Goal: Information Seeking & Learning: Learn about a topic

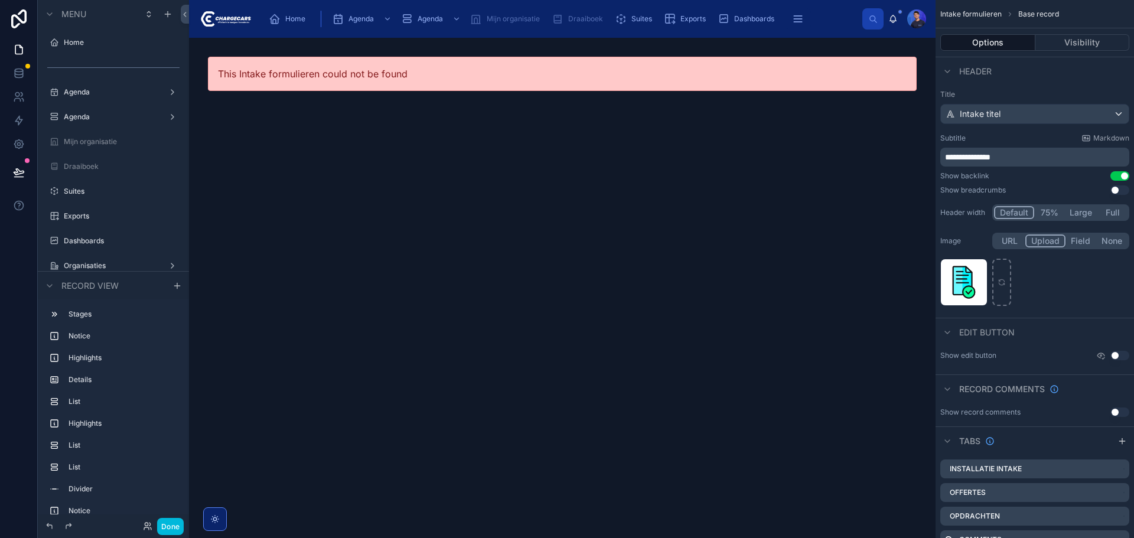
scroll to position [719, 0]
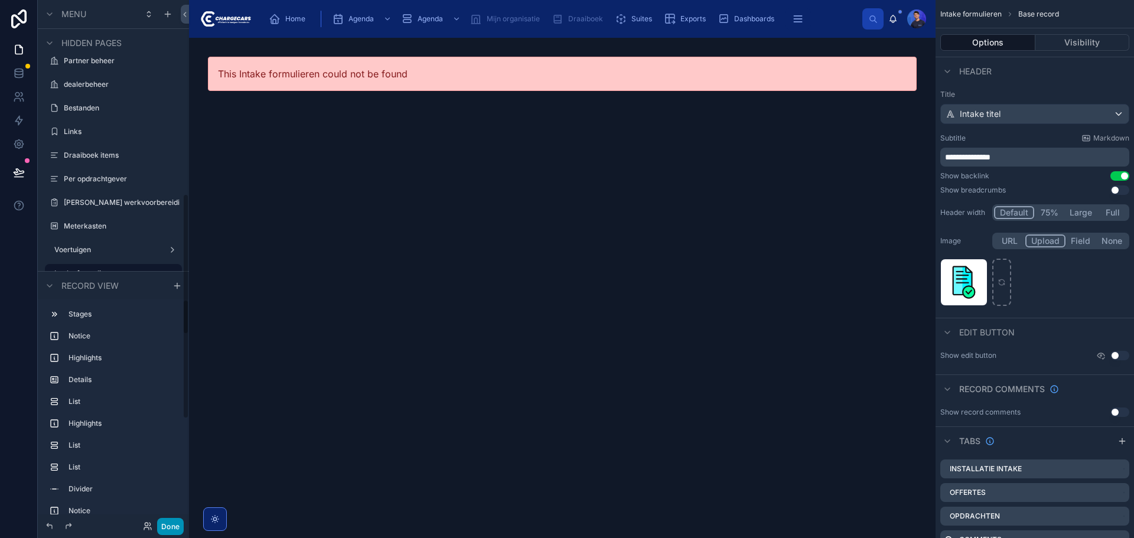
click at [173, 529] on button "Done" at bounding box center [170, 526] width 27 height 17
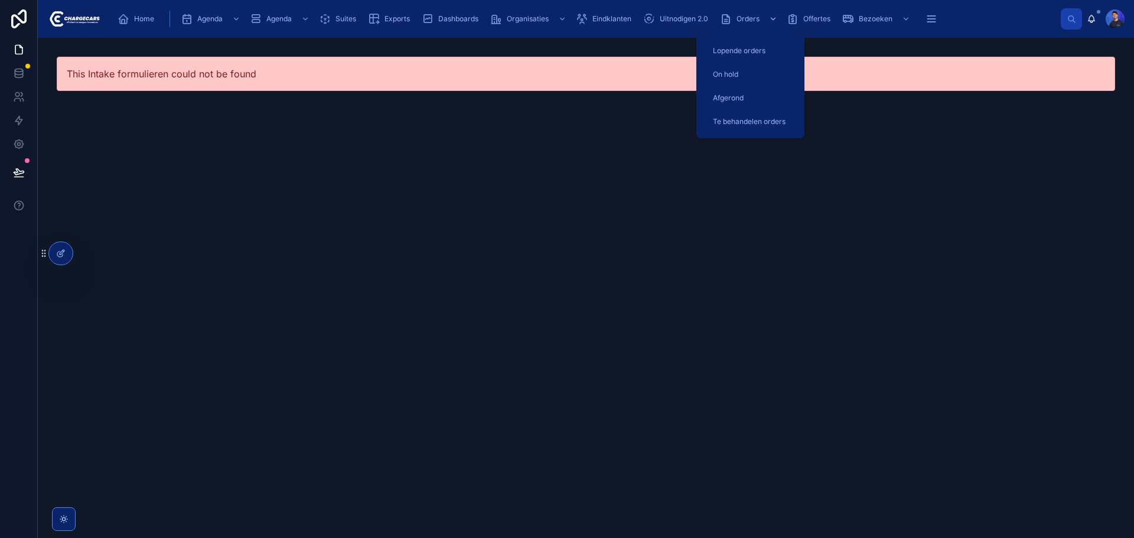
click at [737, 20] on div "Orders" at bounding box center [750, 18] width 60 height 19
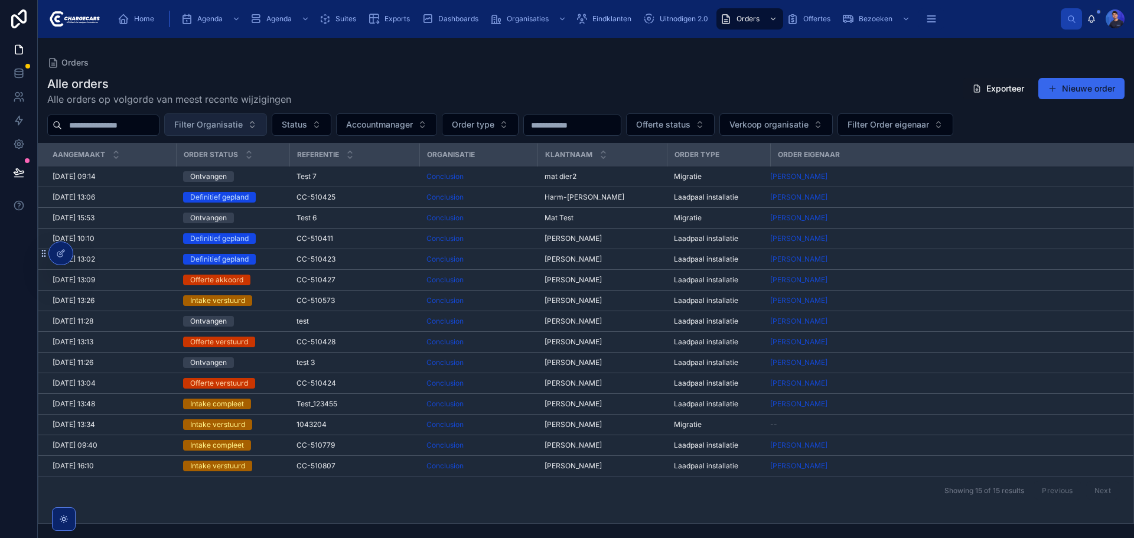
click at [234, 126] on span "Filter Organisatie" at bounding box center [208, 125] width 69 height 12
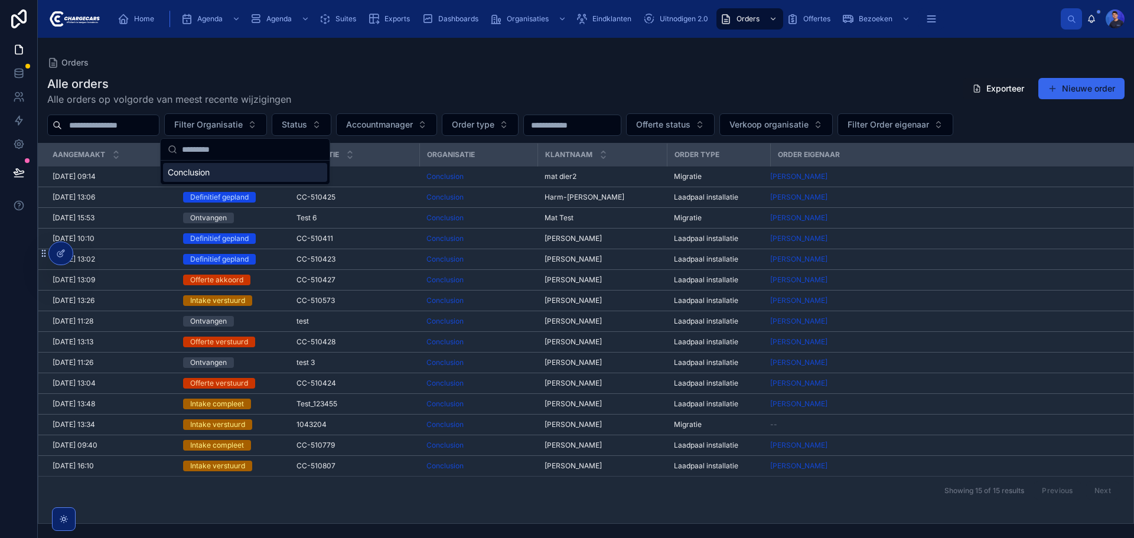
click at [365, 85] on div "Alle orders Alle orders op volgorde van meest recente wijzigingen Exporteer Nie…" at bounding box center [586, 91] width 1078 height 31
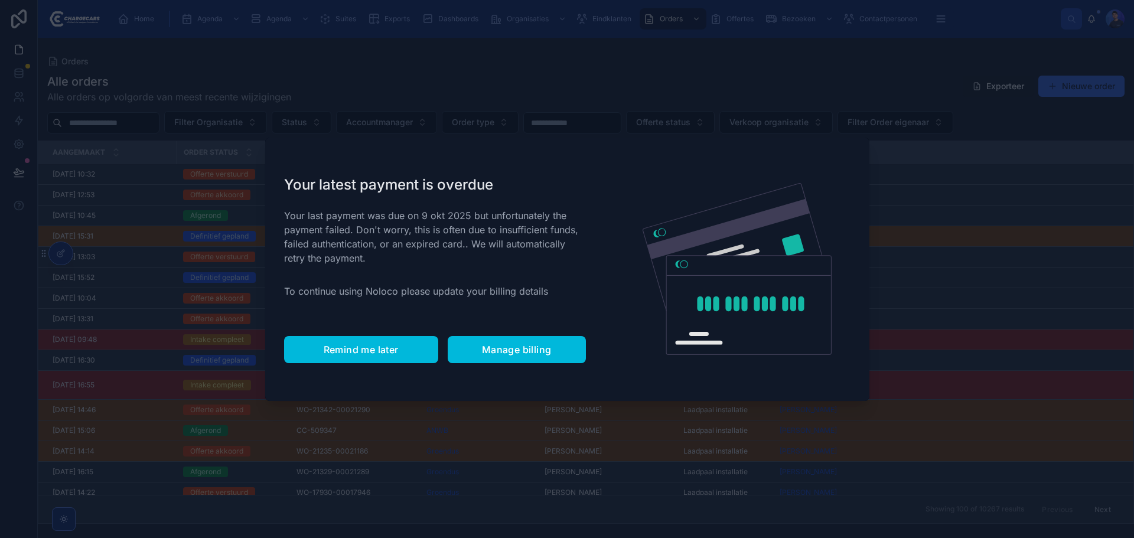
click at [360, 354] on span "Remind me later" at bounding box center [361, 350] width 75 height 12
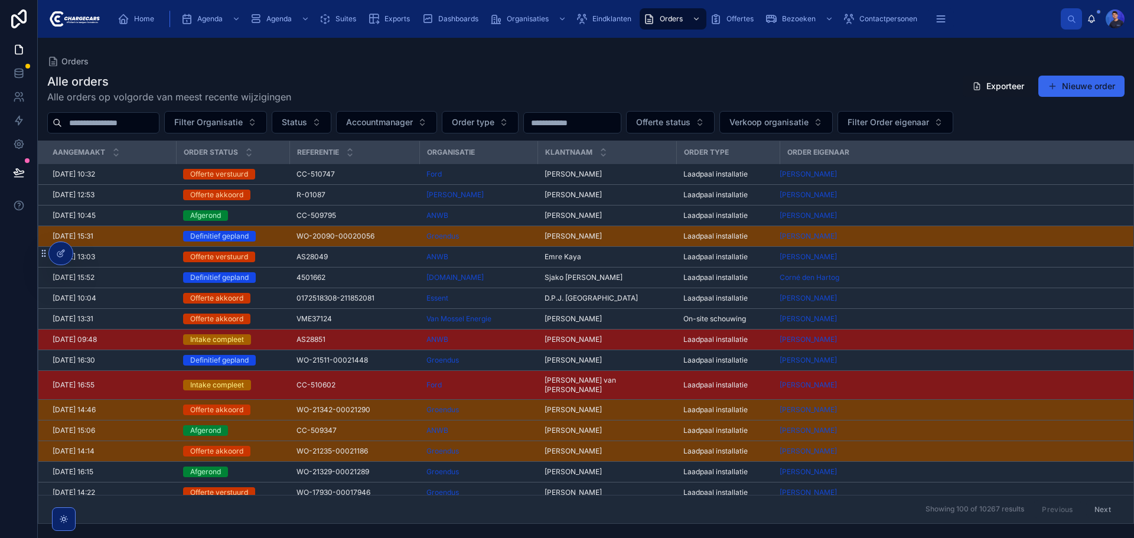
click at [523, 65] on div "Orders" at bounding box center [586, 61] width 1078 height 9
click at [140, 119] on input "text" at bounding box center [110, 123] width 97 height 17
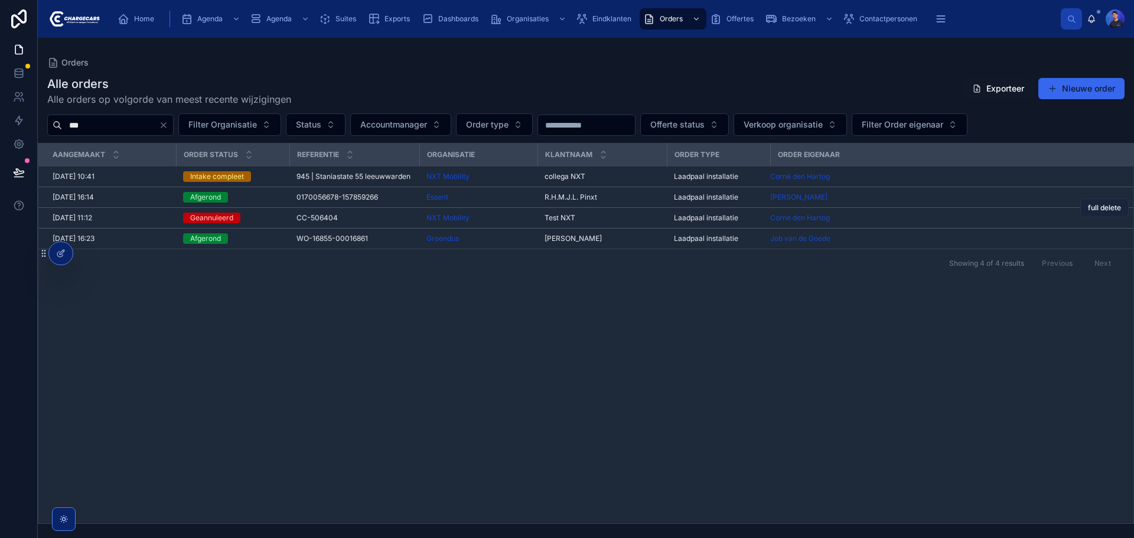
type input "***"
click at [1114, 209] on span "full delete" at bounding box center [1104, 207] width 33 height 9
click at [1102, 168] on span "full delete" at bounding box center [1104, 166] width 33 height 9
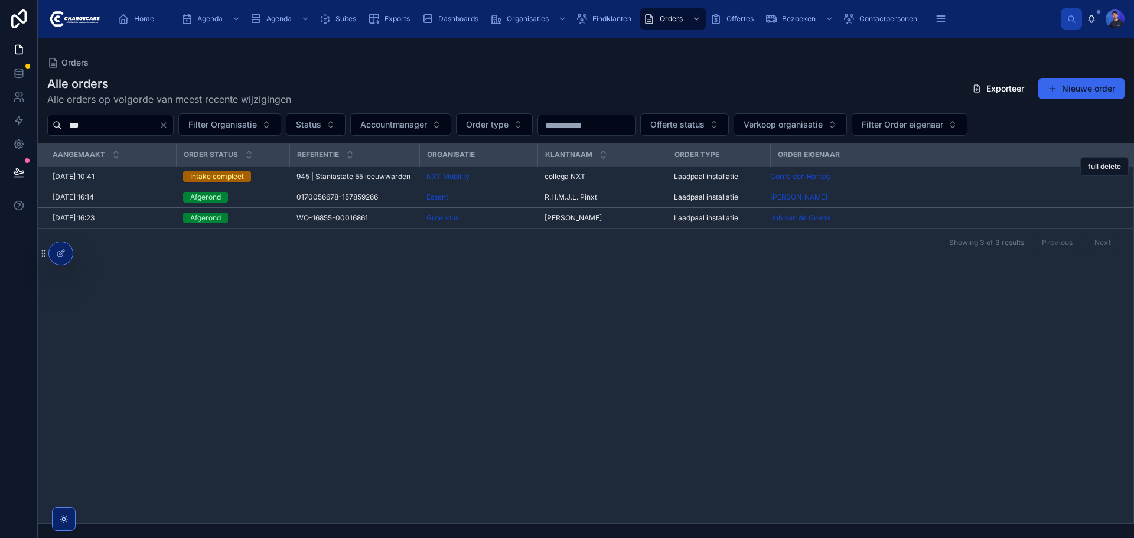
click at [168, 129] on icon "Clear" at bounding box center [163, 125] width 9 height 9
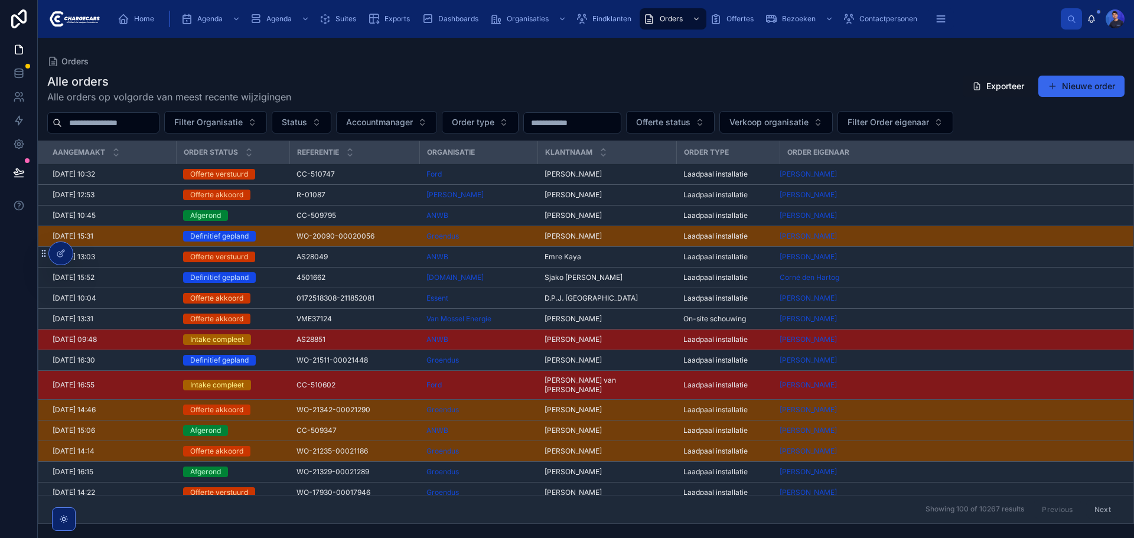
click at [595, 60] on div "Orders" at bounding box center [586, 61] width 1078 height 9
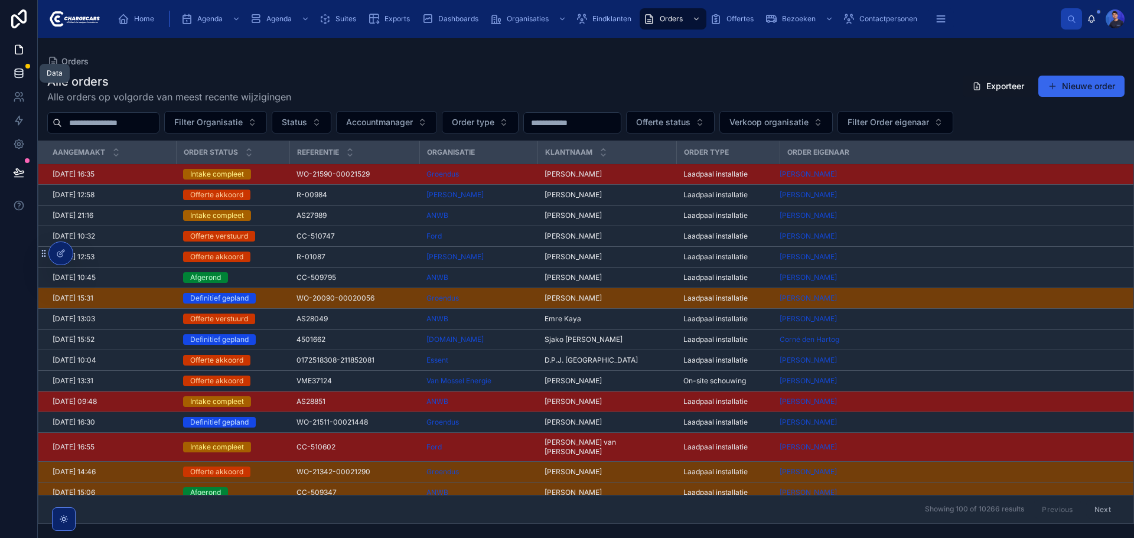
click at [19, 66] on link at bounding box center [18, 73] width 37 height 24
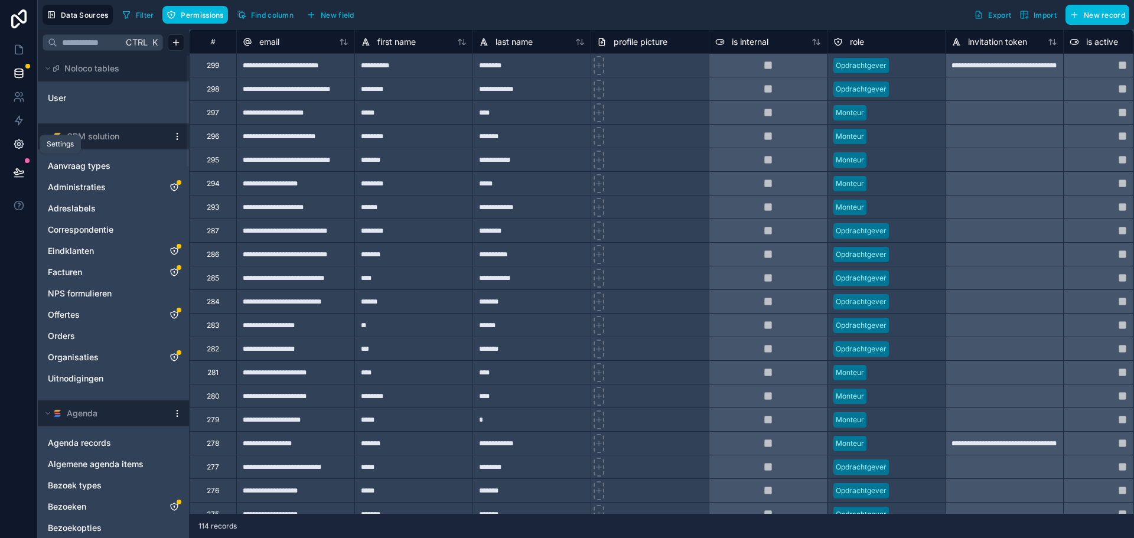
click at [9, 151] on link at bounding box center [18, 144] width 37 height 24
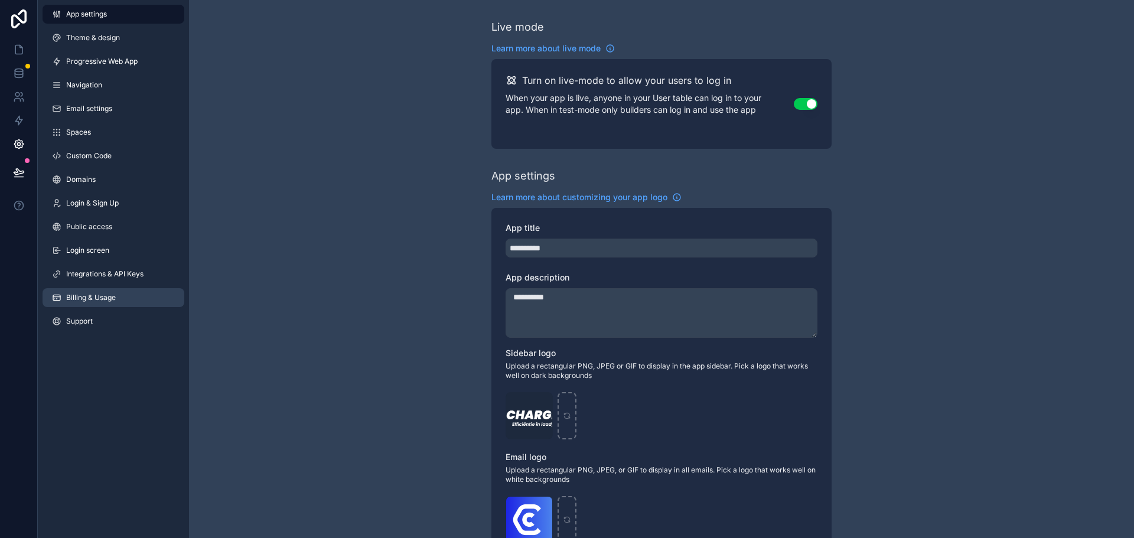
click at [93, 300] on span "Billing & Usage" at bounding box center [91, 297] width 50 height 9
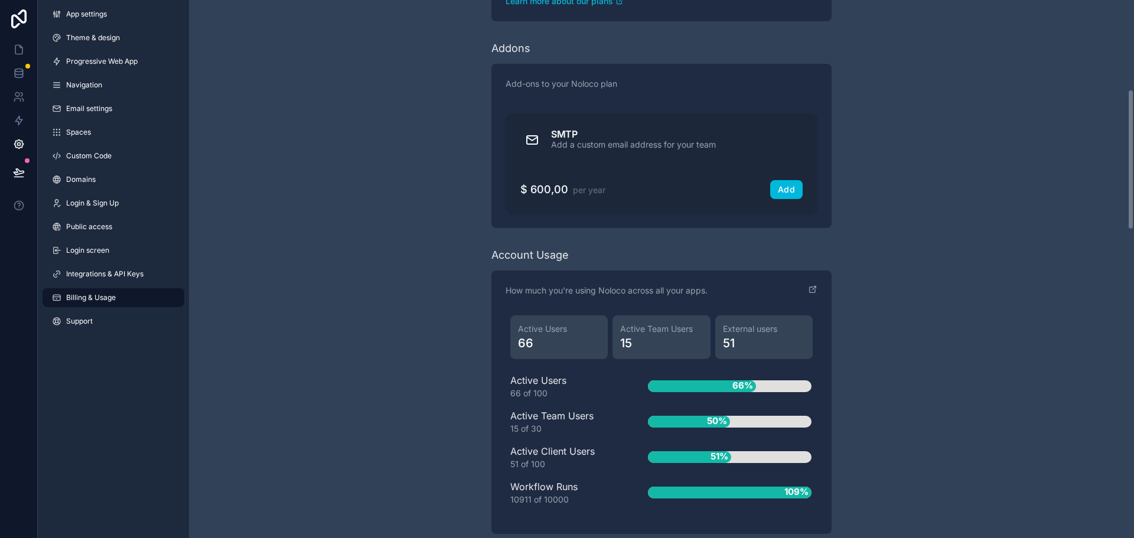
scroll to position [1514, 0]
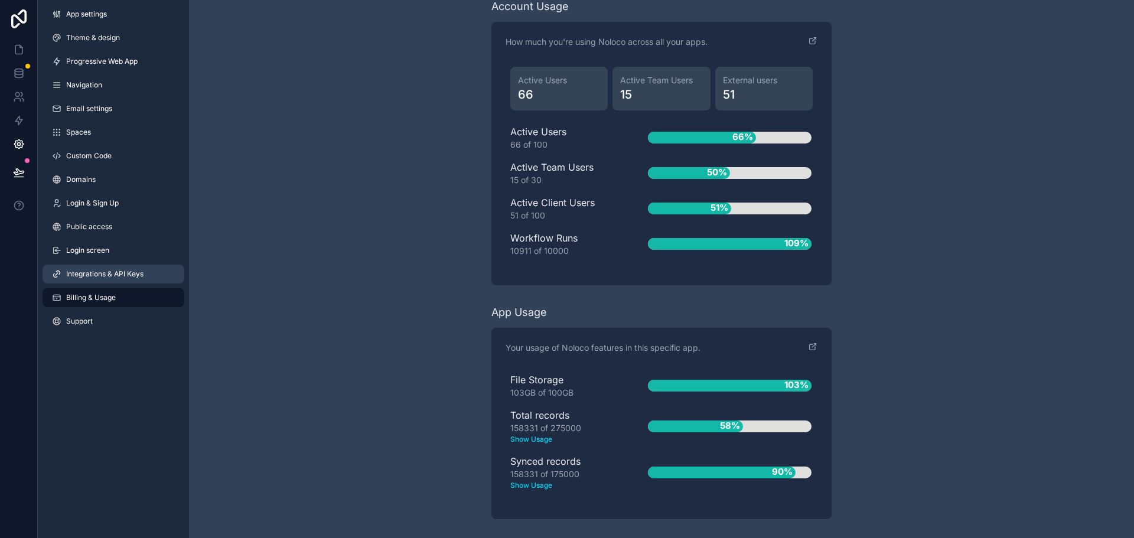
click at [110, 274] on span "Integrations & API Keys" at bounding box center [104, 273] width 77 height 9
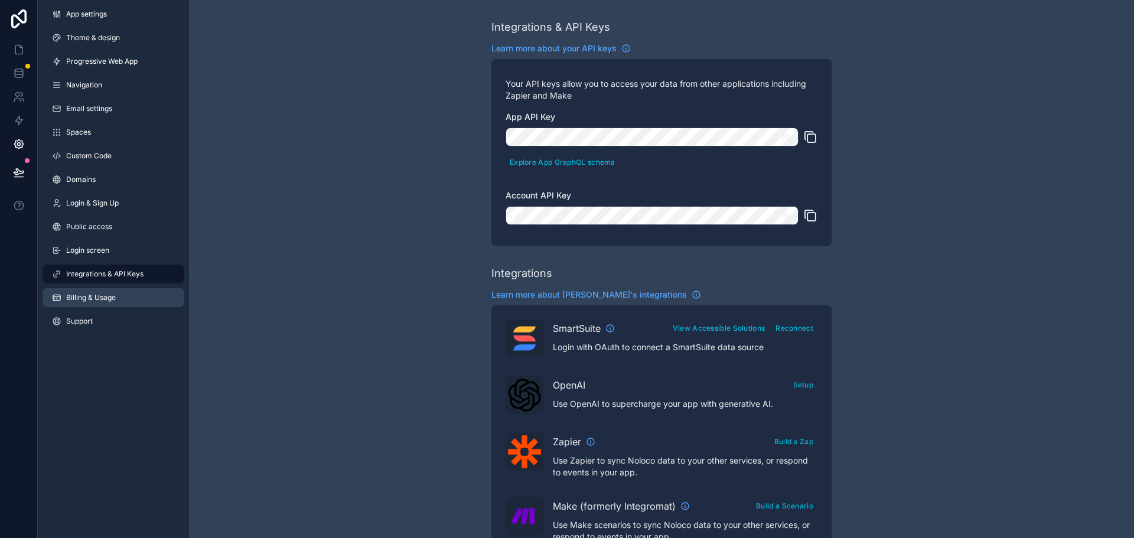
click at [100, 297] on span "Billing & Usage" at bounding box center [91, 297] width 50 height 9
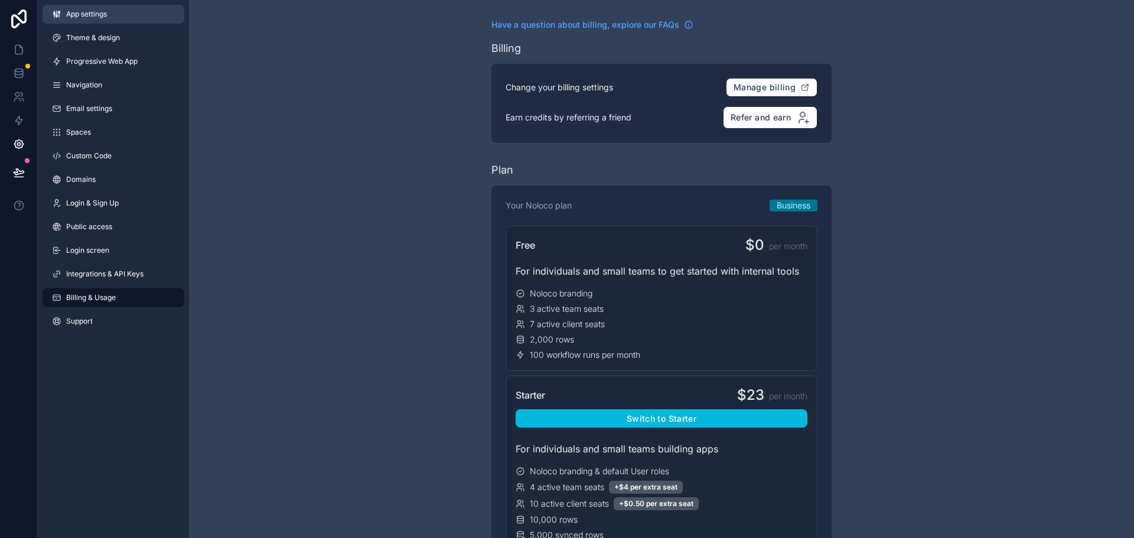
click at [131, 17] on link "App settings" at bounding box center [114, 14] width 142 height 19
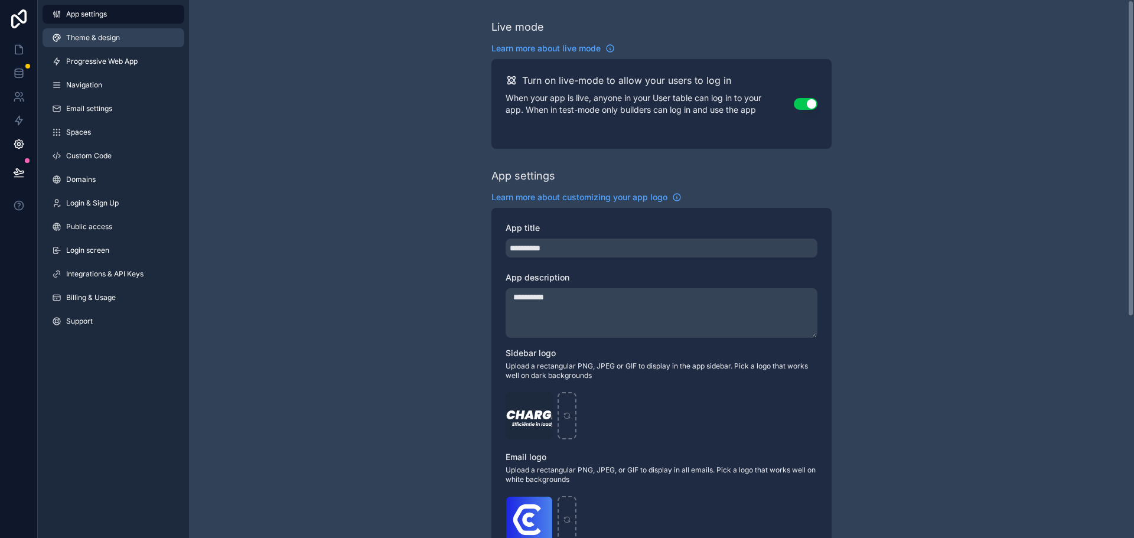
click at [112, 35] on span "Theme & design" at bounding box center [93, 37] width 54 height 9
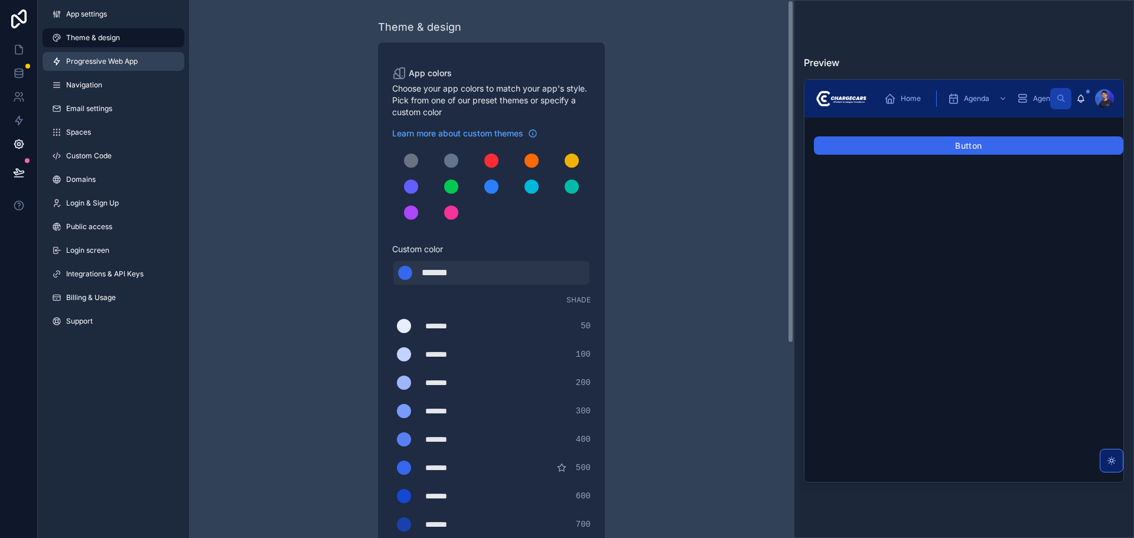
click at [116, 60] on span "Progressive Web App" at bounding box center [101, 61] width 71 height 9
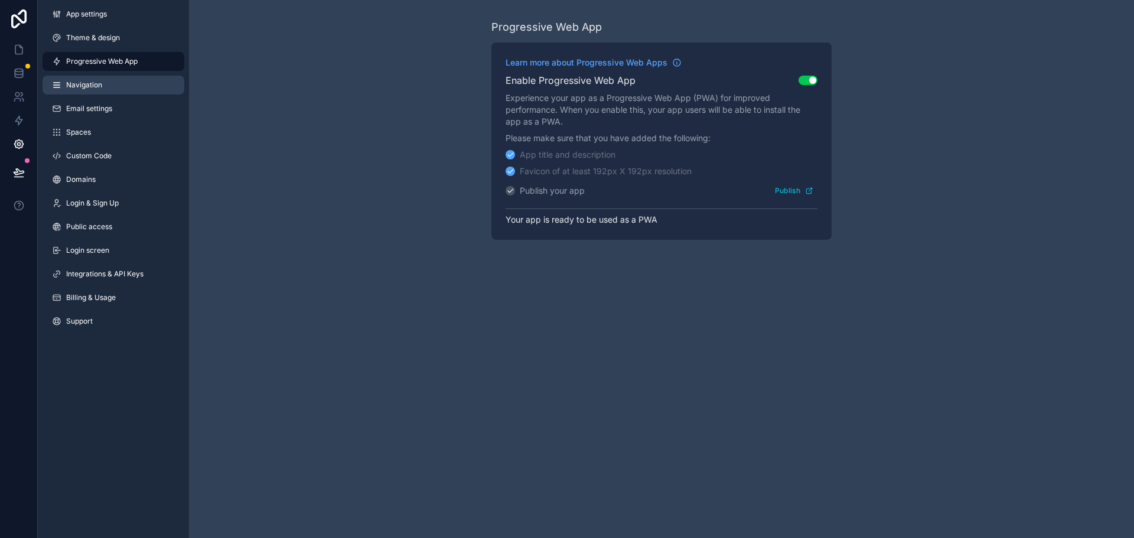
click at [108, 83] on link "Navigation" at bounding box center [114, 85] width 142 height 19
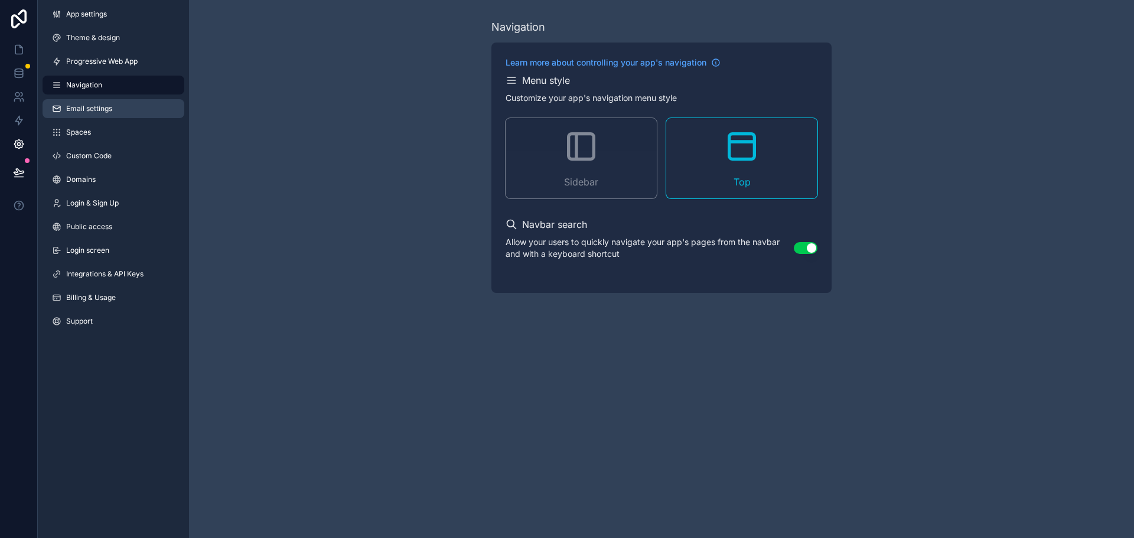
click at [103, 103] on link "Email settings" at bounding box center [114, 108] width 142 height 19
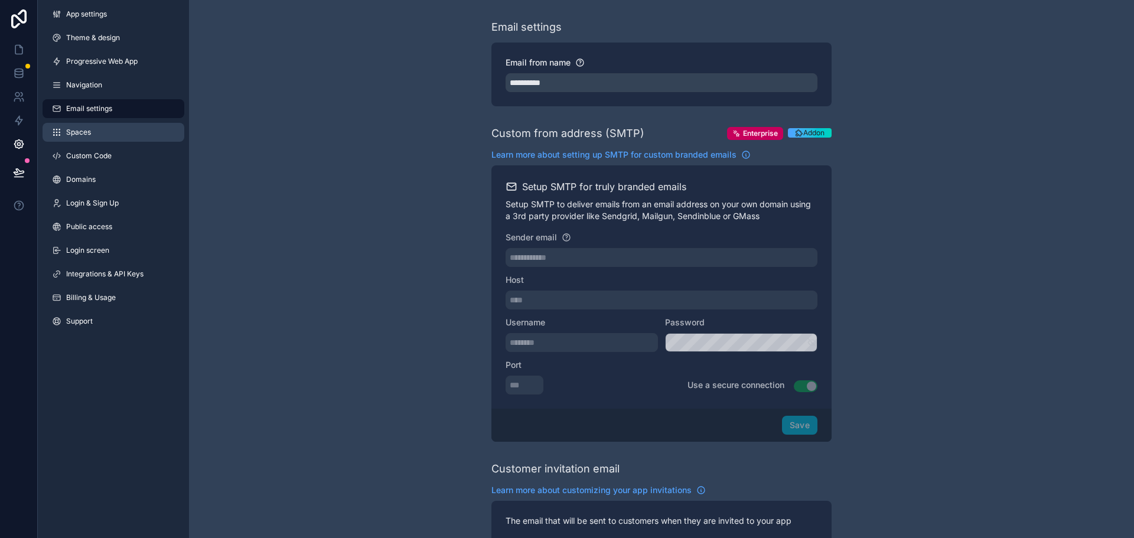
click at [105, 135] on link "Spaces" at bounding box center [114, 132] width 142 height 19
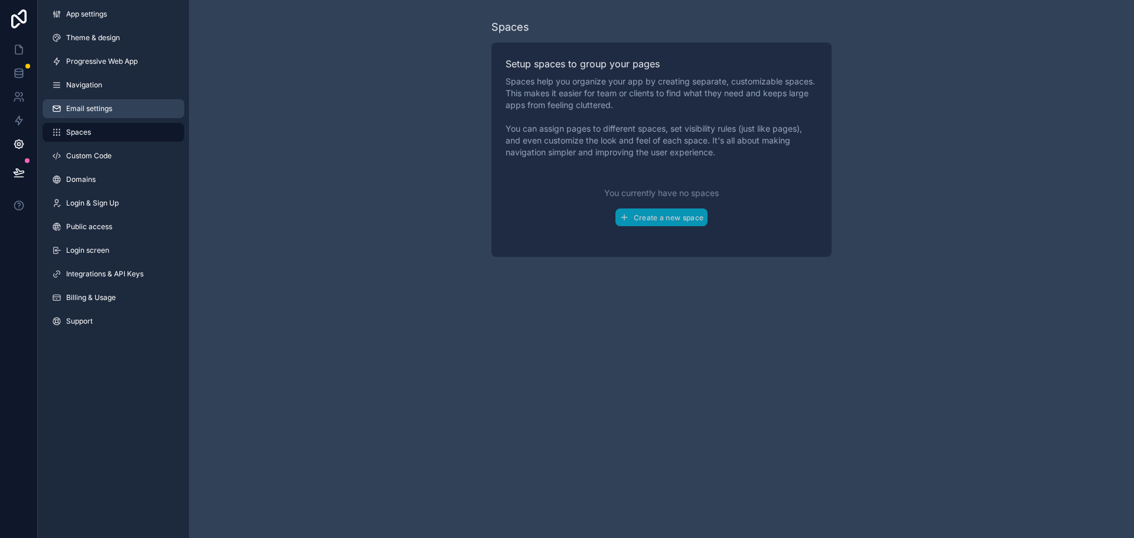
click at [106, 107] on span "Email settings" at bounding box center [89, 108] width 46 height 9
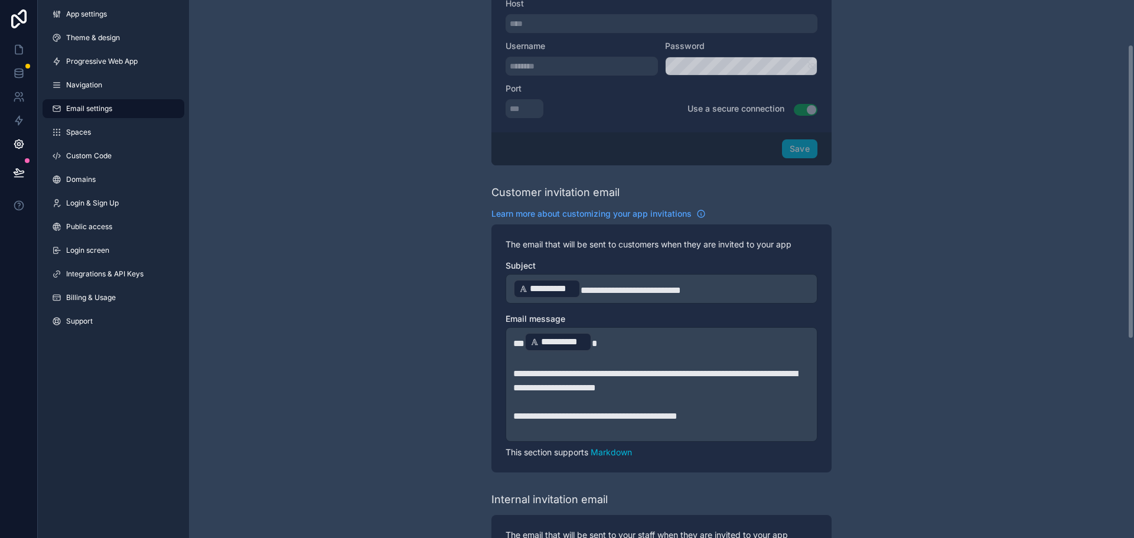
scroll to position [443, 0]
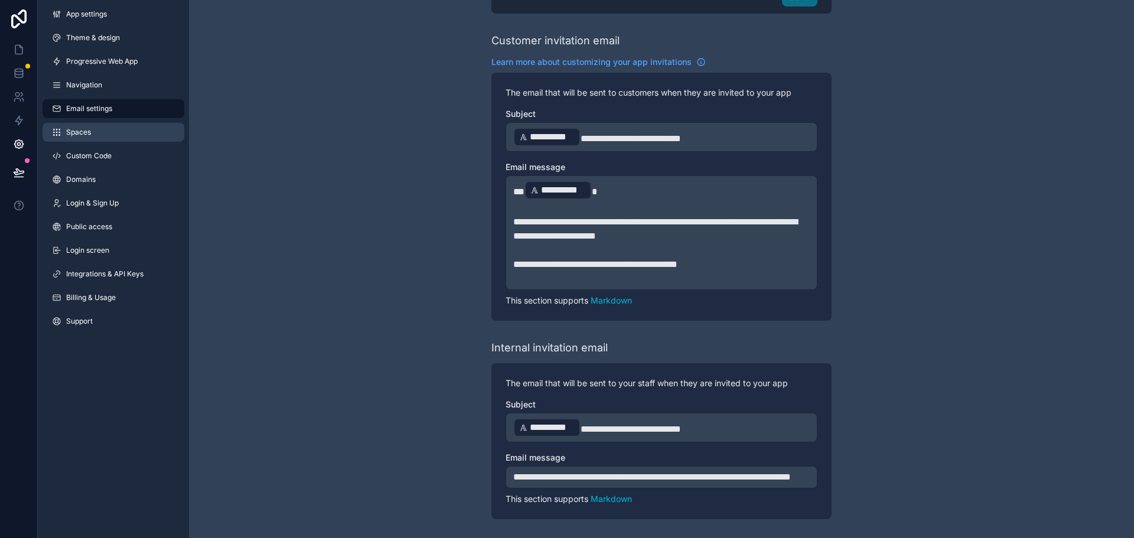
click at [99, 128] on link "Spaces" at bounding box center [114, 132] width 142 height 19
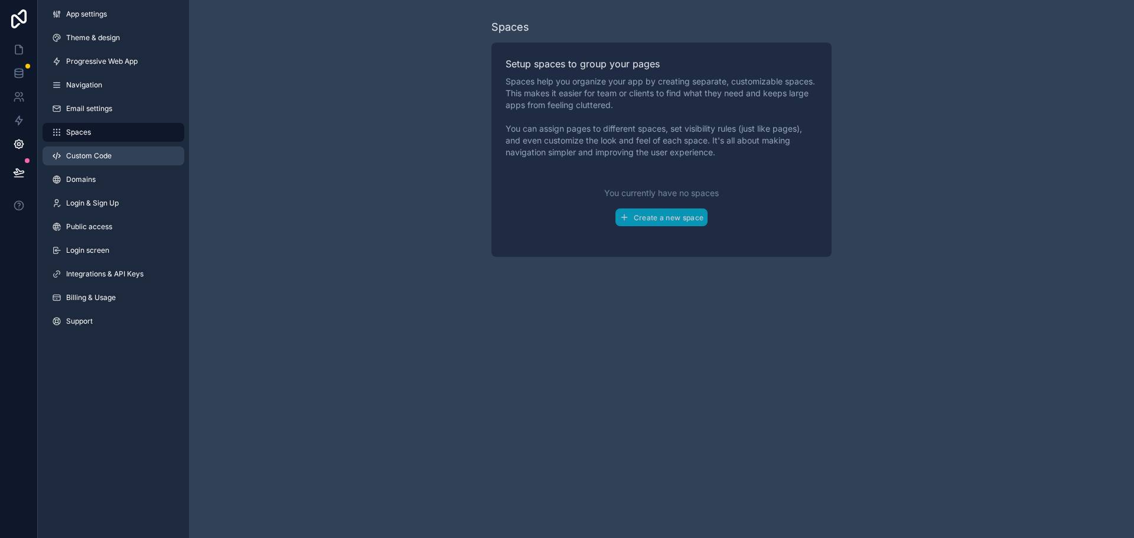
click at [105, 152] on span "Custom Code" at bounding box center [88, 155] width 45 height 9
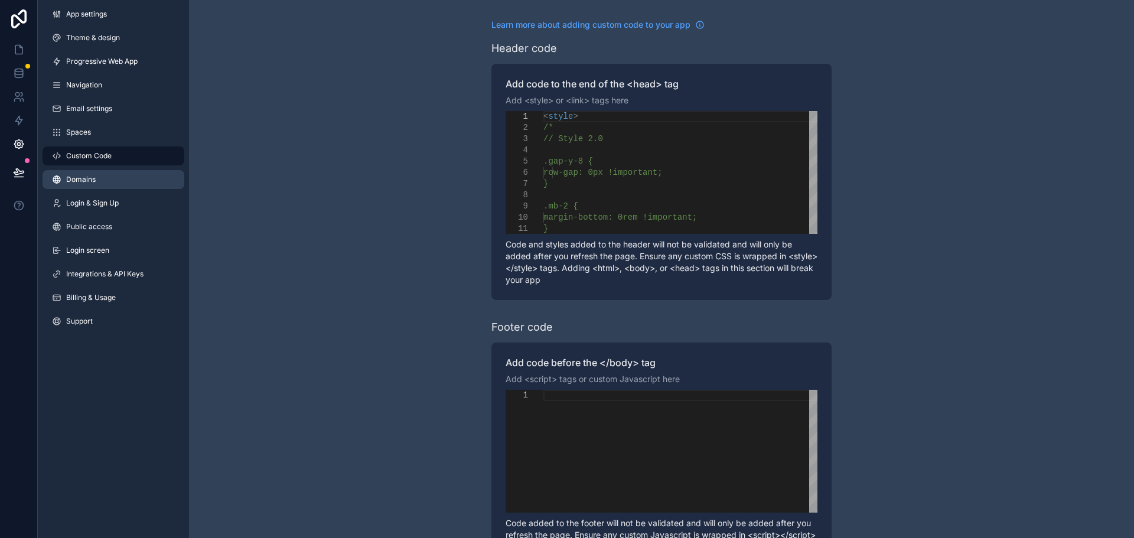
click at [116, 188] on link "Domains" at bounding box center [114, 179] width 142 height 19
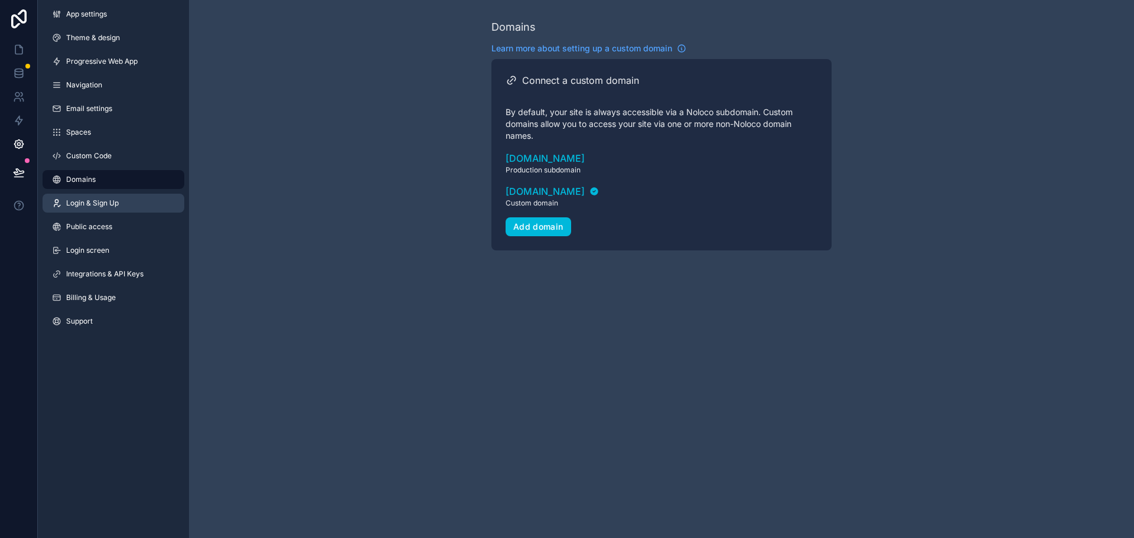
click at [114, 203] on span "Login & Sign Up" at bounding box center [92, 203] width 53 height 9
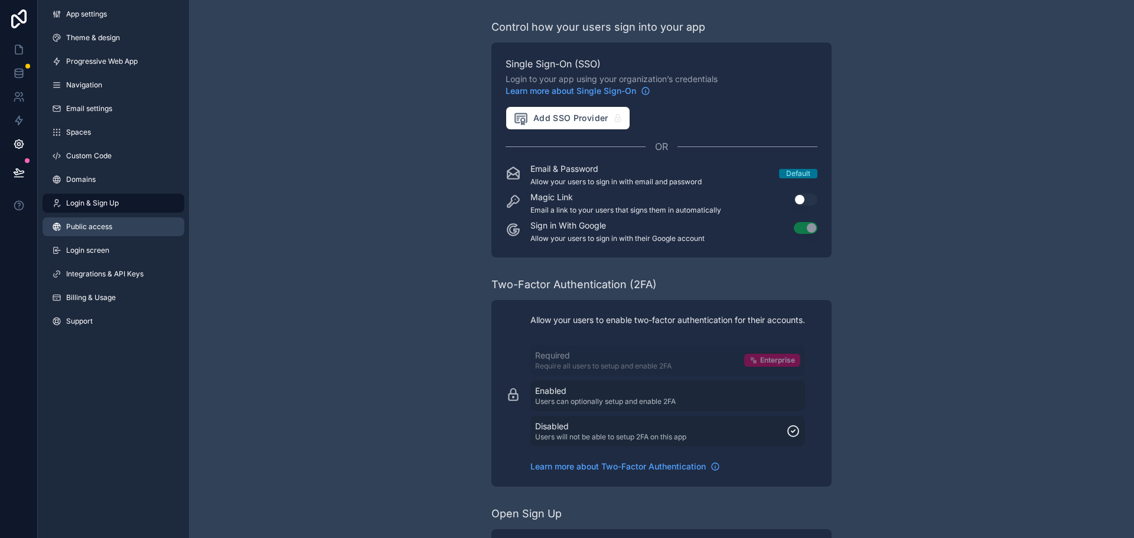
click at [116, 221] on link "Public access" at bounding box center [114, 226] width 142 height 19
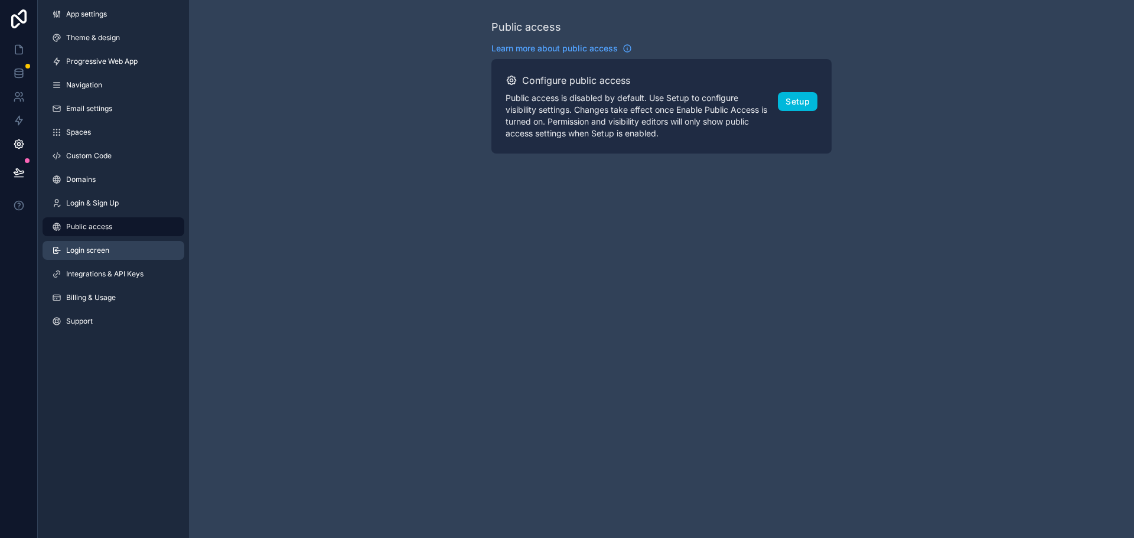
click at [103, 256] on link "Login screen" at bounding box center [114, 250] width 142 height 19
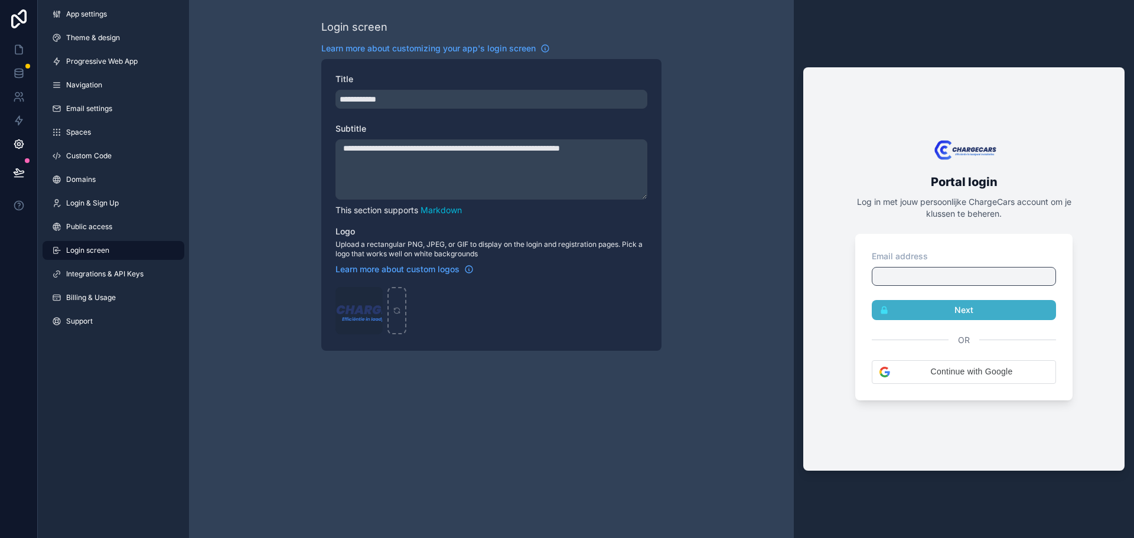
click at [103, 237] on div "App settings Theme & design Progressive Web App Navigation Email settings Space…" at bounding box center [113, 170] width 151 height 340
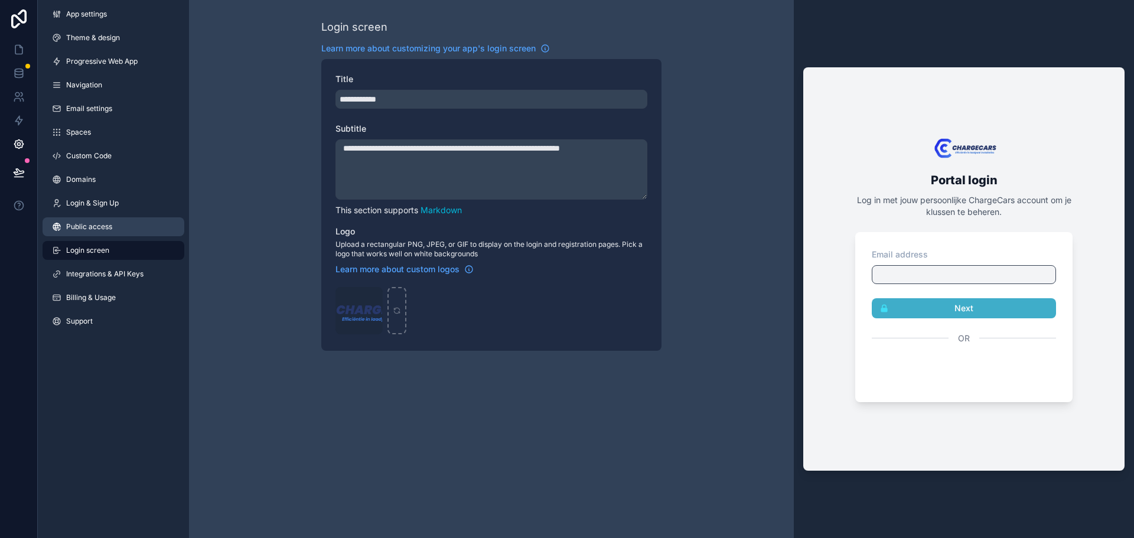
click at [108, 231] on span "Public access" at bounding box center [89, 226] width 46 height 9
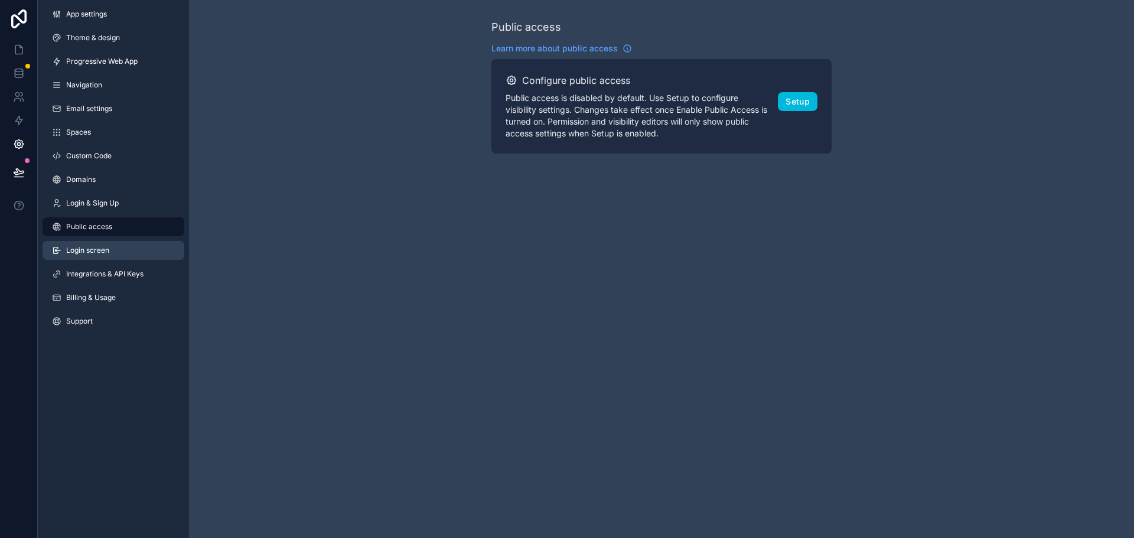
click at [118, 252] on link "Login screen" at bounding box center [114, 250] width 142 height 19
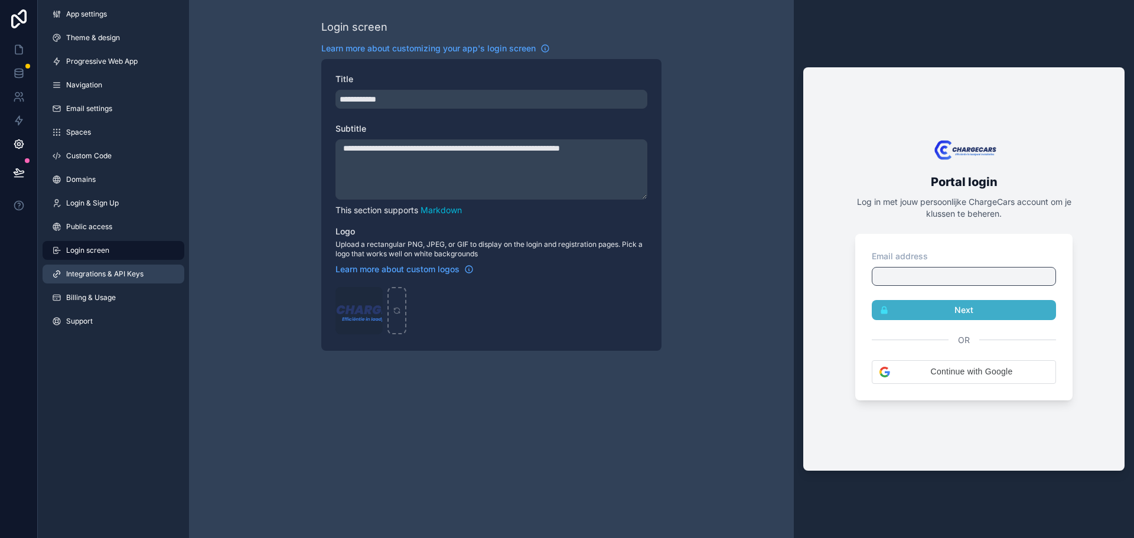
click at [115, 277] on span "Integrations & API Keys" at bounding box center [104, 273] width 77 height 9
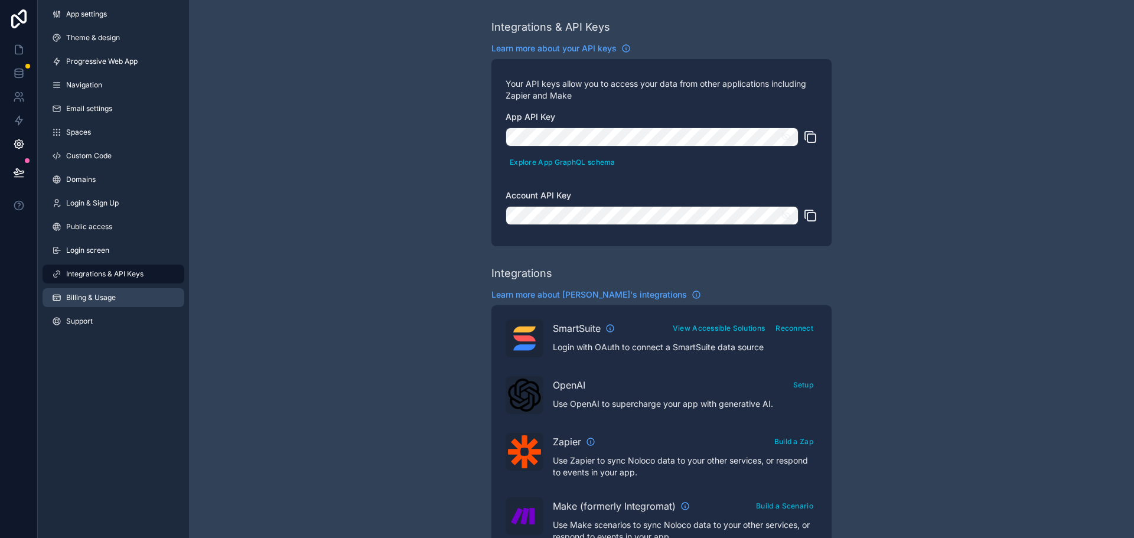
click at [113, 292] on link "Billing & Usage" at bounding box center [114, 297] width 142 height 19
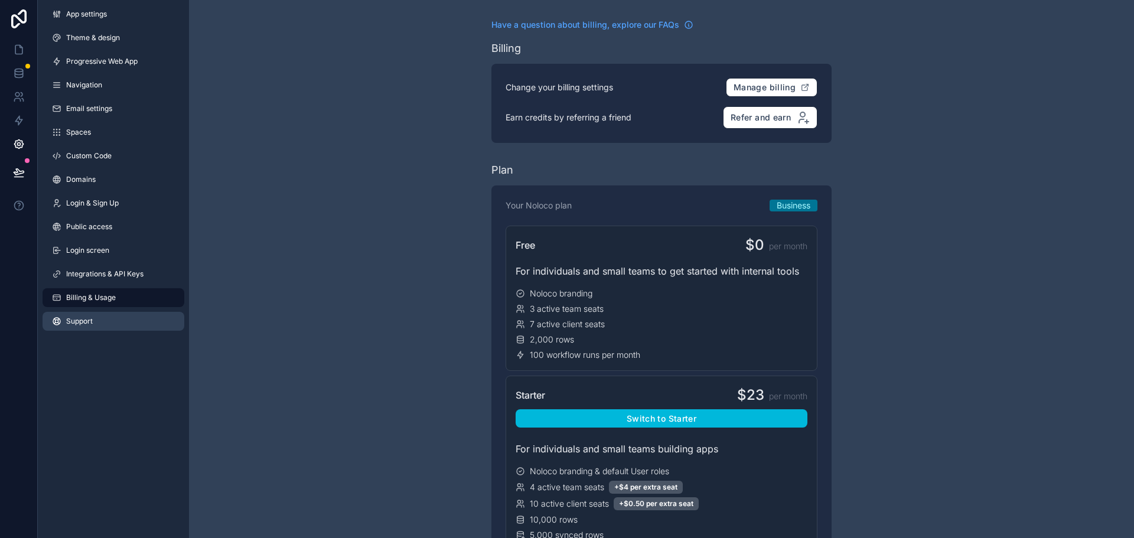
click at [112, 320] on link "Support" at bounding box center [114, 321] width 142 height 19
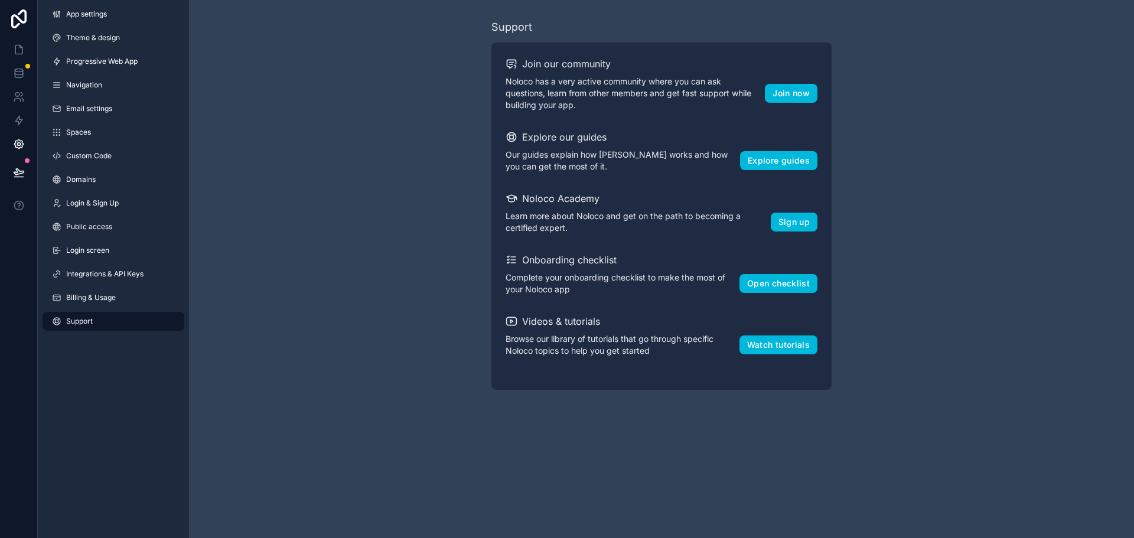
click at [292, 259] on div "Support Join our community Noloco has a very active community where you can ask…" at bounding box center [661, 204] width 945 height 409
click at [323, 249] on div "Support Join our community Noloco has a very active community where you can ask…" at bounding box center [661, 204] width 945 height 409
click at [105, 15] on span "App settings" at bounding box center [86, 13] width 41 height 9
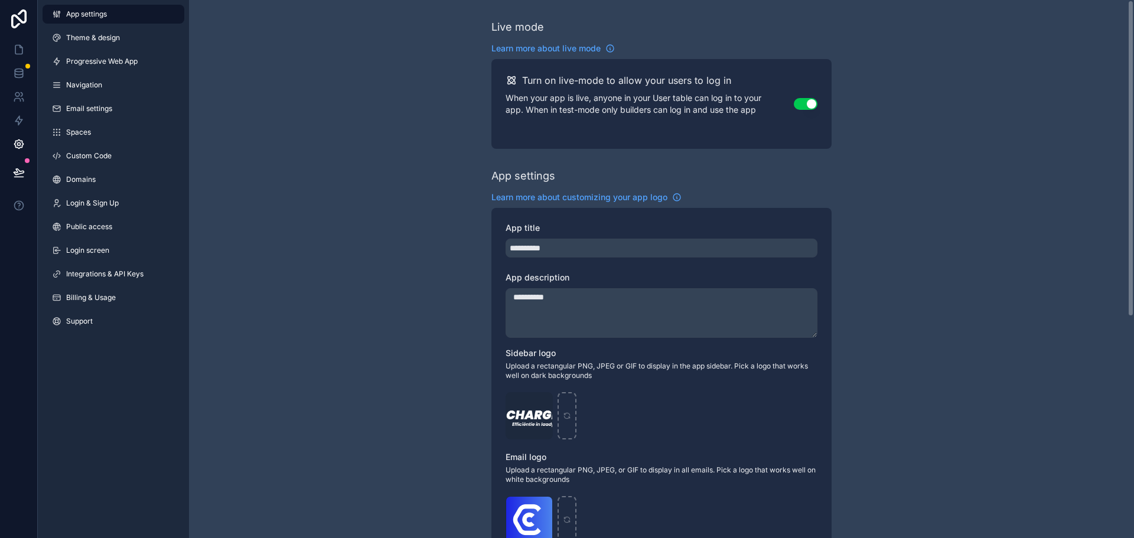
click at [336, 73] on div "**********" at bounding box center [661, 457] width 945 height 915
click at [95, 38] on span "Theme & design" at bounding box center [93, 37] width 54 height 9
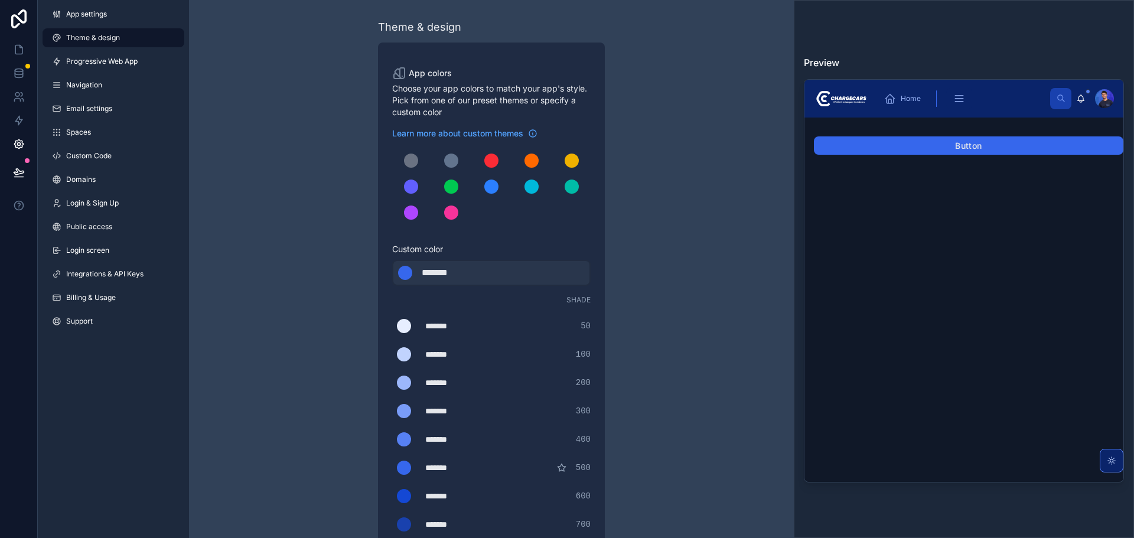
click at [115, 51] on div "App settings Theme & design Progressive Web App Navigation Email settings Space…" at bounding box center [113, 170] width 151 height 340
click at [115, 60] on span "Progressive Web App" at bounding box center [101, 61] width 71 height 9
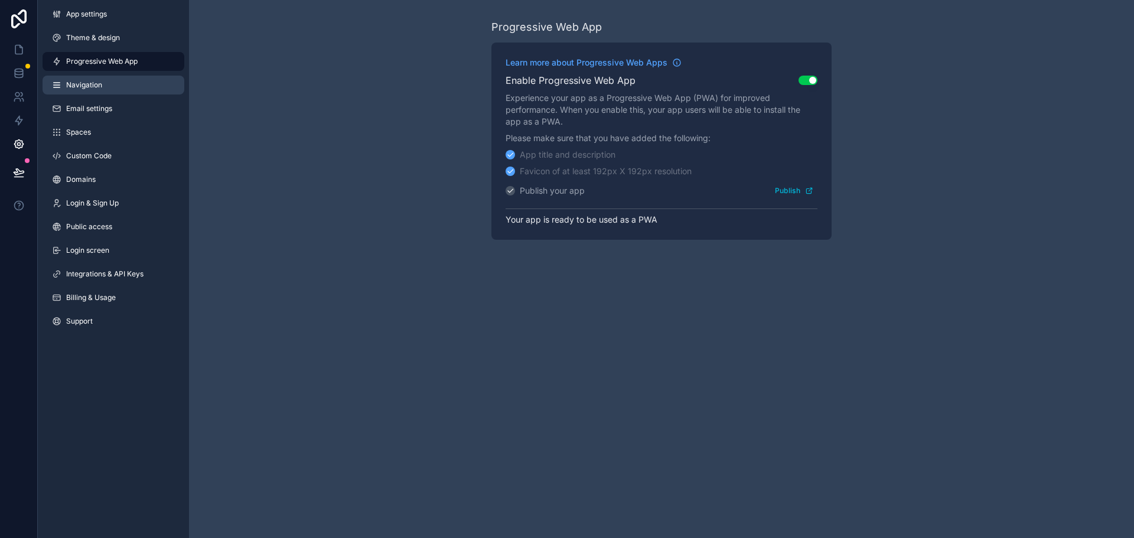
click at [115, 85] on link "Navigation" at bounding box center [114, 85] width 142 height 19
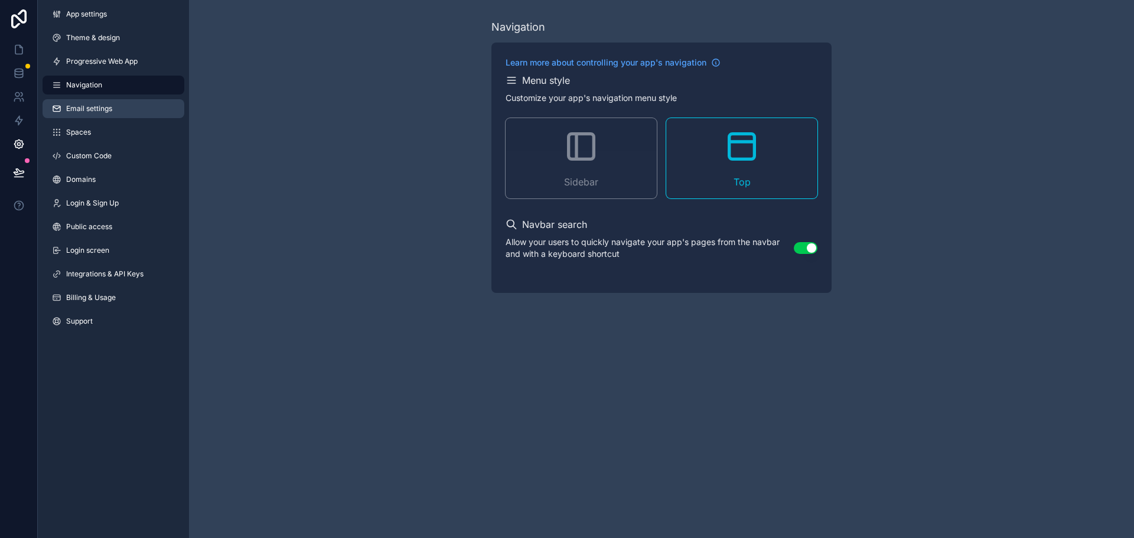
click at [110, 109] on span "Email settings" at bounding box center [89, 108] width 46 height 9
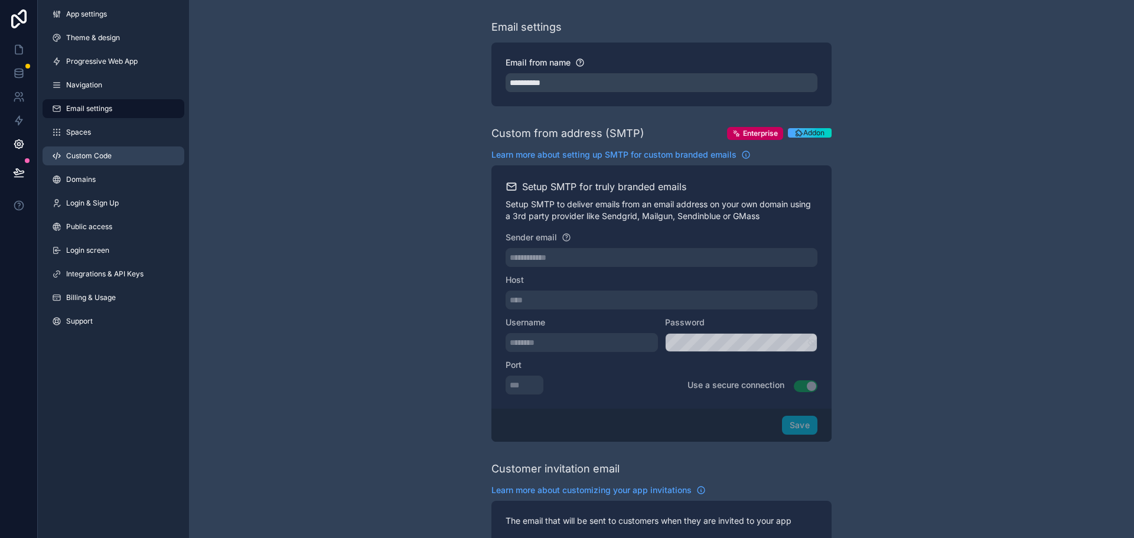
click at [92, 157] on span "Custom Code" at bounding box center [88, 155] width 45 height 9
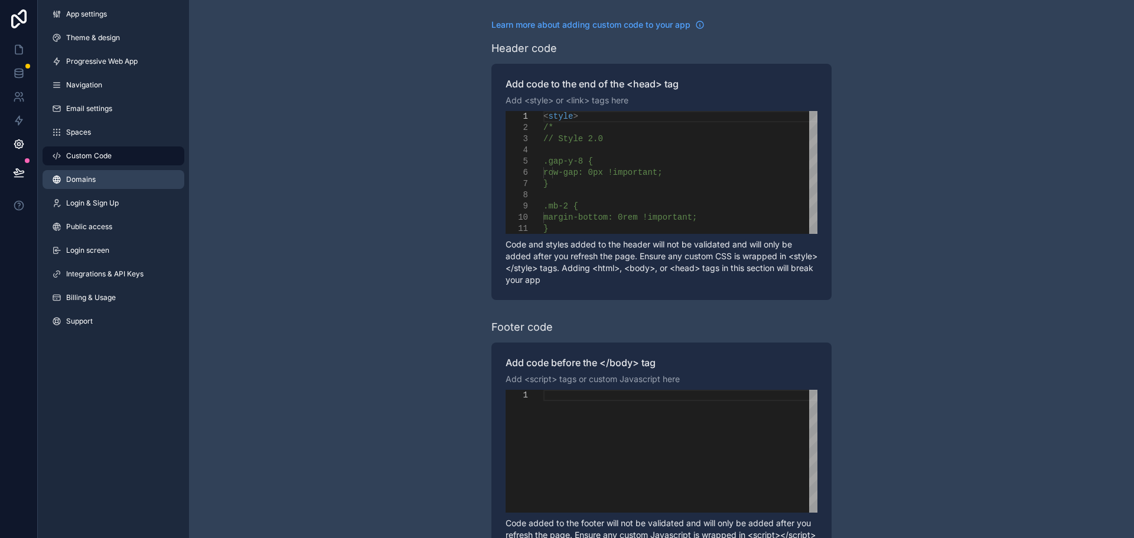
click at [89, 173] on link "Domains" at bounding box center [114, 179] width 142 height 19
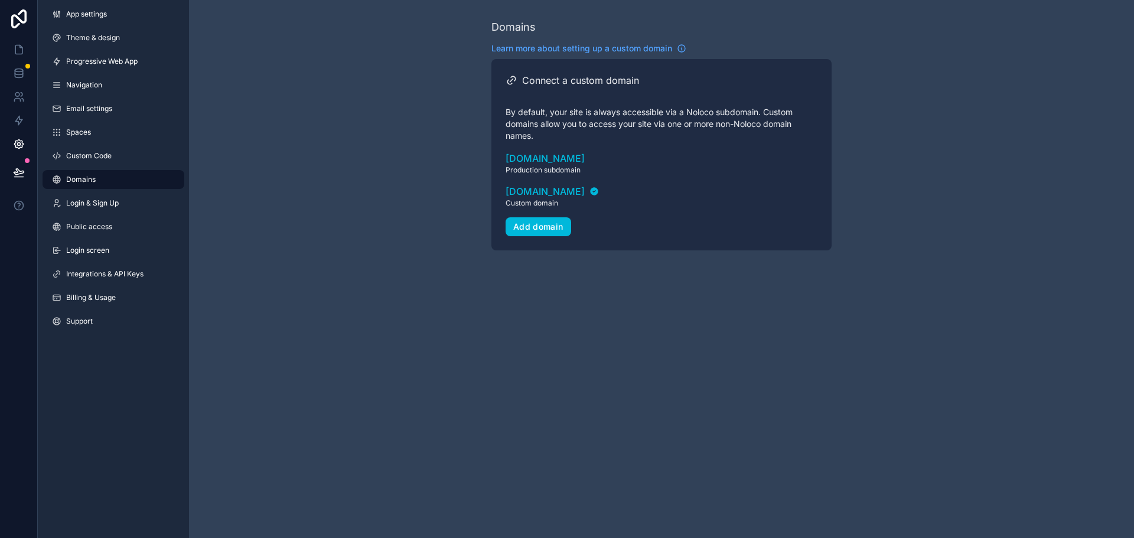
click at [105, 214] on div "App settings Theme & design Progressive Web App Navigation Email settings Space…" at bounding box center [113, 170] width 151 height 340
click at [107, 211] on link "Login & Sign Up" at bounding box center [114, 203] width 142 height 19
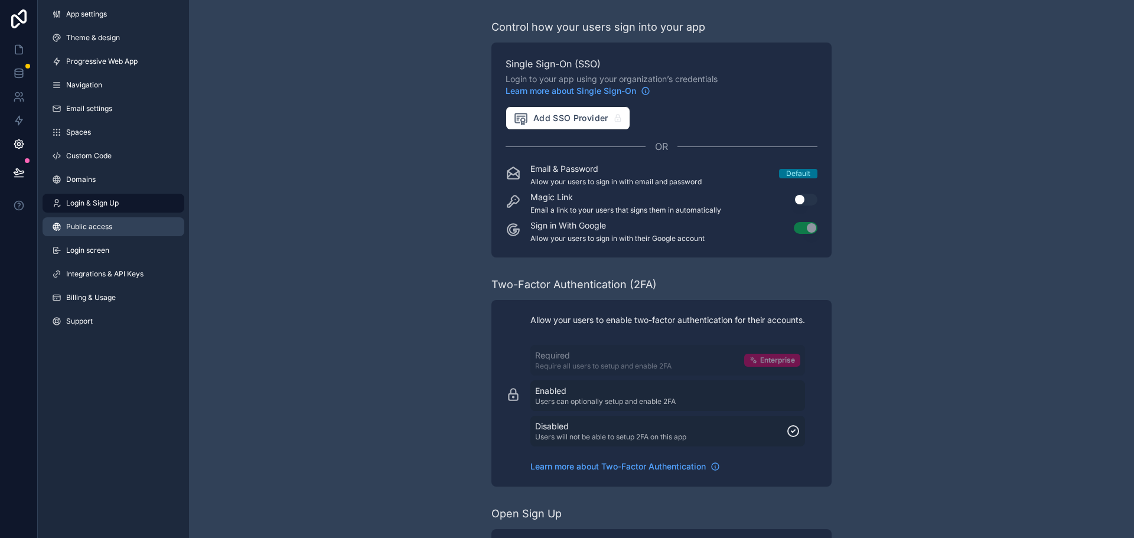
click at [109, 230] on span "Public access" at bounding box center [89, 226] width 46 height 9
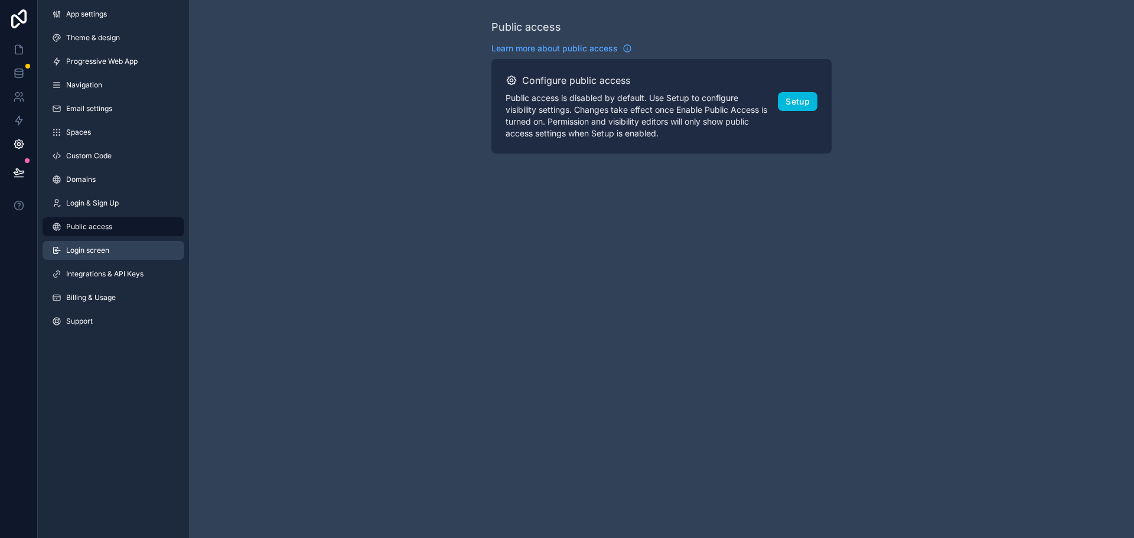
click at [115, 249] on link "Login screen" at bounding box center [114, 250] width 142 height 19
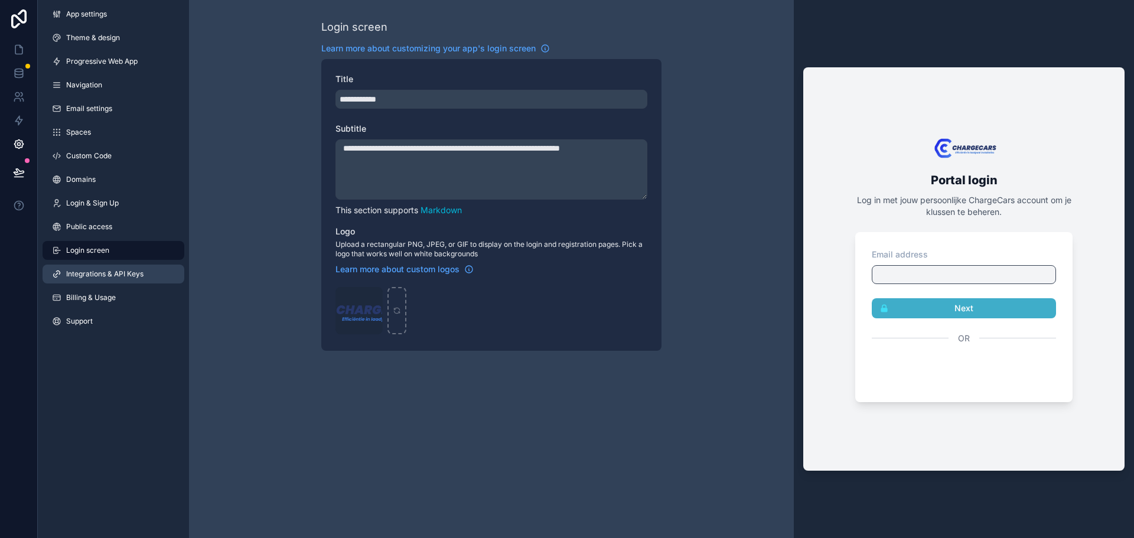
click at [113, 279] on link "Integrations & API Keys" at bounding box center [114, 274] width 142 height 19
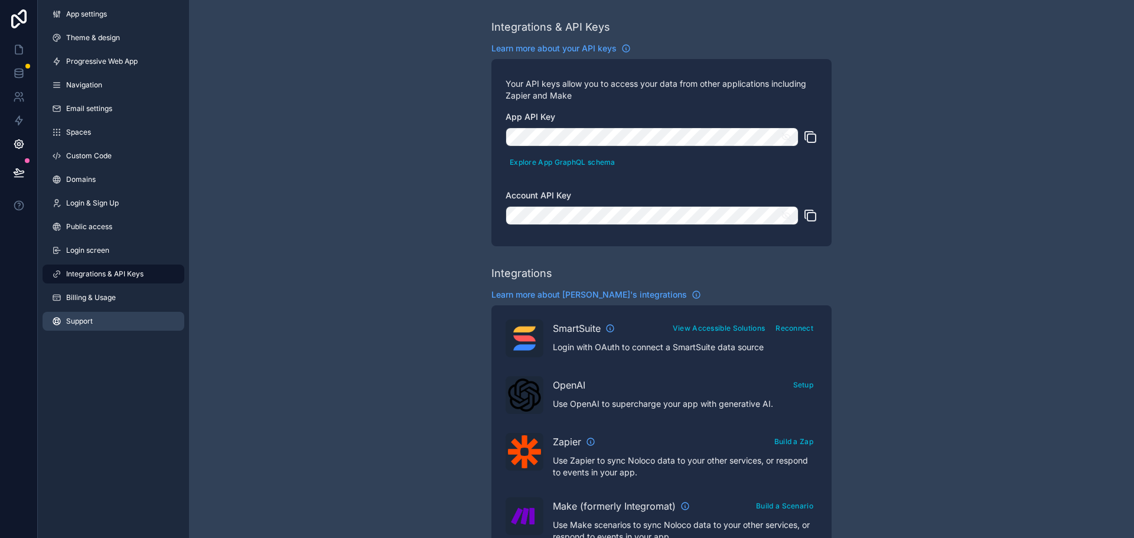
click at [106, 316] on link "Support" at bounding box center [114, 321] width 142 height 19
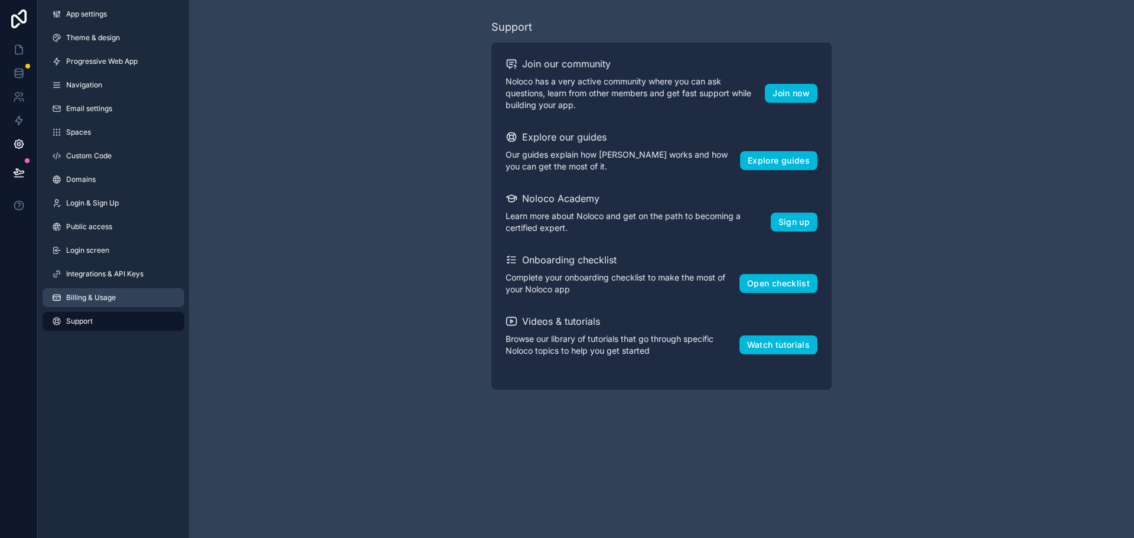
click at [105, 299] on span "Billing & Usage" at bounding box center [91, 297] width 50 height 9
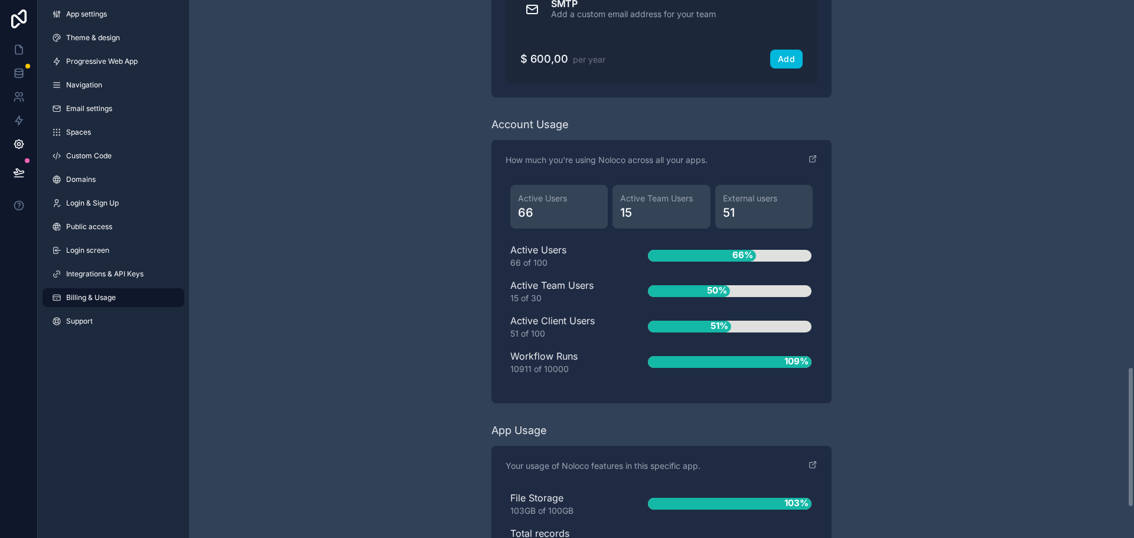
scroll to position [1514, 0]
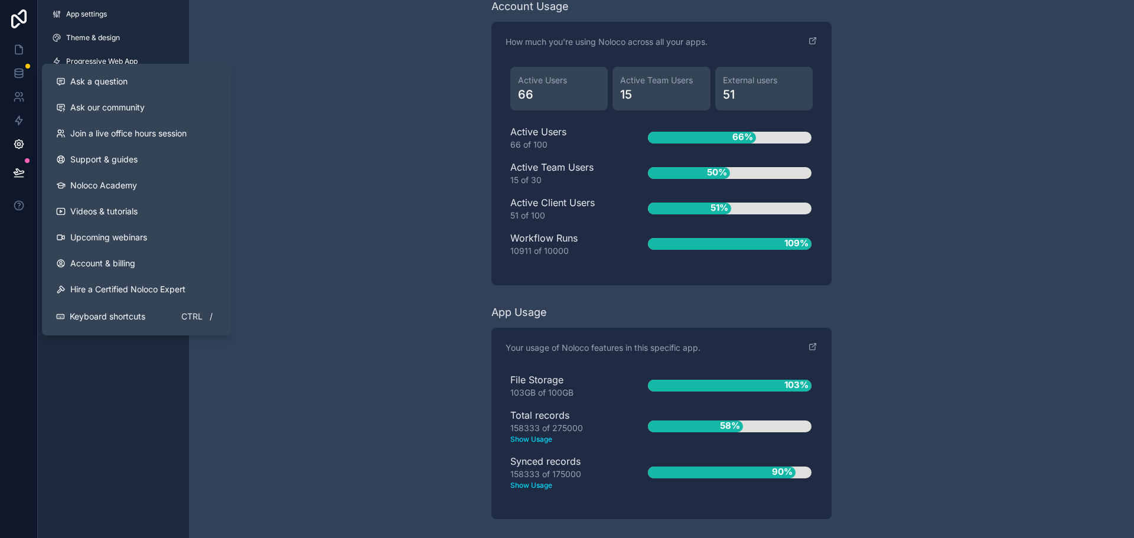
drag, startPoint x: 19, startPoint y: 204, endPoint x: 21, endPoint y: 181, distance: 22.5
click at [19, 204] on icon at bounding box center [19, 206] width 12 height 12
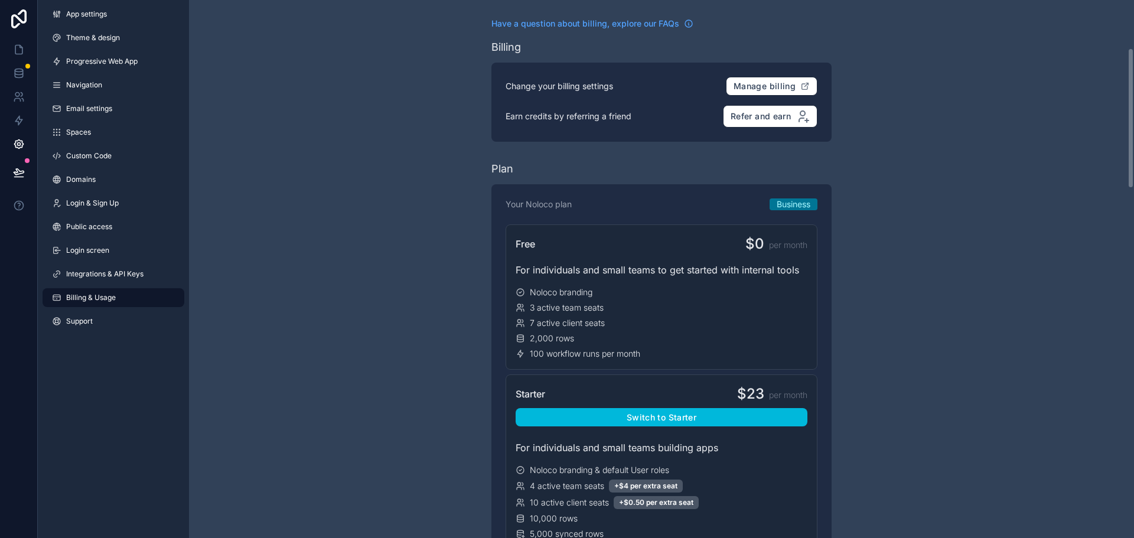
scroll to position [0, 0]
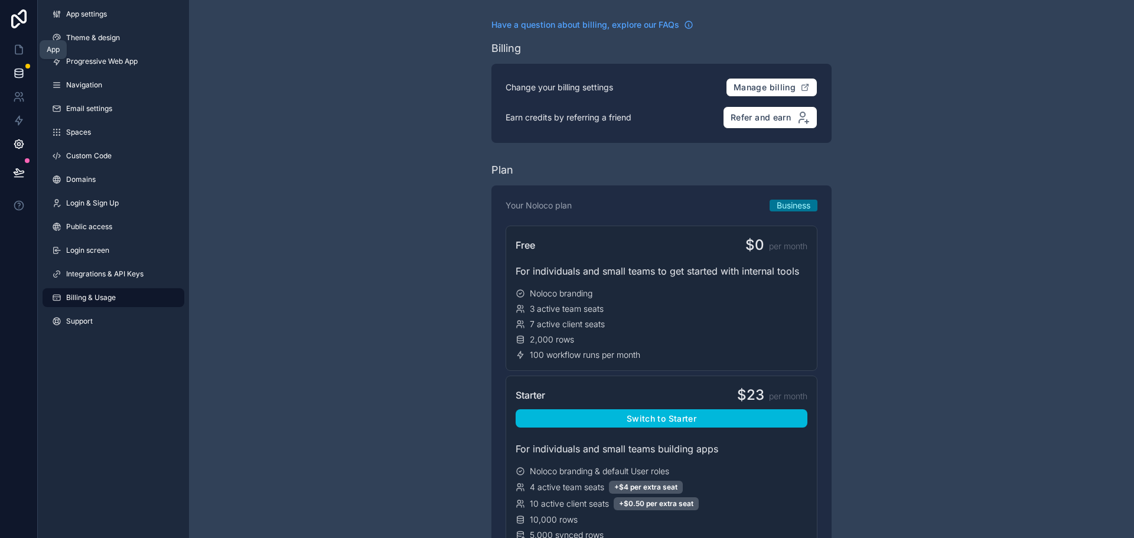
click at [21, 67] on link at bounding box center [18, 73] width 37 height 24
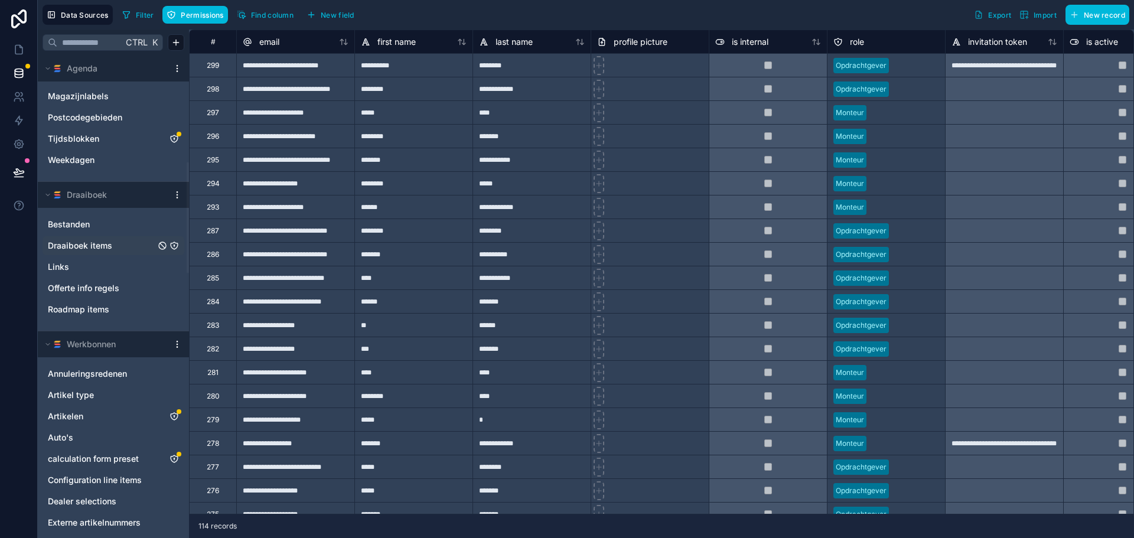
scroll to position [532, 0]
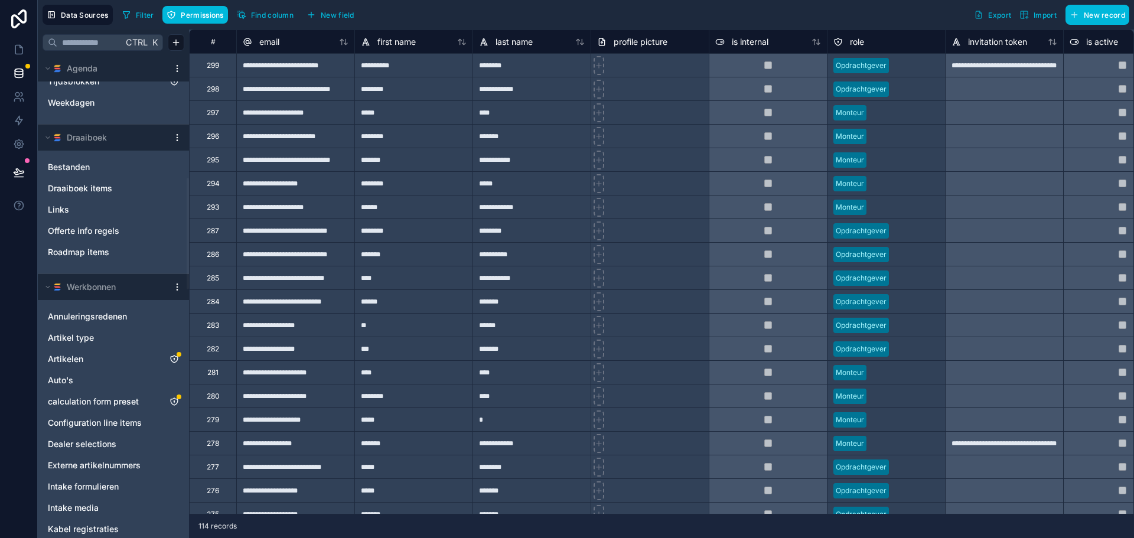
click at [173, 138] on html "Data Sources Filter Permissions Find column New field Export Import New record …" at bounding box center [567, 269] width 1134 height 538
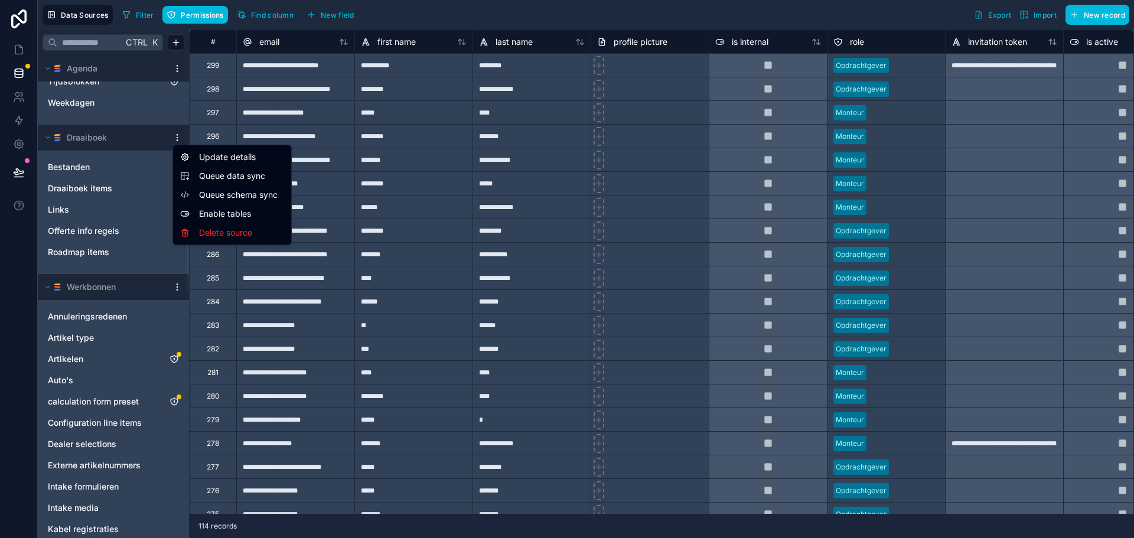
click at [574, 12] on html "Data Sources Filter Permissions Find column New field Export Import New record …" at bounding box center [567, 269] width 1134 height 538
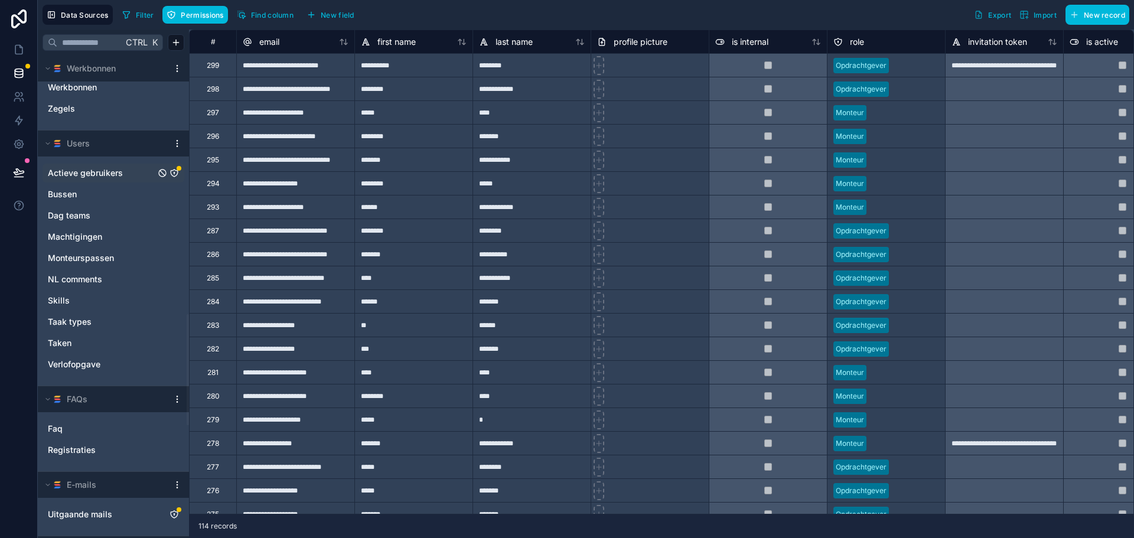
scroll to position [1612, 0]
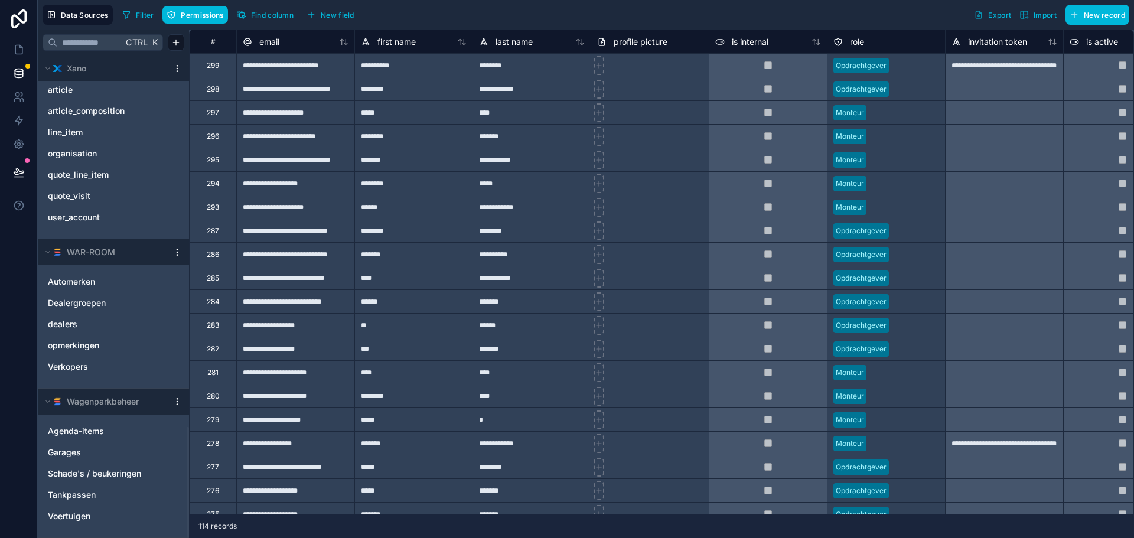
click at [177, 251] on html "Data Sources Filter Permissions Find column New field Export Import New record …" at bounding box center [567, 269] width 1134 height 538
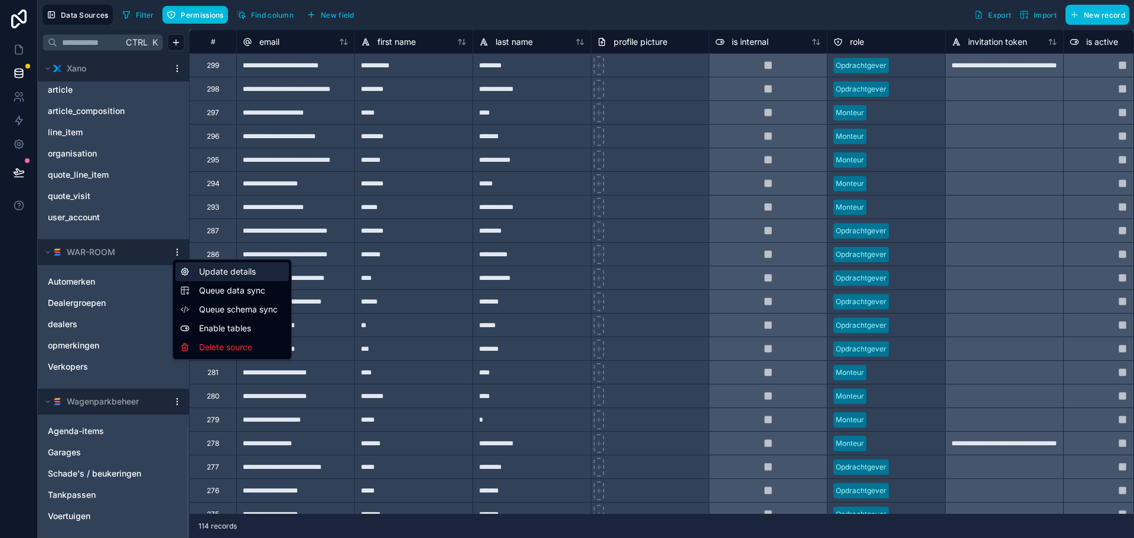
click at [212, 270] on div "Update details" at bounding box center [231, 271] width 113 height 19
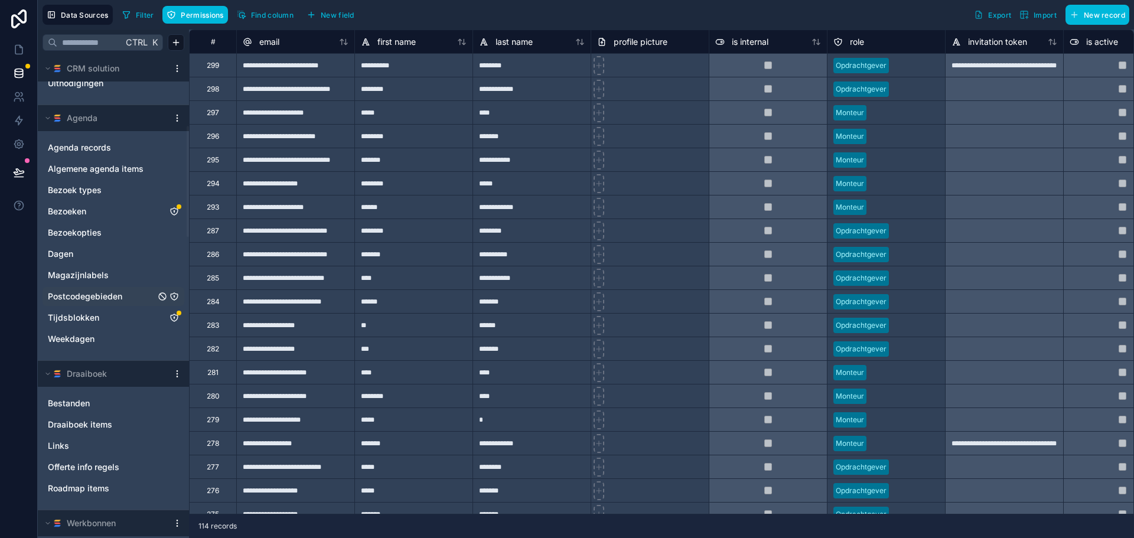
scroll to position [473, 0]
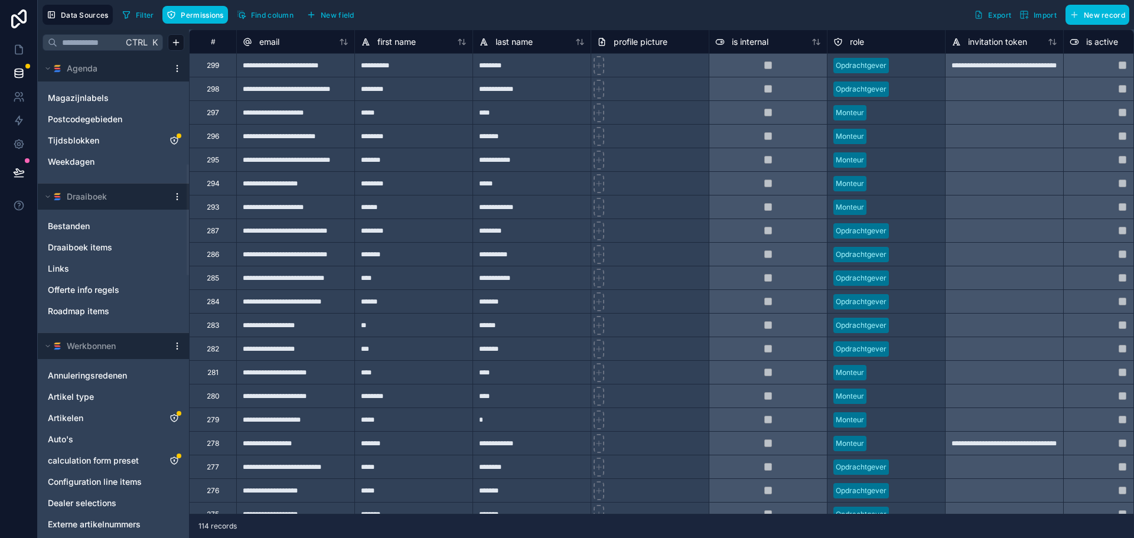
click at [178, 346] on html "Data Sources Filter Permissions Find column New field Export Import New record …" at bounding box center [567, 269] width 1134 height 538
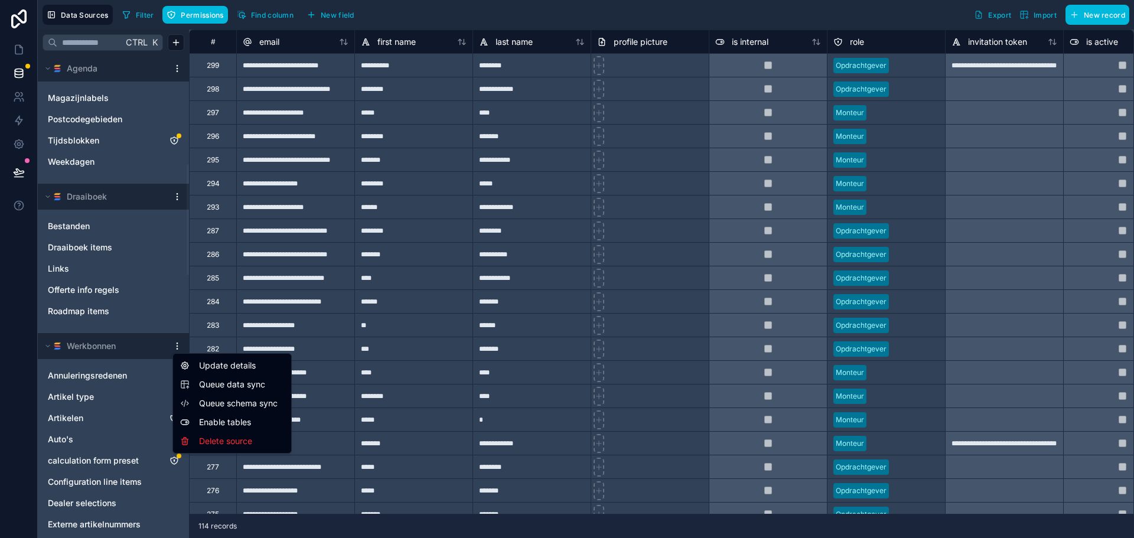
click at [498, 11] on html "Data Sources Filter Permissions Find column New field Export Import New record …" at bounding box center [567, 269] width 1134 height 538
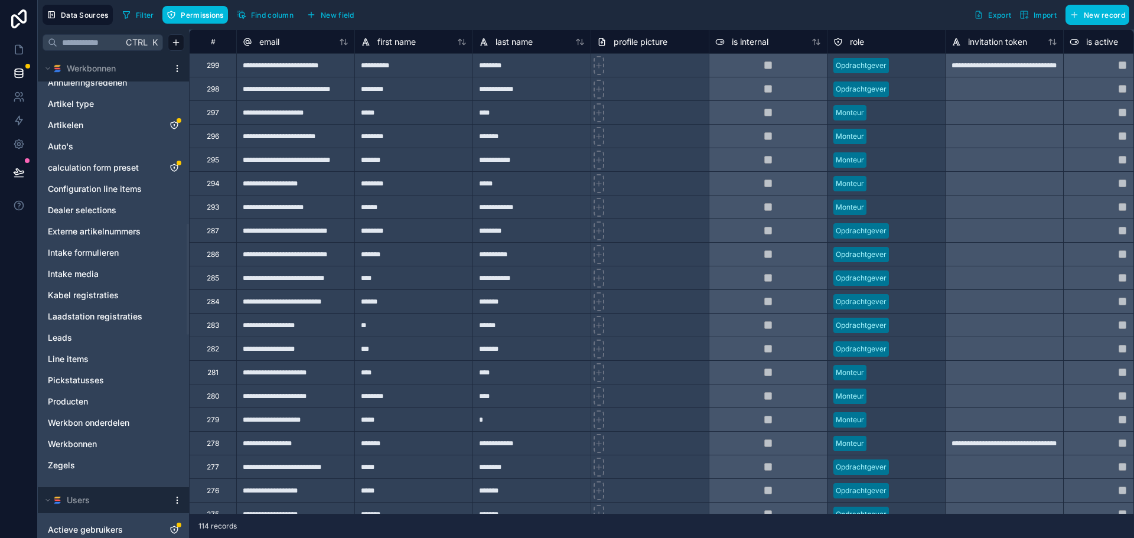
scroll to position [768, 0]
click at [129, 313] on span "Laadstation registraties" at bounding box center [95, 314] width 95 height 12
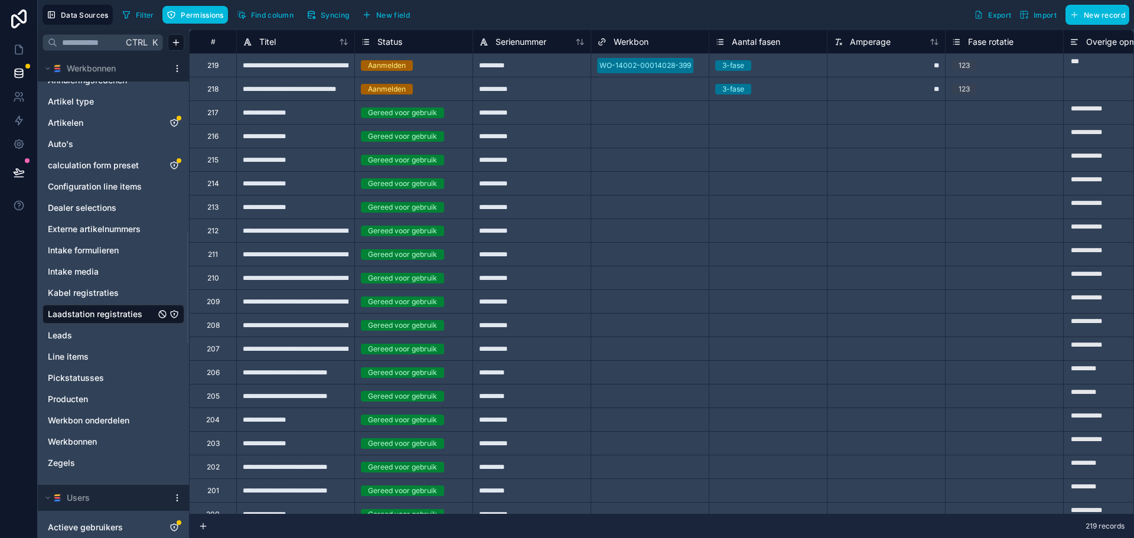
click at [328, 15] on span "Syncing" at bounding box center [335, 15] width 28 height 9
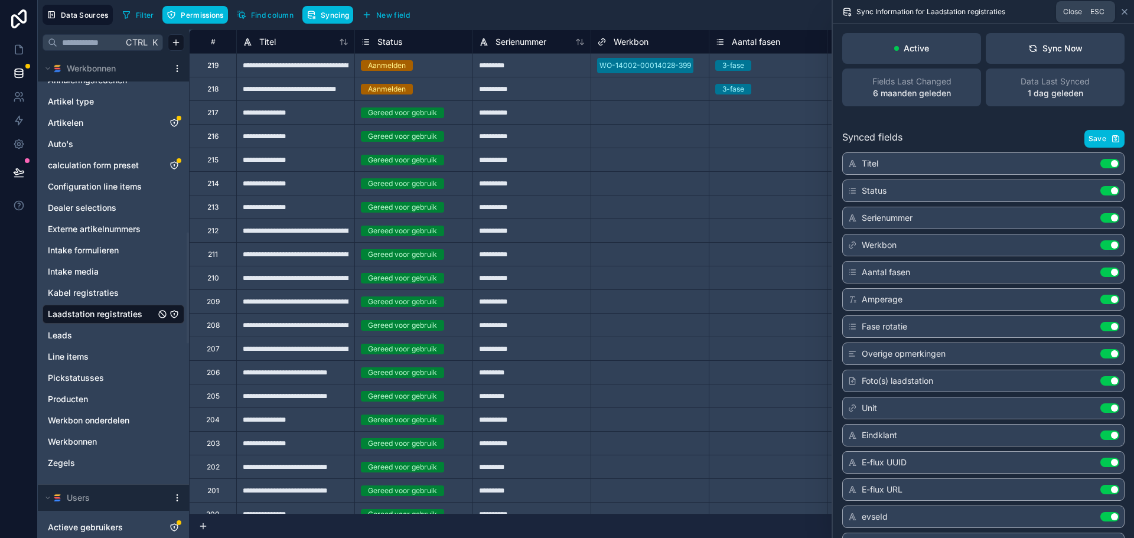
click at [1123, 11] on icon at bounding box center [1124, 11] width 9 height 9
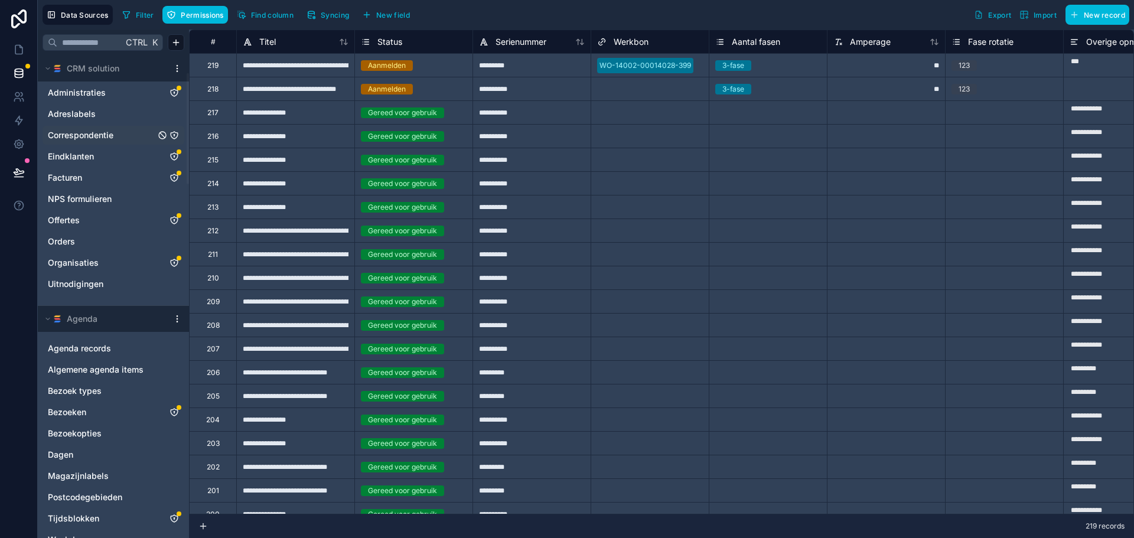
scroll to position [59, 0]
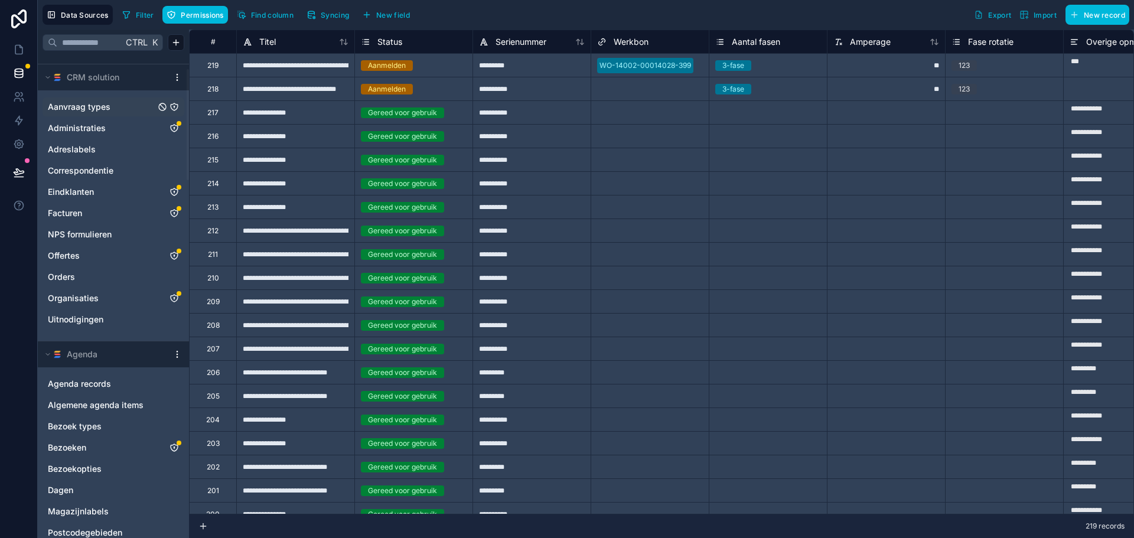
click at [98, 105] on span "Aanvraag types" at bounding box center [79, 107] width 63 height 12
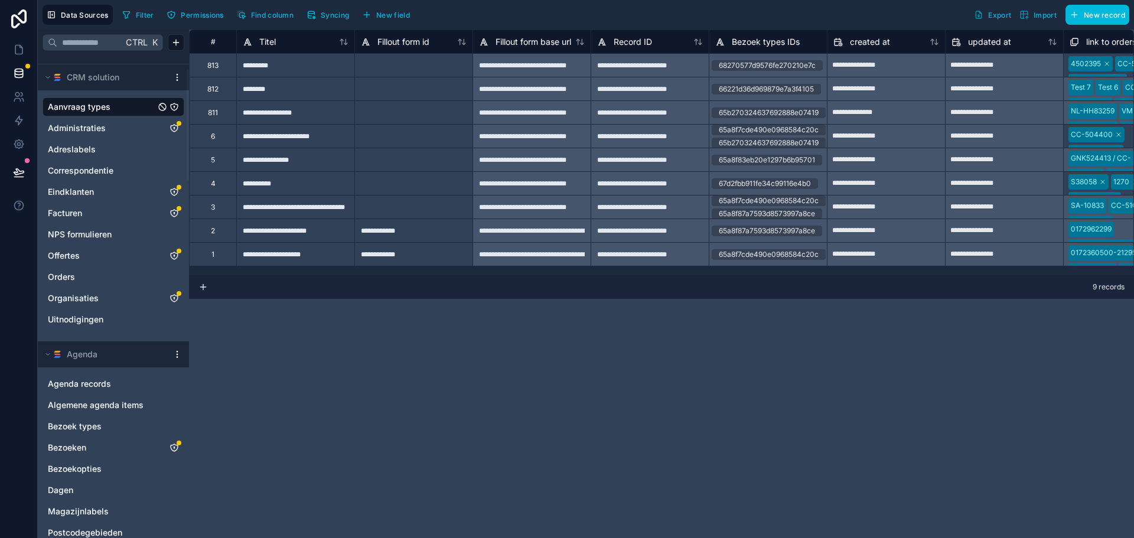
click at [323, 14] on span "Syncing" at bounding box center [335, 15] width 28 height 9
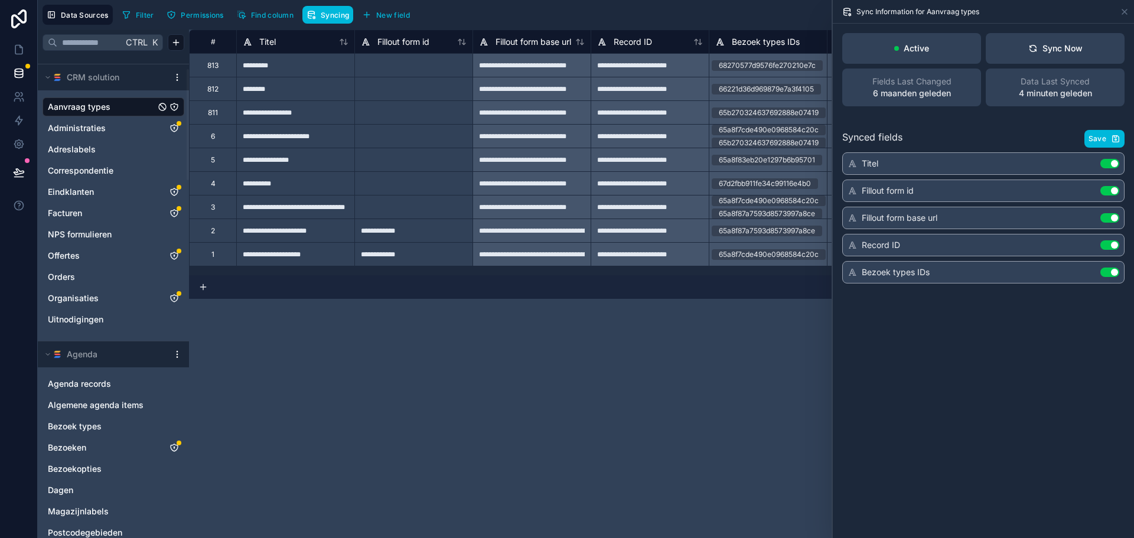
click at [697, 420] on div "**********" at bounding box center [661, 284] width 945 height 509
click at [1124, 14] on icon at bounding box center [1124, 11] width 9 height 9
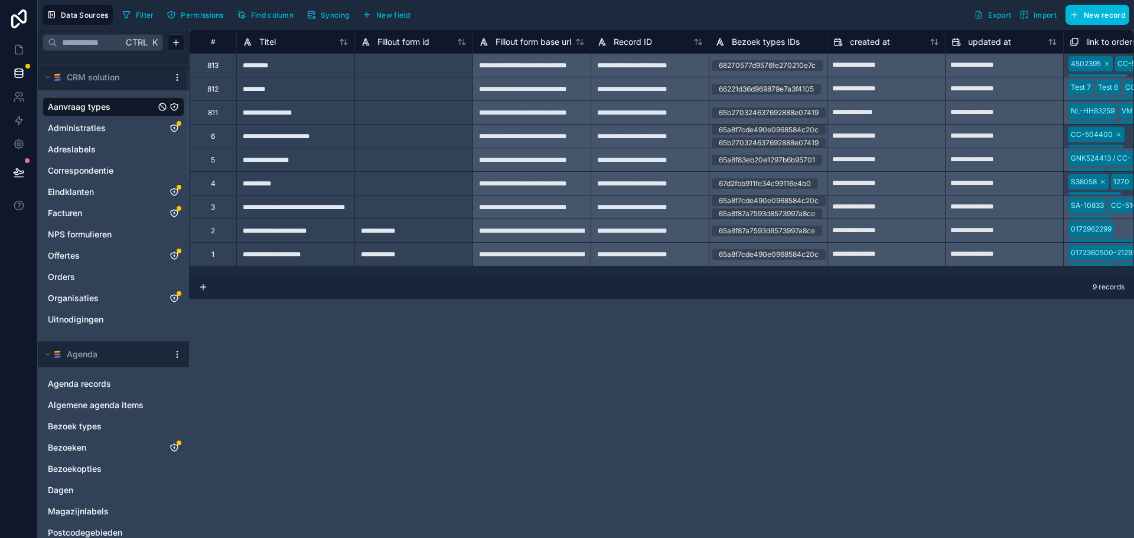
click at [339, 404] on div "**********" at bounding box center [661, 284] width 945 height 509
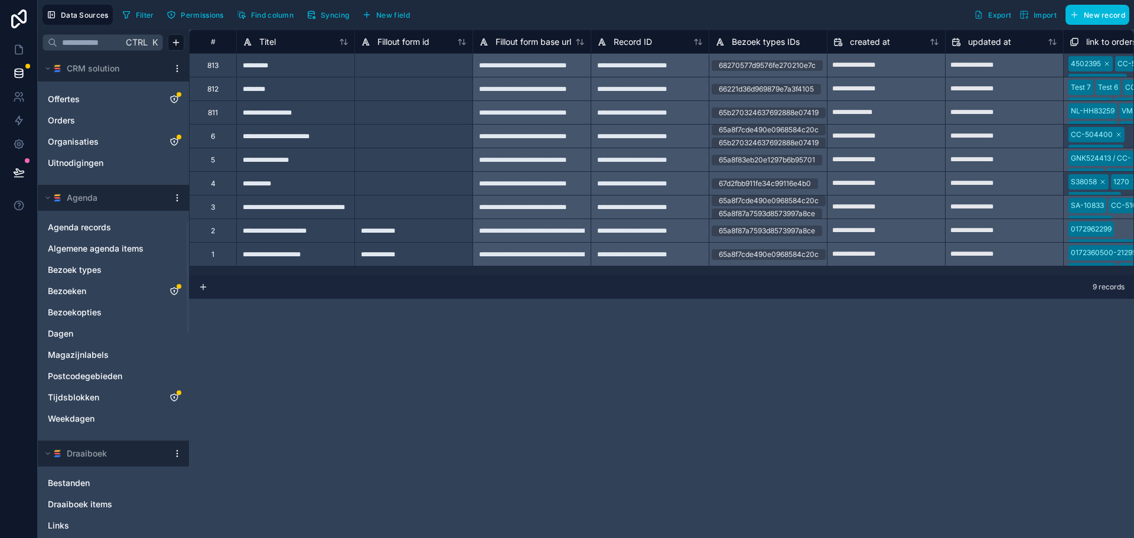
scroll to position [1612, 0]
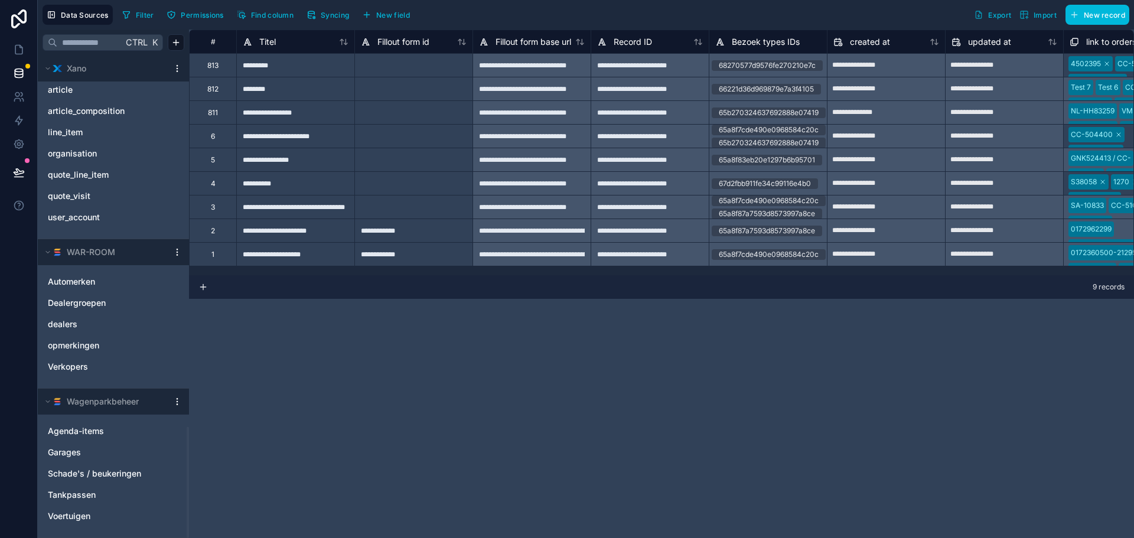
click at [177, 402] on html "Data Sources Filter Permissions Find column Syncing New field Export Import New…" at bounding box center [567, 269] width 1134 height 538
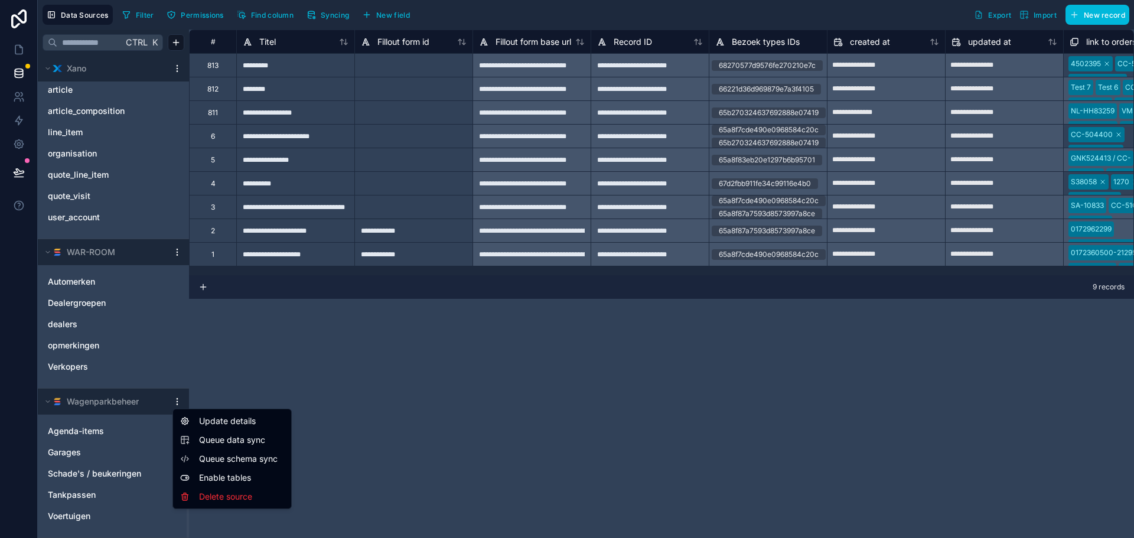
click at [334, 353] on html "Data Sources Filter Permissions Find column Syncing New field Export Import New…" at bounding box center [567, 269] width 1134 height 538
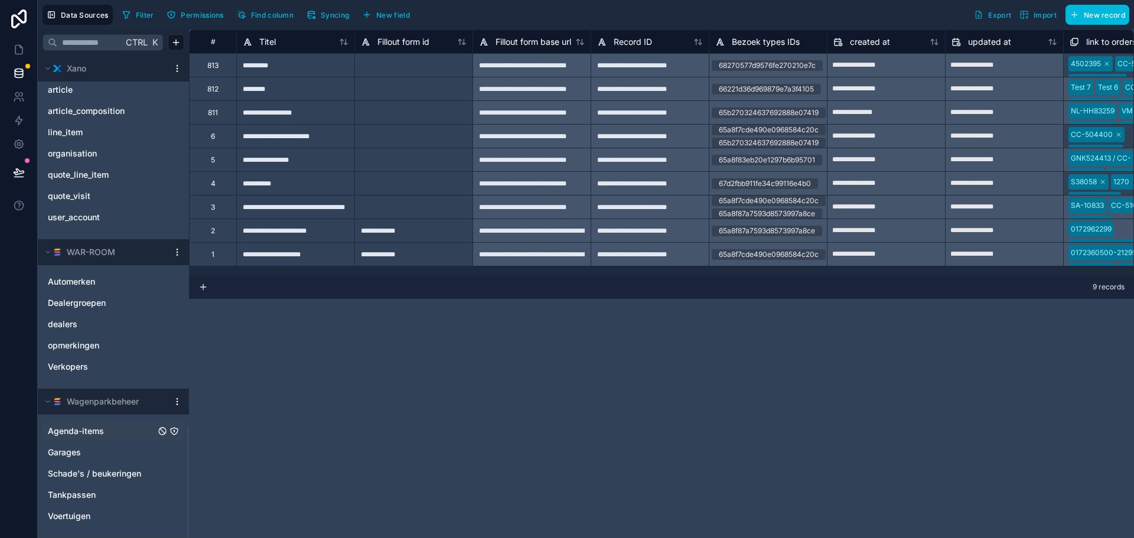
click at [89, 430] on span "Agenda-items" at bounding box center [76, 431] width 56 height 12
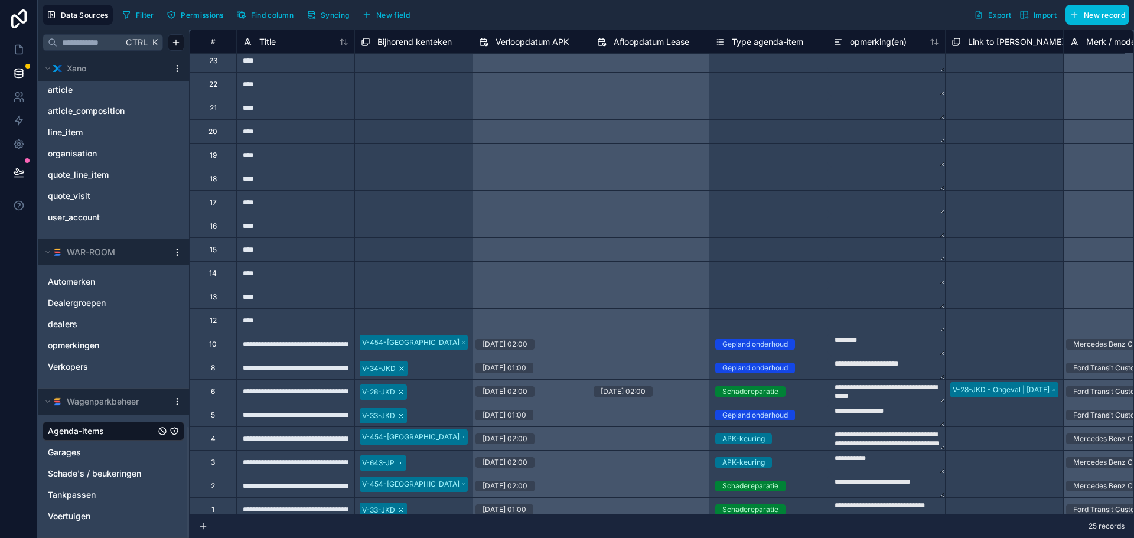
scroll to position [141, 0]
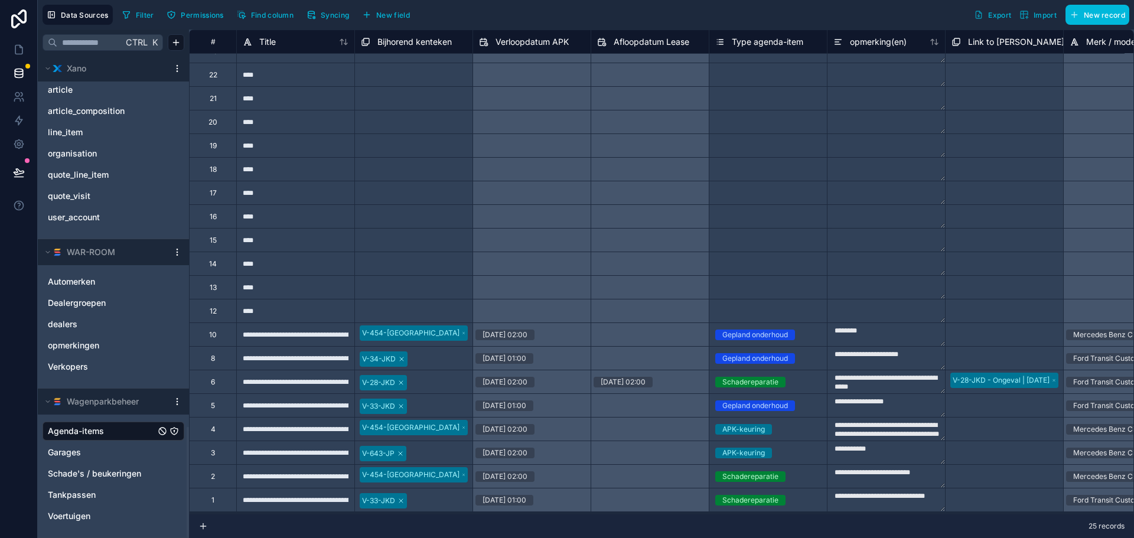
click at [671, 16] on div "Filter Permissions Find column Syncing New field Export Import New record" at bounding box center [624, 15] width 1012 height 20
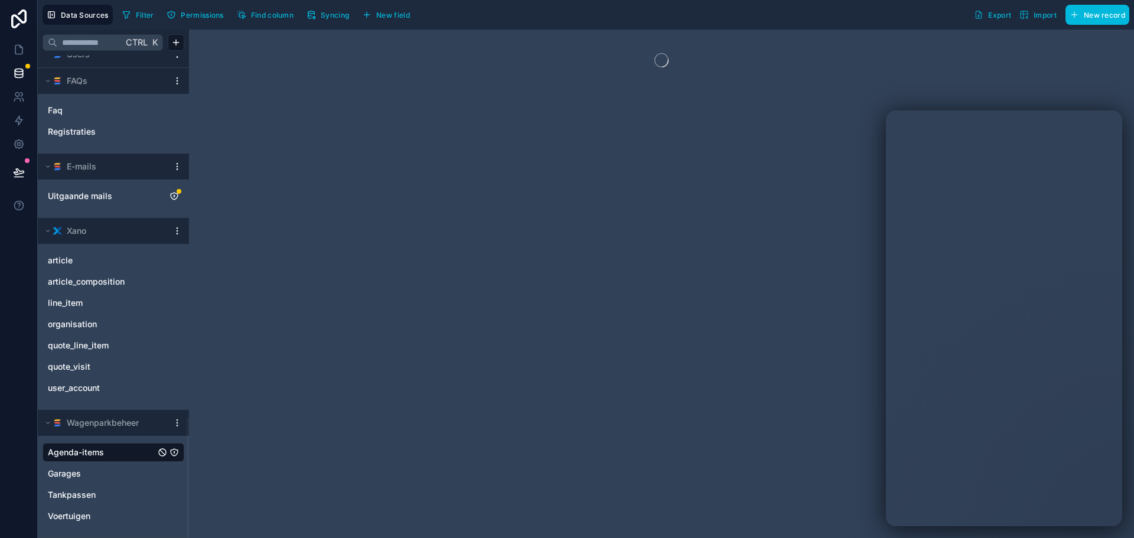
scroll to position [1441, 0]
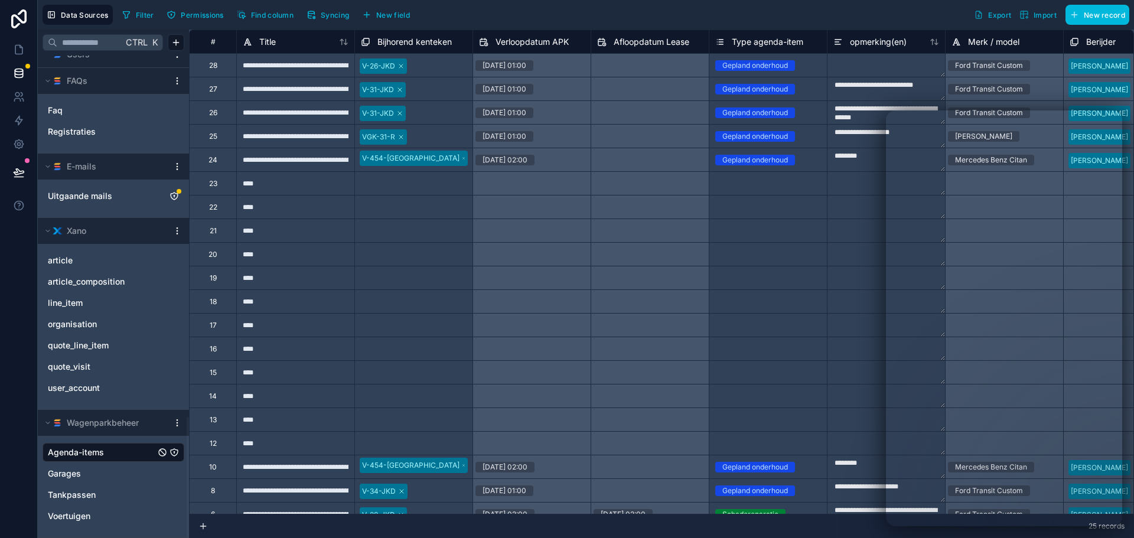
click at [785, 4] on div "Data Sources Filter Permissions Find column Syncing New field Export Import New…" at bounding box center [586, 15] width 1097 height 30
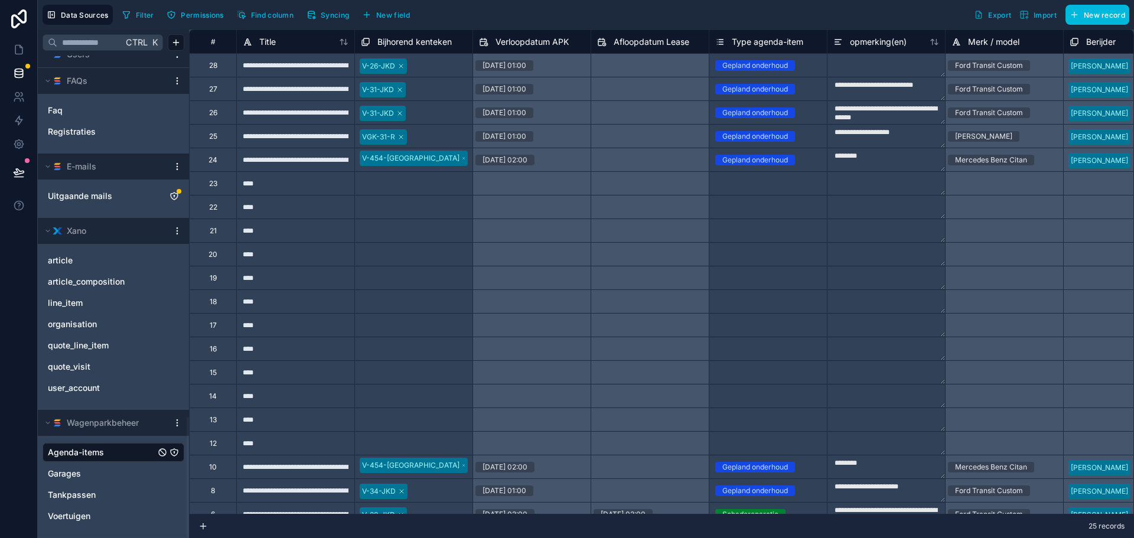
click at [176, 233] on html "Data Sources Filter Permissions Find column Syncing New field Export Import New…" at bounding box center [567, 269] width 1134 height 538
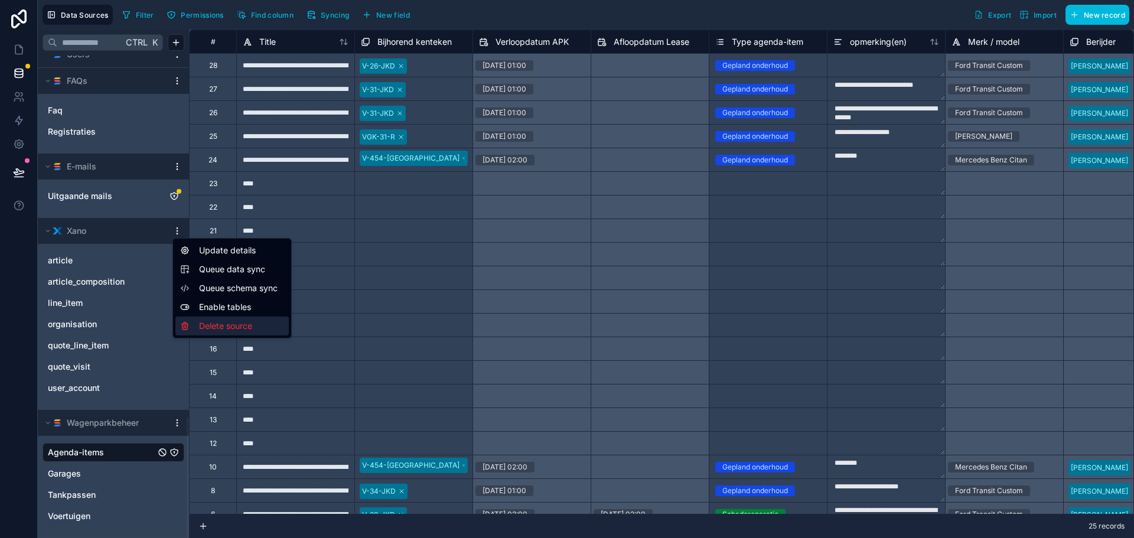
click at [235, 326] on div "Delete source" at bounding box center [231, 326] width 113 height 19
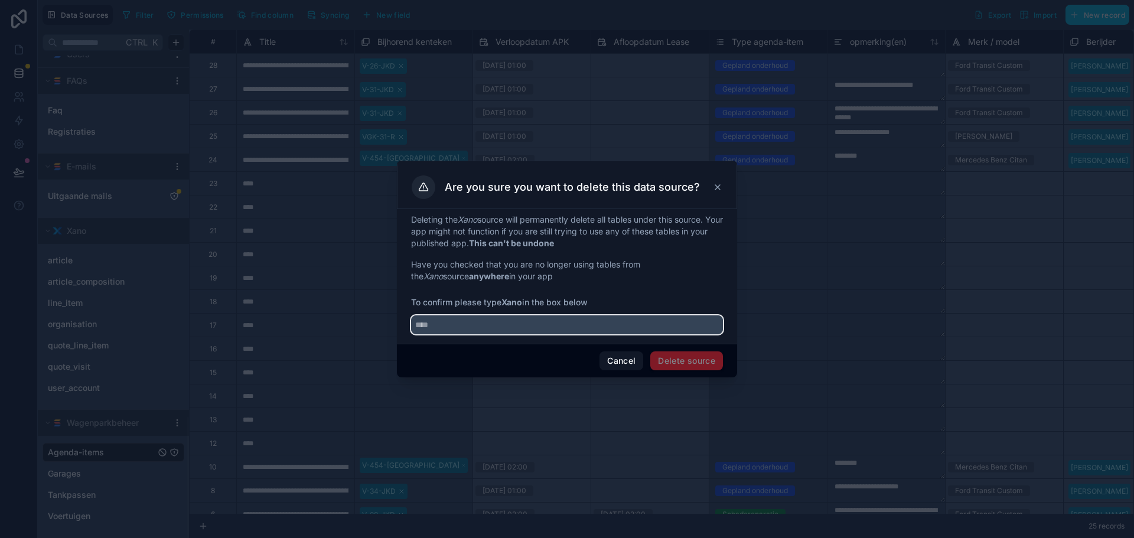
click at [612, 324] on input "text" at bounding box center [567, 325] width 312 height 19
type input "****"
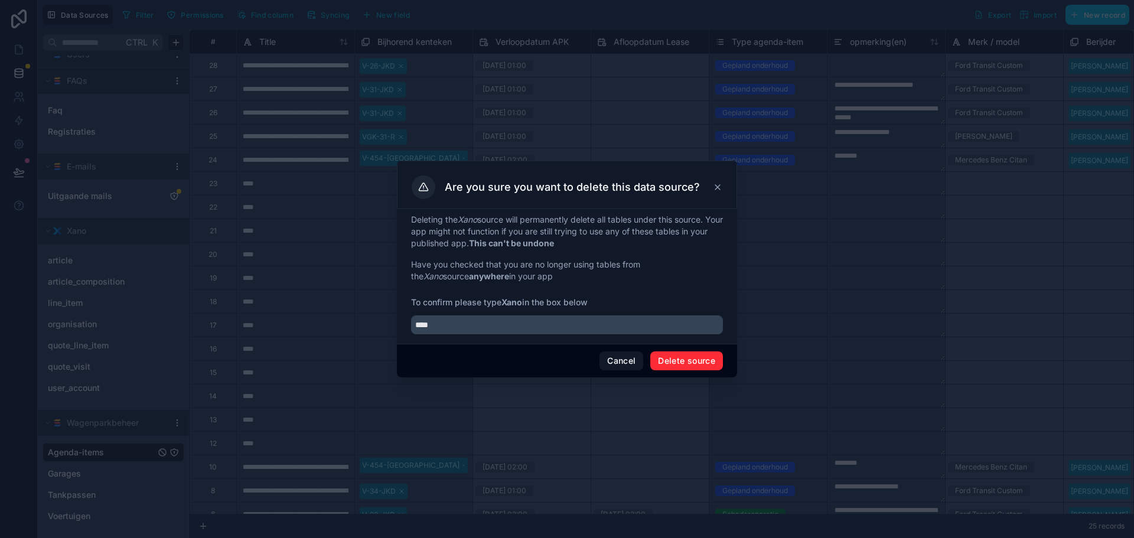
click at [680, 362] on button "Delete source" at bounding box center [687, 361] width 73 height 19
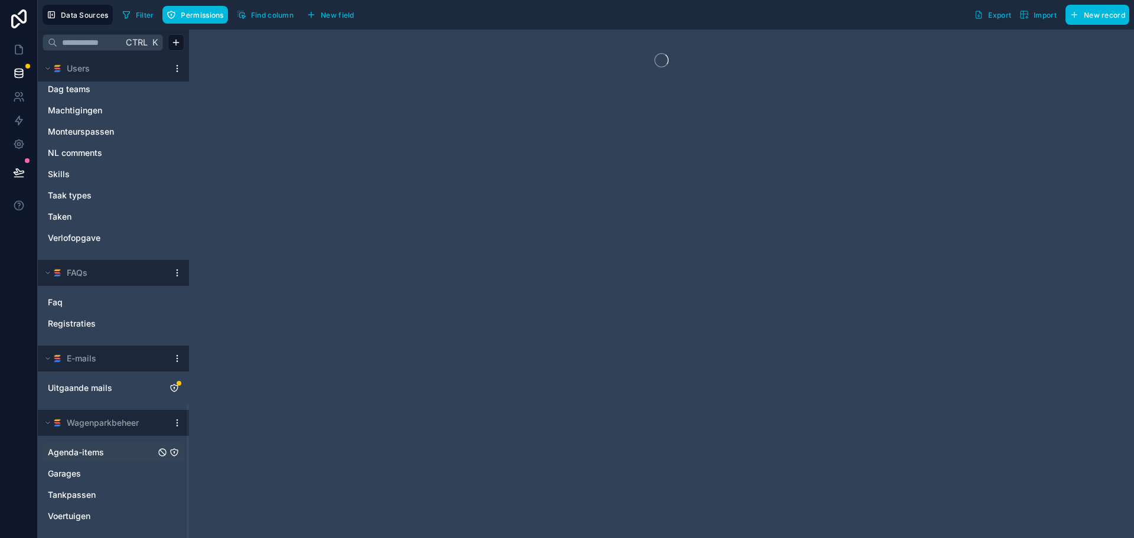
scroll to position [1249, 0]
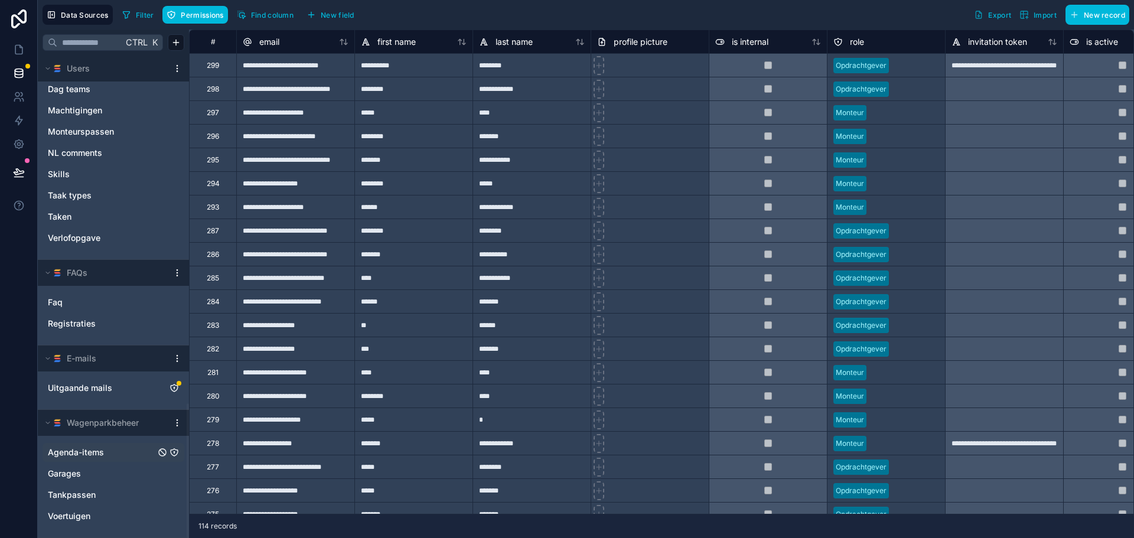
click at [175, 272] on html "Data Sources Filter Permissions Find column New field Export Import New record …" at bounding box center [567, 269] width 1134 height 538
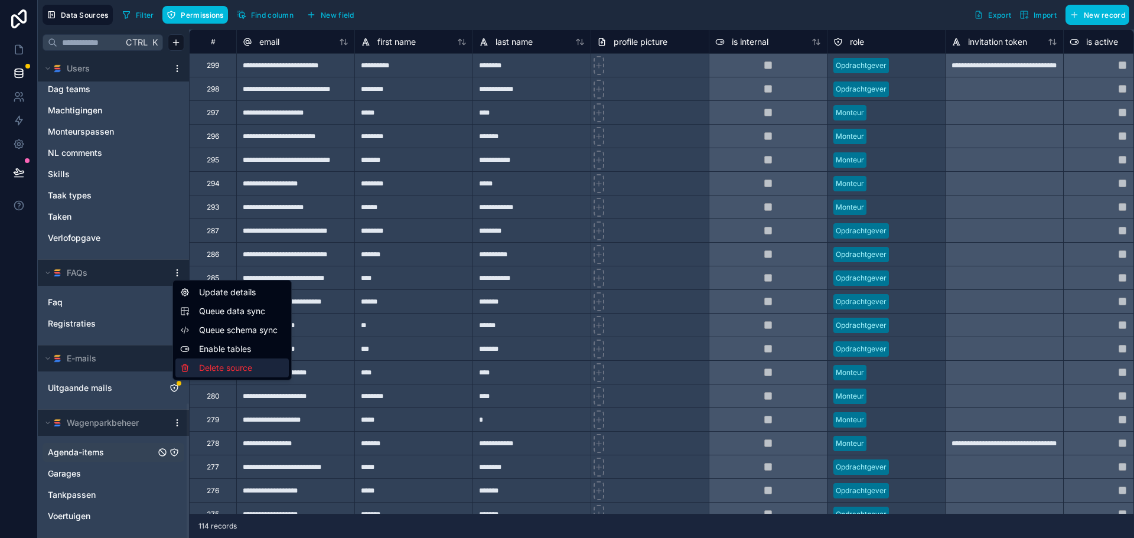
click at [229, 368] on div "Delete source" at bounding box center [231, 368] width 113 height 19
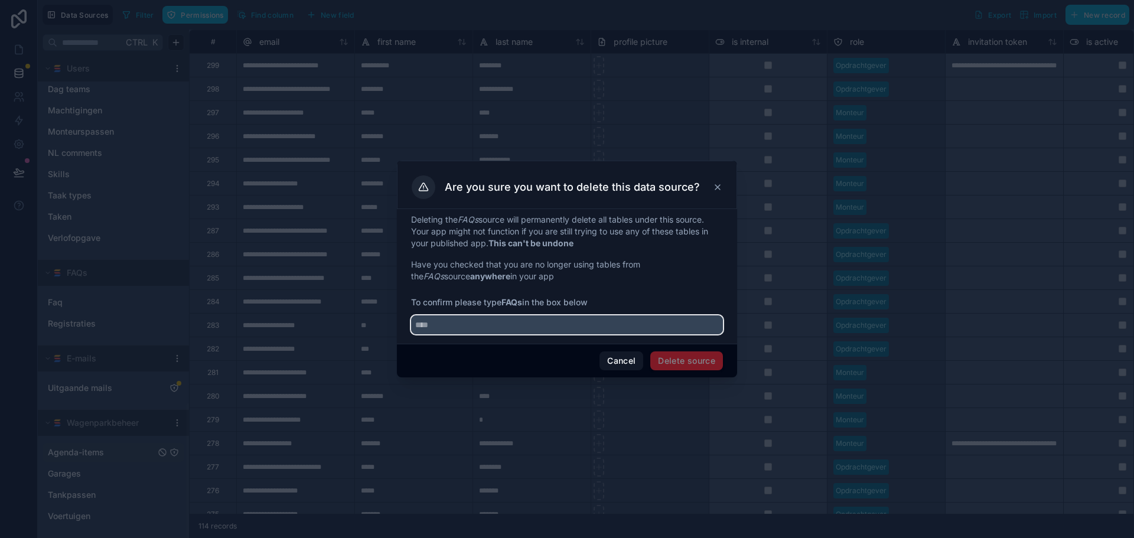
click at [568, 319] on input "text" at bounding box center [567, 325] width 312 height 19
type input "****"
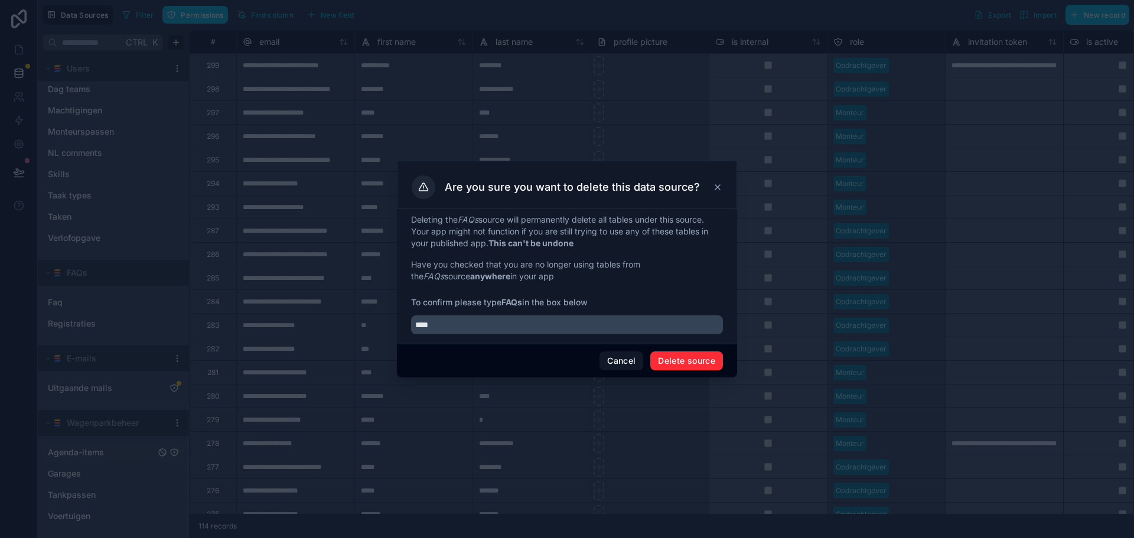
click at [698, 357] on button "Delete source" at bounding box center [687, 361] width 73 height 19
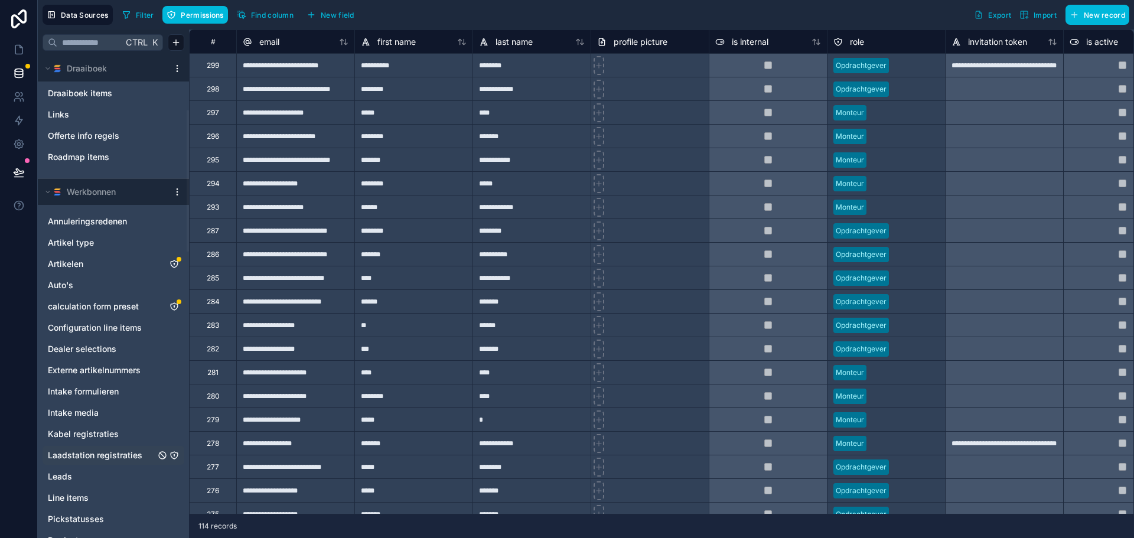
scroll to position [1163, 0]
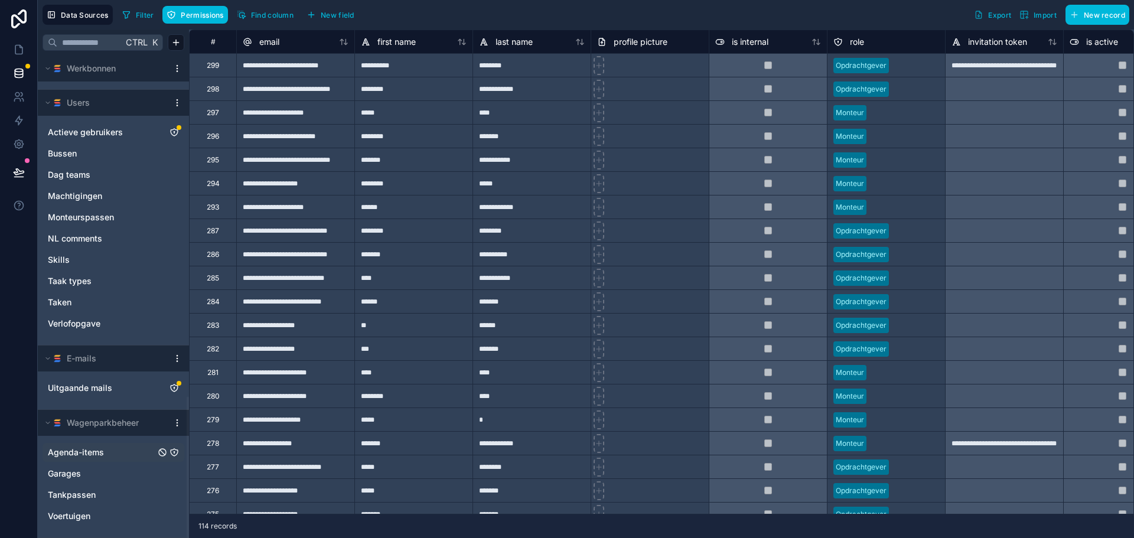
click at [177, 420] on html "Data Sources Filter Permissions Find column New field Export Import New record …" at bounding box center [567, 269] width 1134 height 538
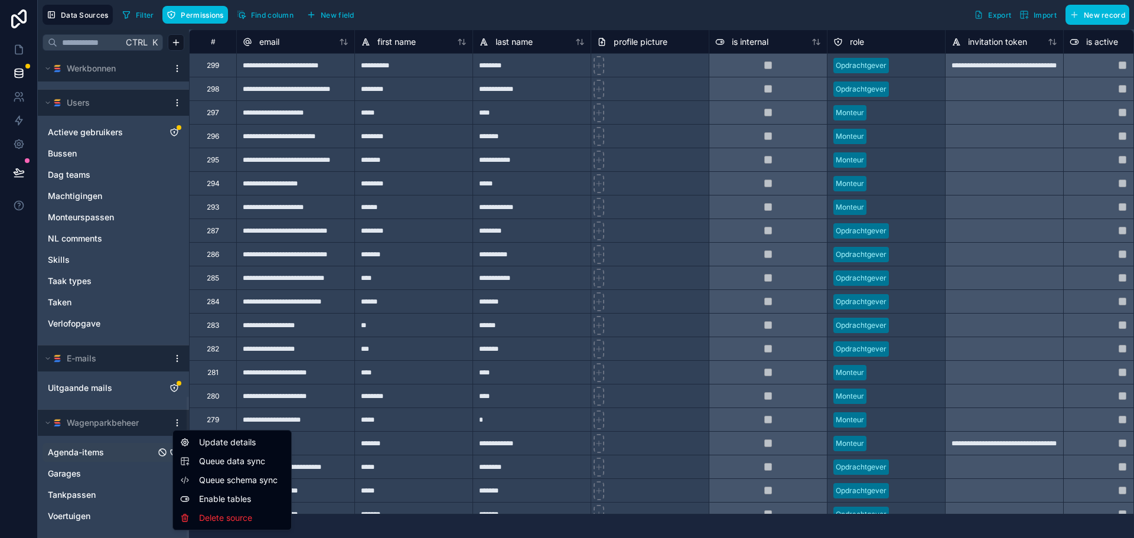
click at [550, 18] on html "Data Sources Filter Permissions Find column New field Export Import New record …" at bounding box center [567, 269] width 1134 height 538
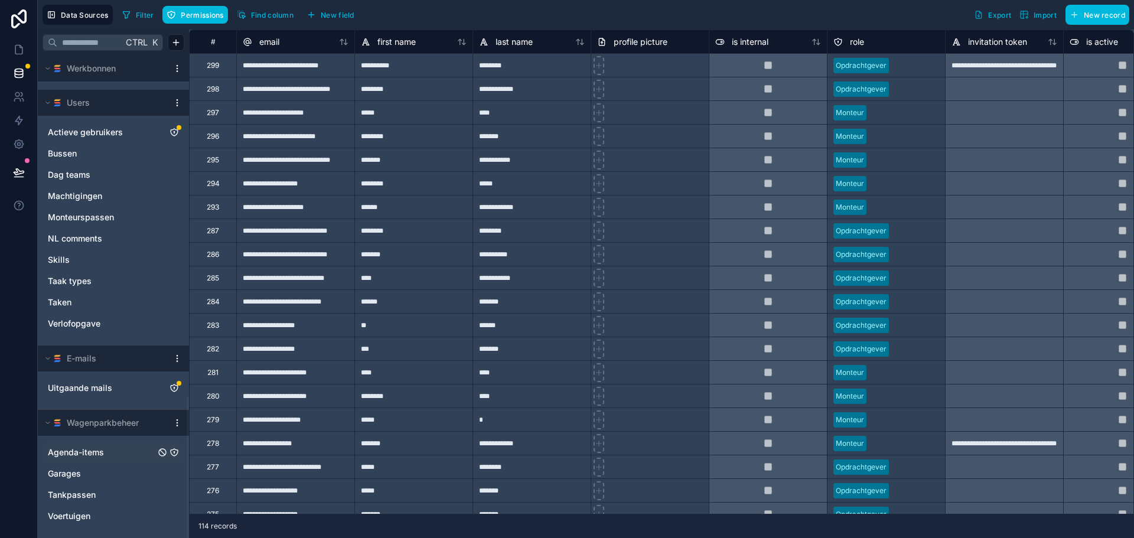
click at [175, 422] on html "Data Sources Filter Permissions Find column New field Export Import New record …" at bounding box center [567, 269] width 1134 height 538
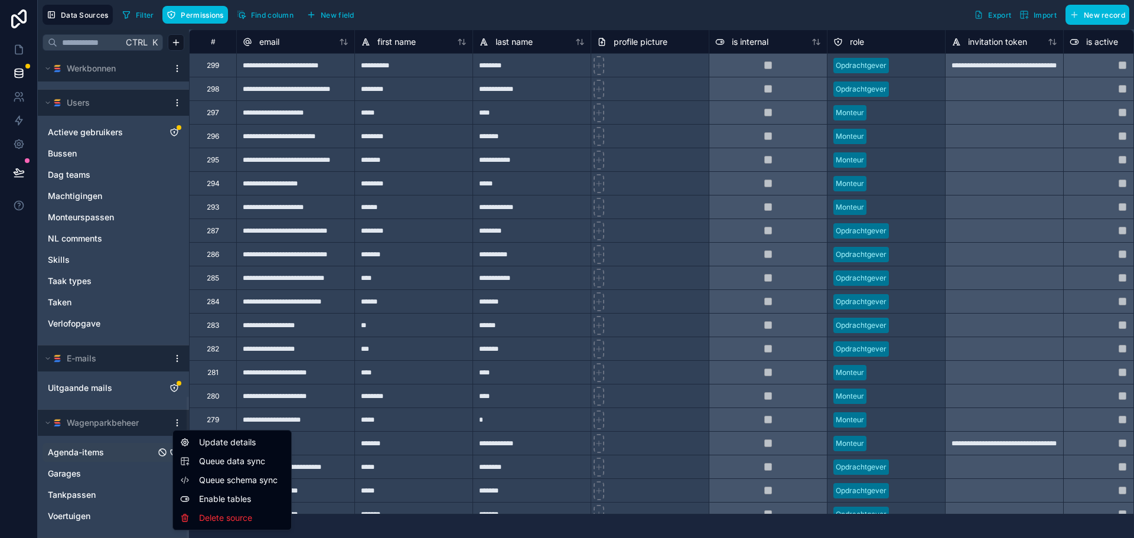
click at [573, 10] on html "Data Sources Filter Permissions Find column New field Export Import New record …" at bounding box center [567, 269] width 1134 height 538
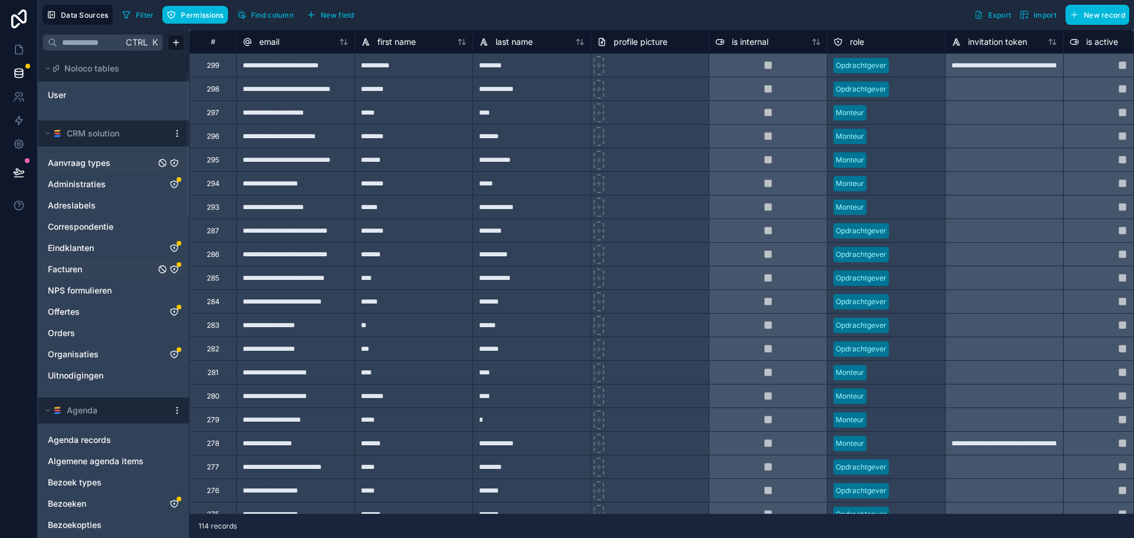
scroll to position [0, 0]
click at [135, 207] on link "Adreslabels" at bounding box center [102, 209] width 108 height 12
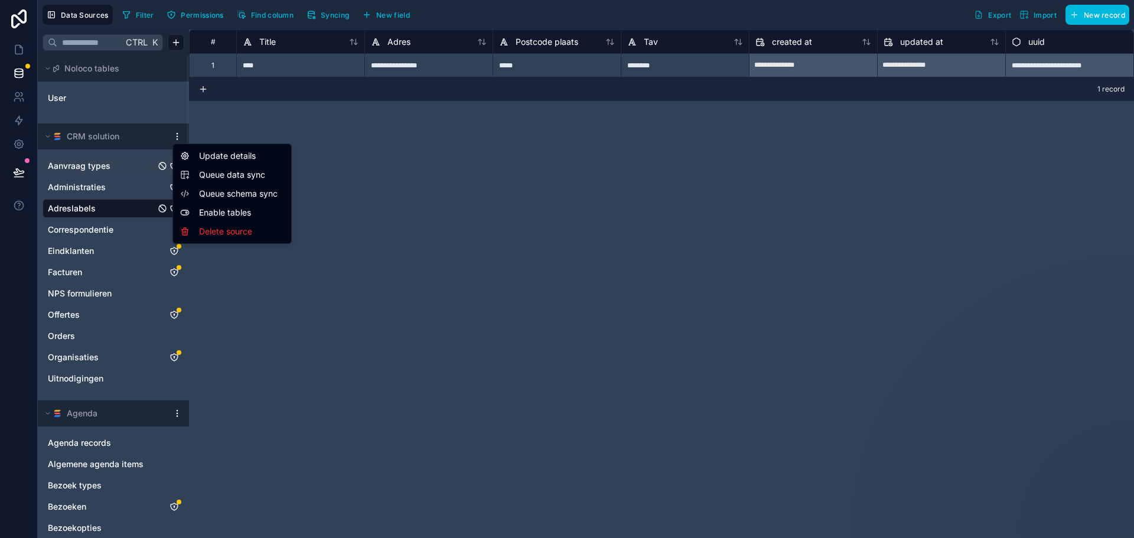
click at [179, 135] on html "Data Sources Filter Permissions Find column Syncing New field Export Import New…" at bounding box center [567, 269] width 1134 height 538
click at [210, 194] on span "Queue schema sync" at bounding box center [241, 194] width 85 height 12
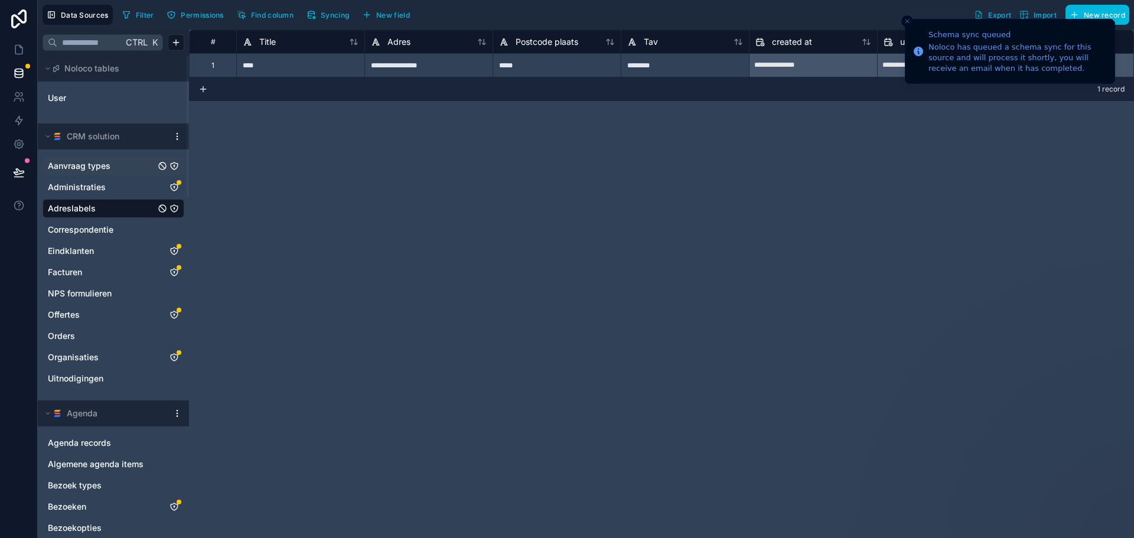
click at [177, 135] on html "Schema sync queued Noloco has queued a schema sync for this source and will pro…" at bounding box center [567, 269] width 1134 height 538
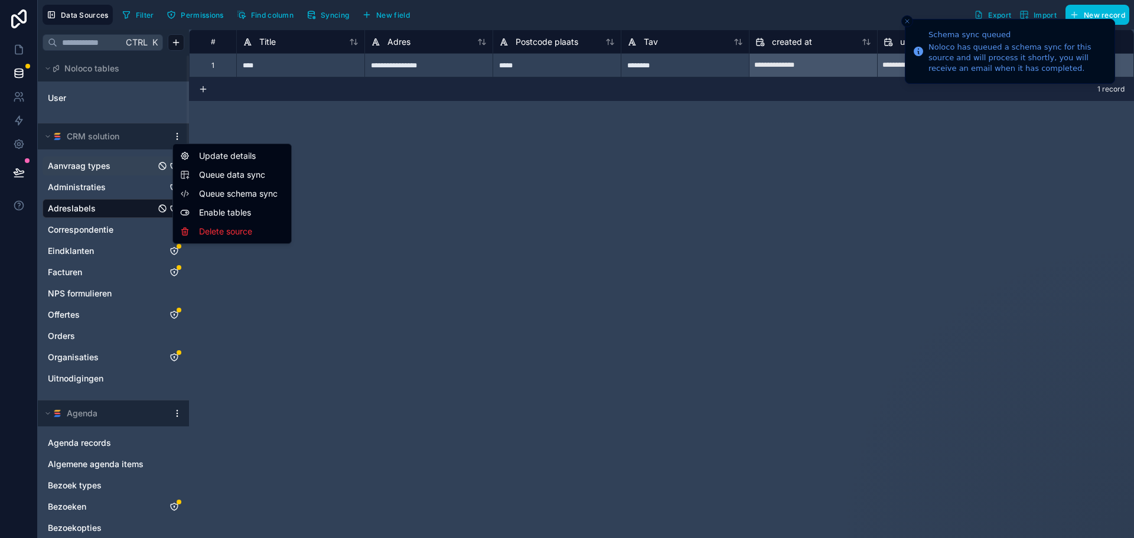
click at [226, 174] on span "Queue data sync" at bounding box center [241, 175] width 85 height 12
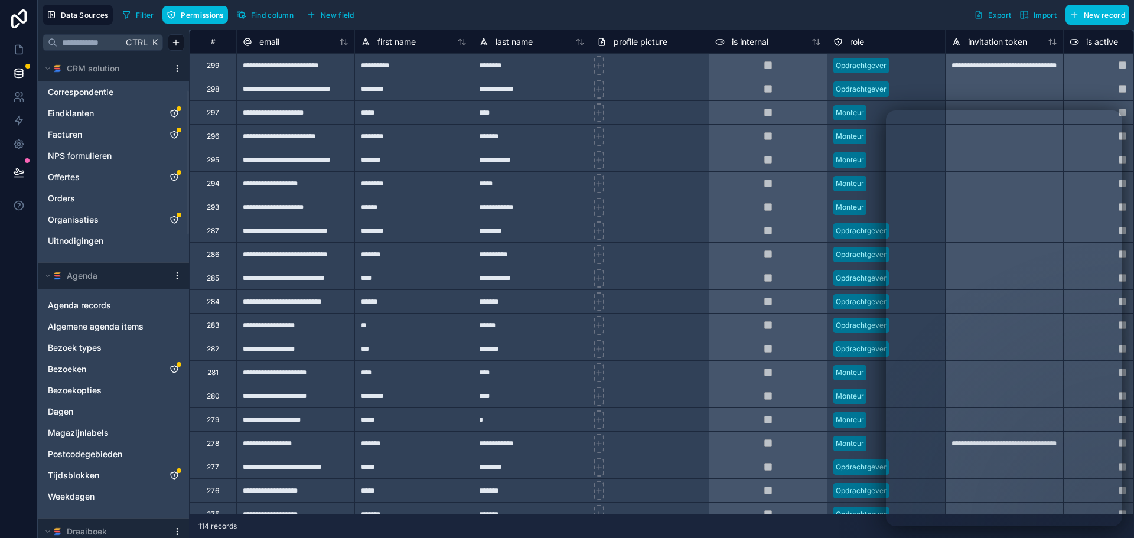
scroll to position [118, 0]
click at [789, 10] on div "Filter Permissions Find column New field Export Import New record" at bounding box center [624, 15] width 1012 height 20
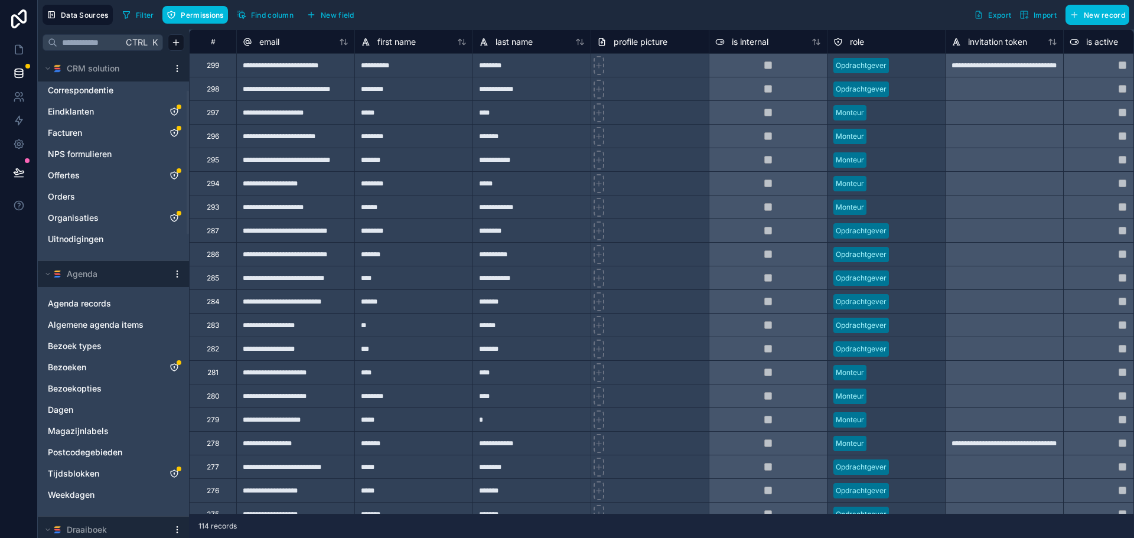
click at [535, 17] on div "Filter Permissions Find column New field Export Import New record" at bounding box center [624, 15] width 1012 height 20
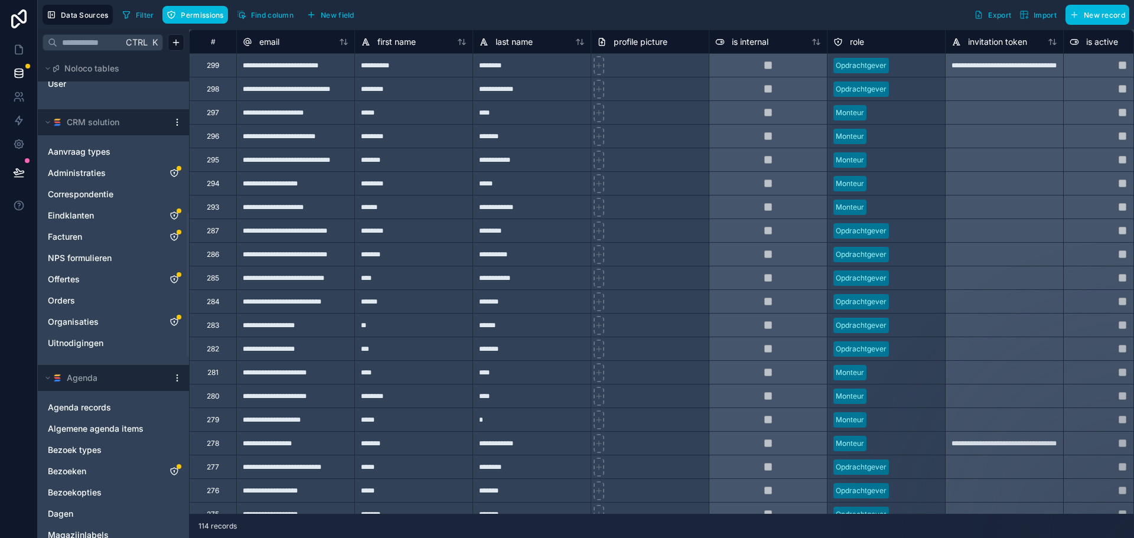
scroll to position [0, 0]
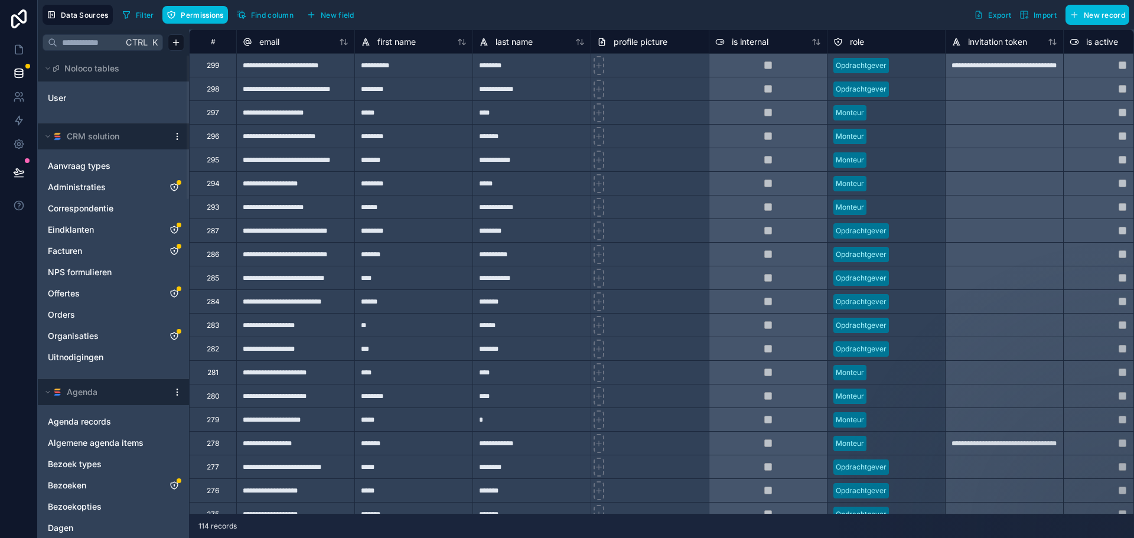
click at [560, 18] on div "Filter Permissions Find column New field Export Import New record" at bounding box center [624, 15] width 1012 height 20
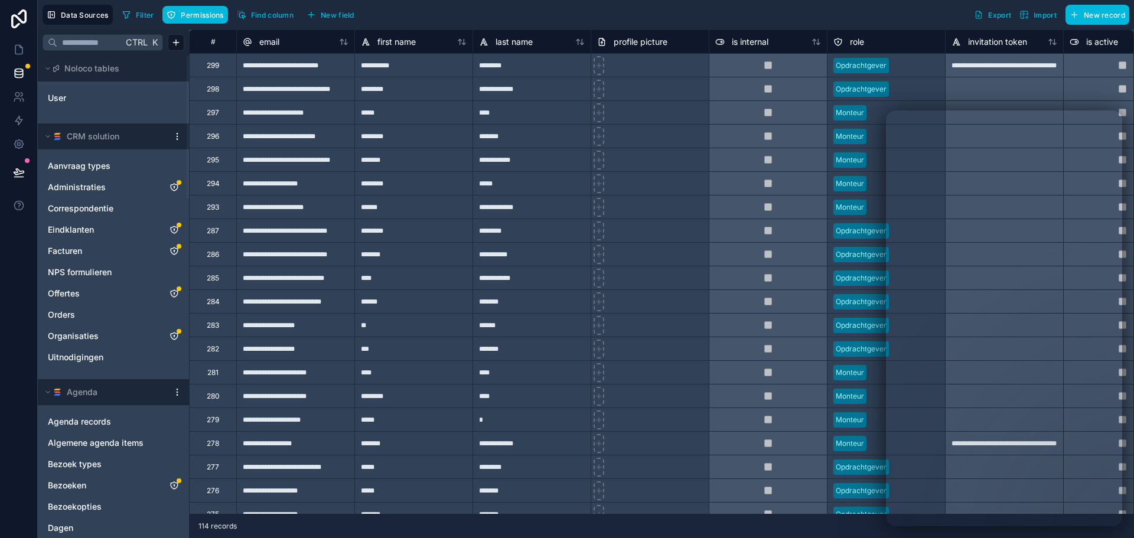
click at [702, 24] on div "Filter Permissions Find column New field Export Import New record" at bounding box center [624, 15] width 1012 height 20
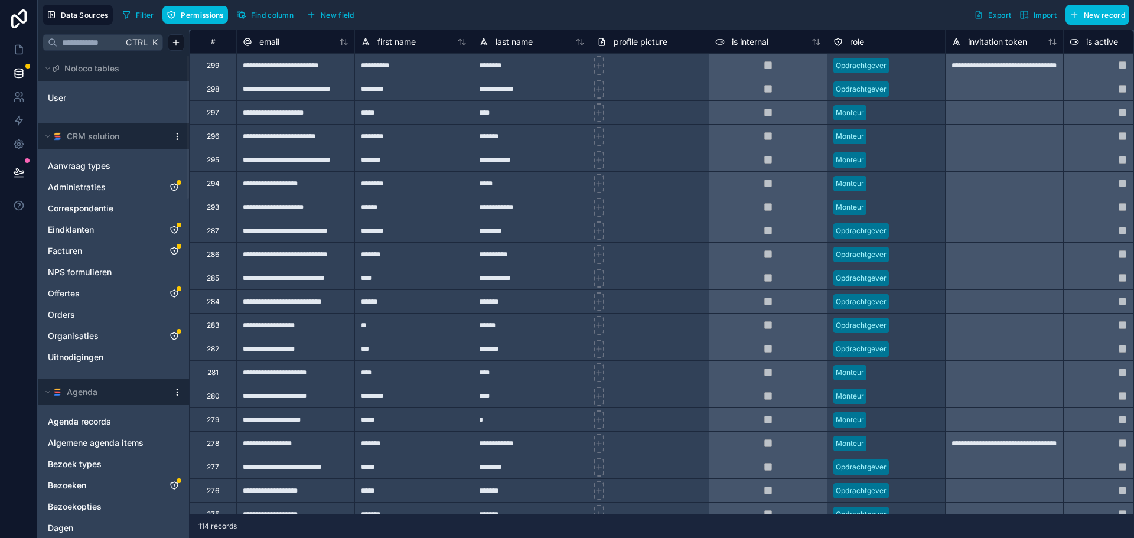
click at [762, 16] on div "Filter Permissions Find column New field Export Import New record" at bounding box center [624, 15] width 1012 height 20
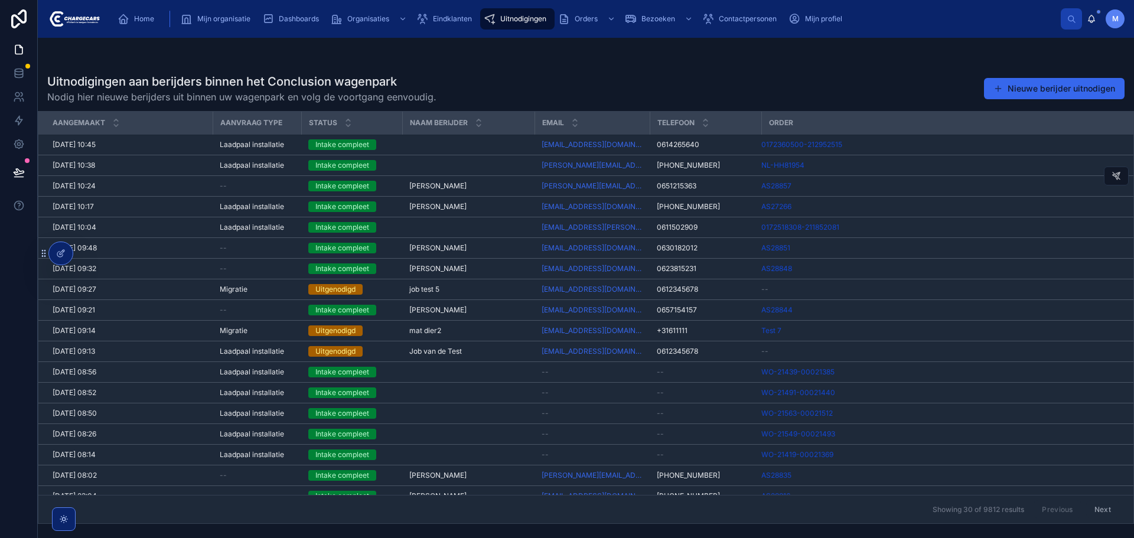
click at [449, 186] on span "Edward Kegge" at bounding box center [437, 185] width 57 height 9
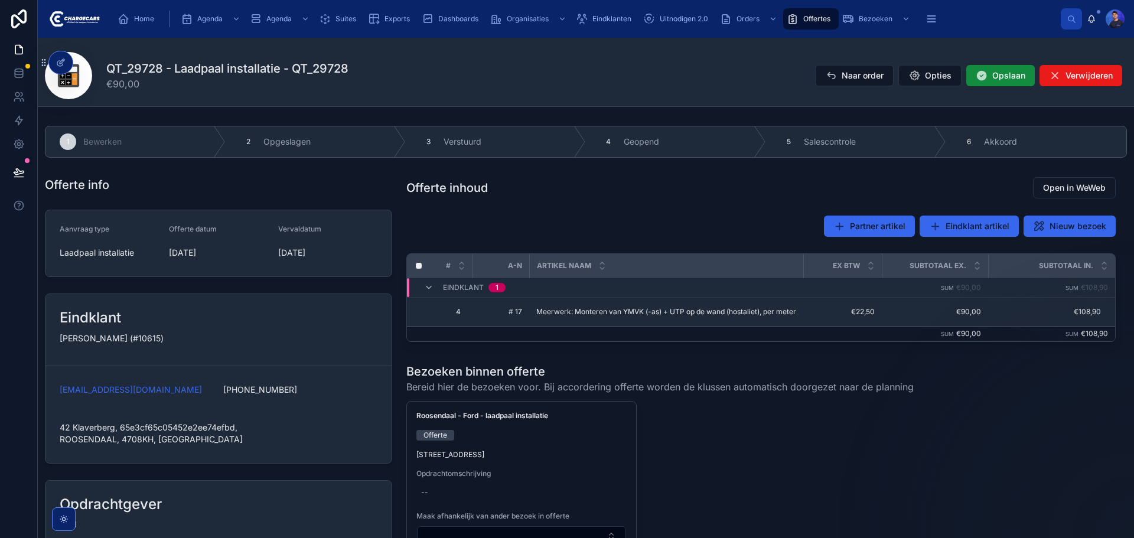
click at [590, 17] on div "Eindklanten" at bounding box center [606, 18] width 60 height 19
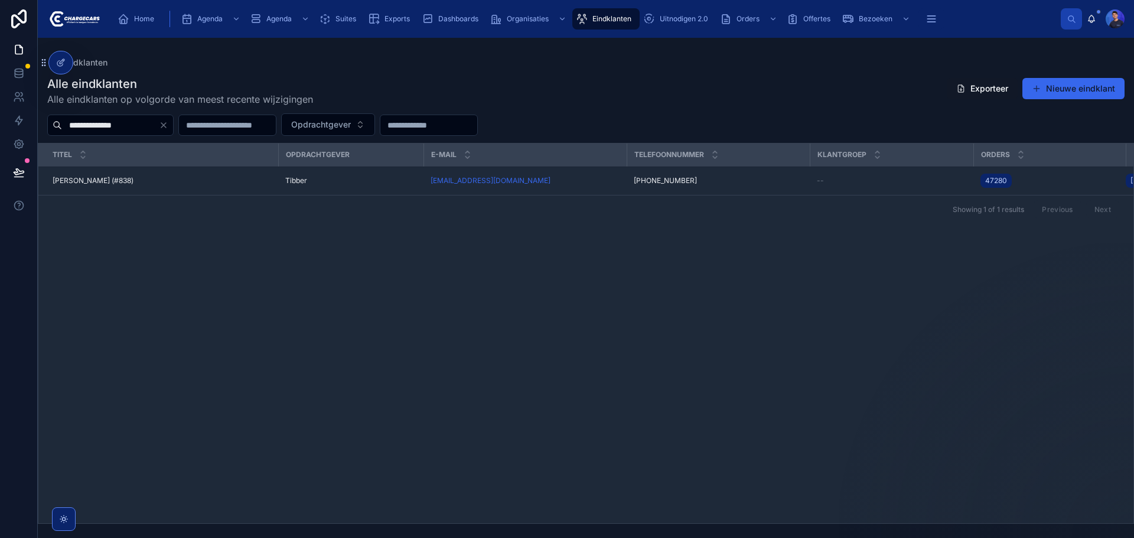
type input "**********"
click at [305, 186] on span "Tibber" at bounding box center [296, 180] width 22 height 9
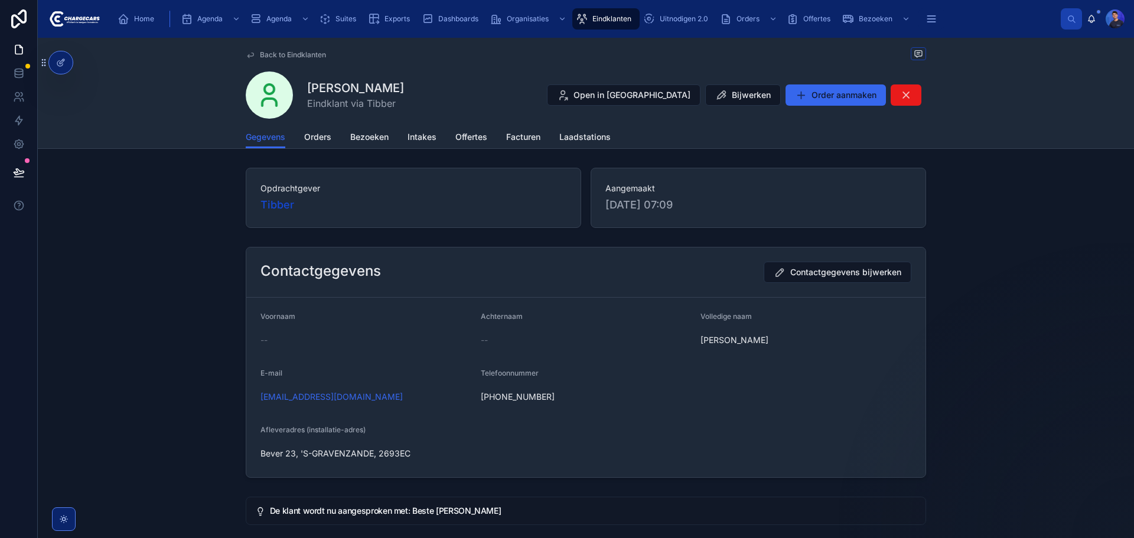
click at [307, 143] on link "Orders" at bounding box center [317, 138] width 27 height 24
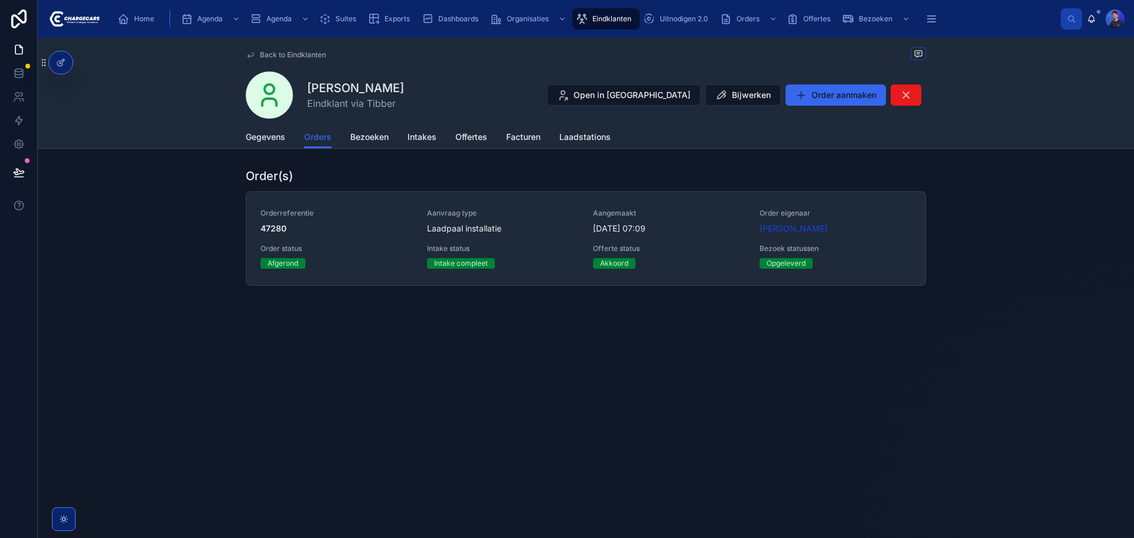
click at [505, 237] on div "Orderreferentie 47280 Aanvraag type Laadpaal installatie Aangemaakt 18-6-2024 0…" at bounding box center [586, 239] width 651 height 60
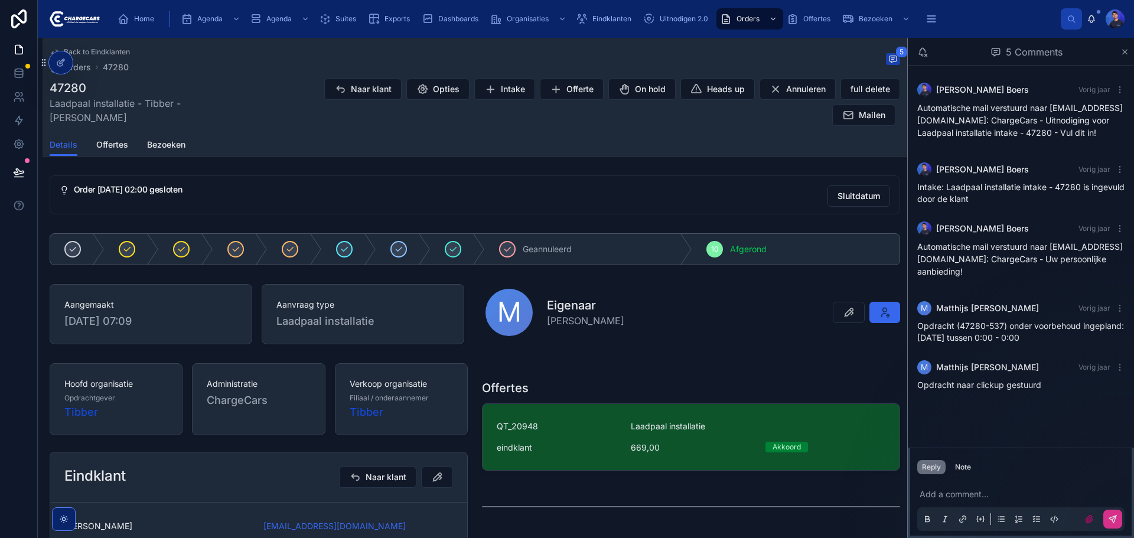
click at [638, 126] on div "Back to Eindklanten Orders 47280 5 47280 Laadpaal installatie - Tibber - [PERSO…" at bounding box center [475, 86] width 851 height 96
click at [727, 158] on div "Back to Eindklanten Orders 47280 5 47280 Laadpaal installatie - Tibber - [PERSO…" at bounding box center [475, 520] width 865 height 964
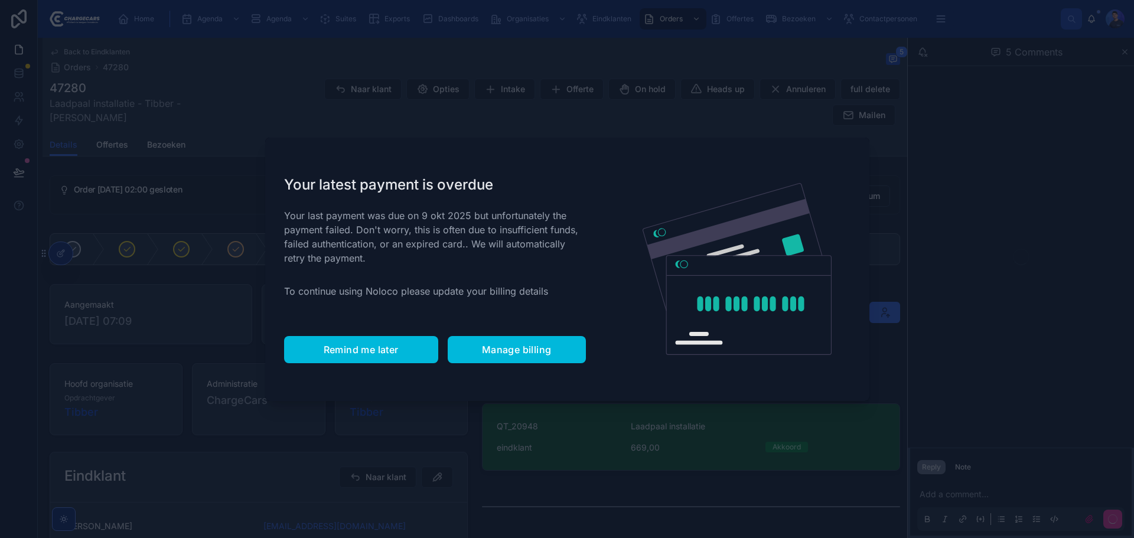
click at [365, 352] on span "Remind me later" at bounding box center [361, 350] width 75 height 12
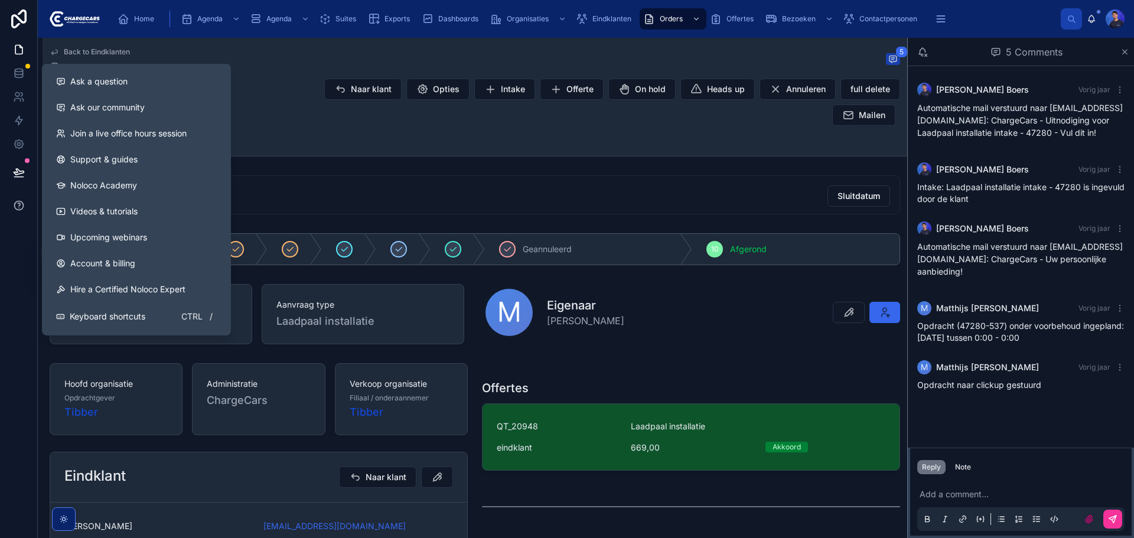
click at [22, 201] on icon at bounding box center [19, 206] width 12 height 12
click at [99, 115] on link "Ask our community" at bounding box center [137, 108] width 180 height 26
click at [135, 87] on button "Ask a question" at bounding box center [137, 82] width 180 height 26
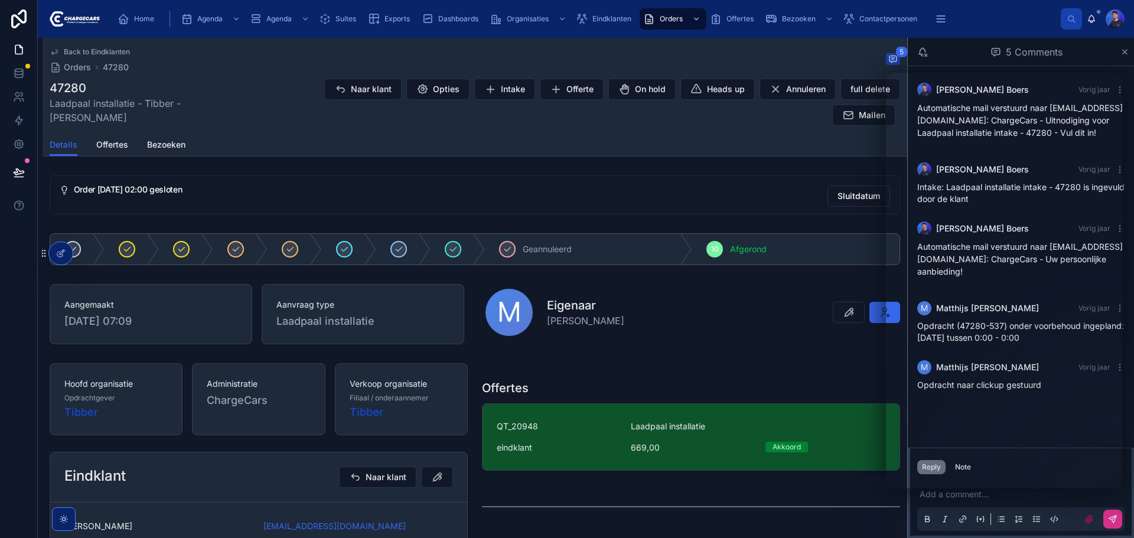
click at [619, 166] on div "Back to Eindklanten Orders 47280 5 47280 Laadpaal installatie - Tibber - [PERSO…" at bounding box center [475, 520] width 865 height 964
click at [687, 145] on div "Details Offertes Bezoeken" at bounding box center [475, 145] width 851 height 22
click at [591, 129] on div "Back to Eindklanten Orders 47280 5 47280 Laadpaal installatie - Tibber - [PERSO…" at bounding box center [475, 86] width 851 height 96
click at [663, 132] on div "Back to Eindklanten Orders 47280 5 47280 Laadpaal installatie - Tibber - [PERSO…" at bounding box center [475, 86] width 851 height 96
click at [609, 60] on div "Back to Eindklanten Orders 47280 5" at bounding box center [475, 60] width 851 height 26
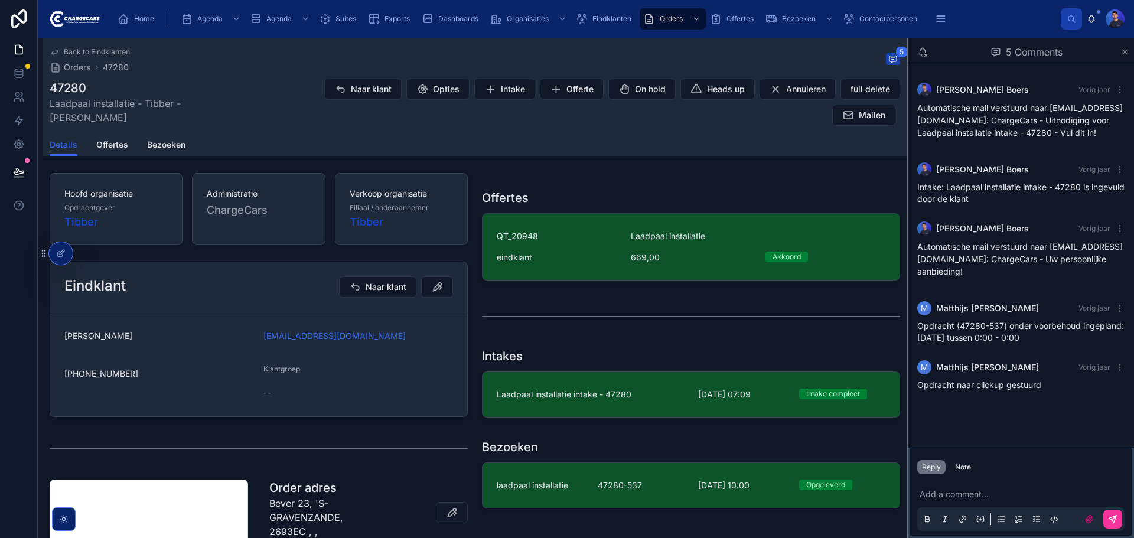
scroll to position [236, 0]
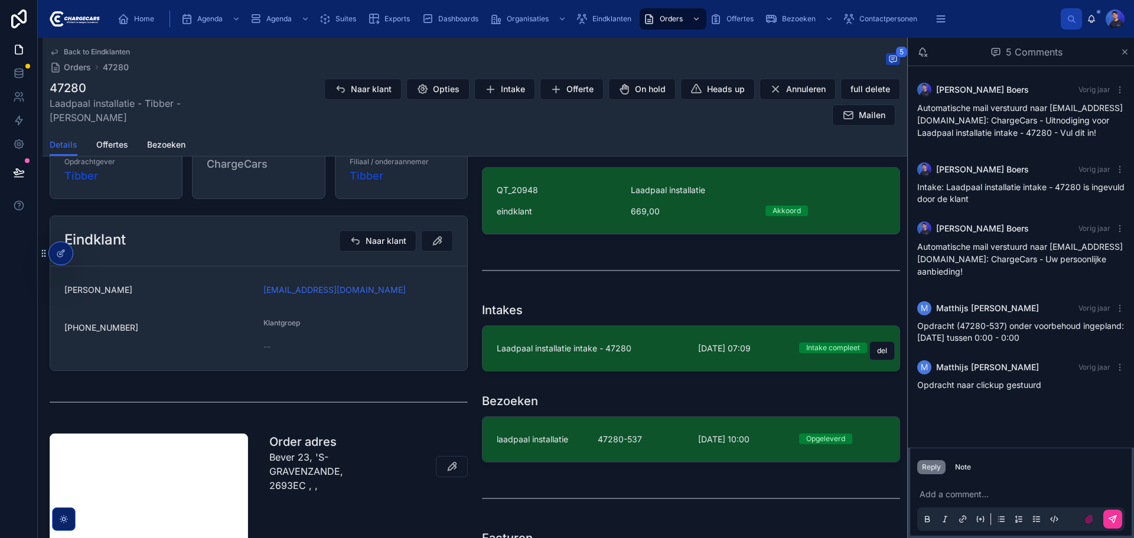
click at [634, 350] on span "Laadpaal installatie intake - 47280" at bounding box center [590, 349] width 187 height 12
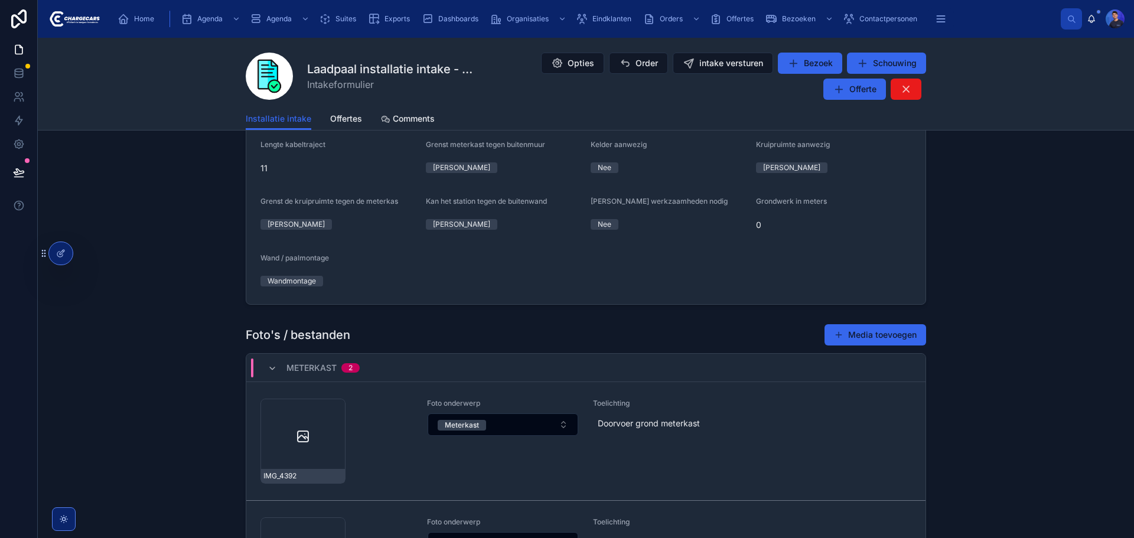
scroll to position [1064, 0]
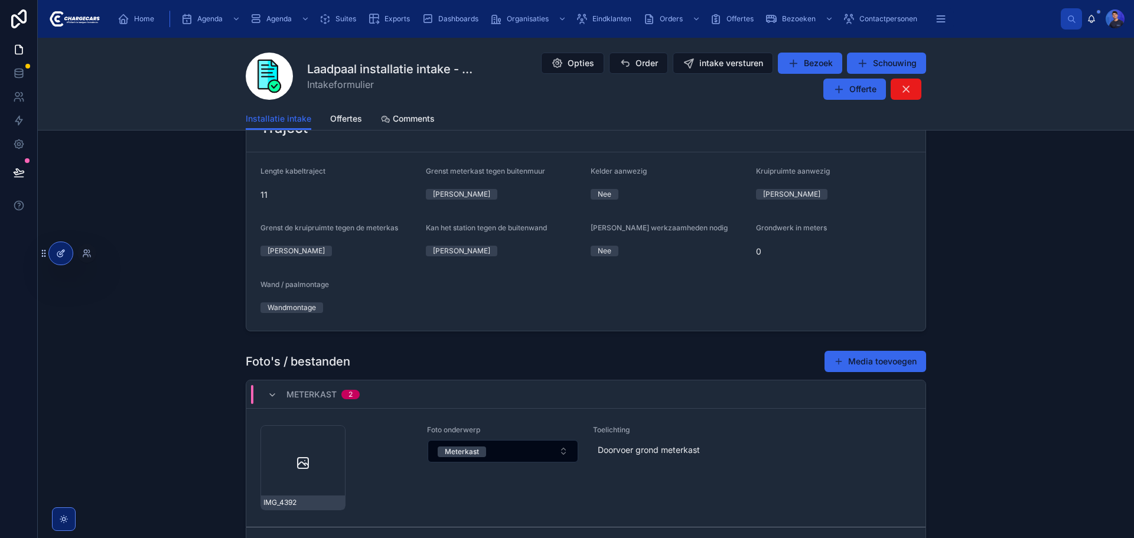
click at [66, 253] on div at bounding box center [61, 253] width 24 height 22
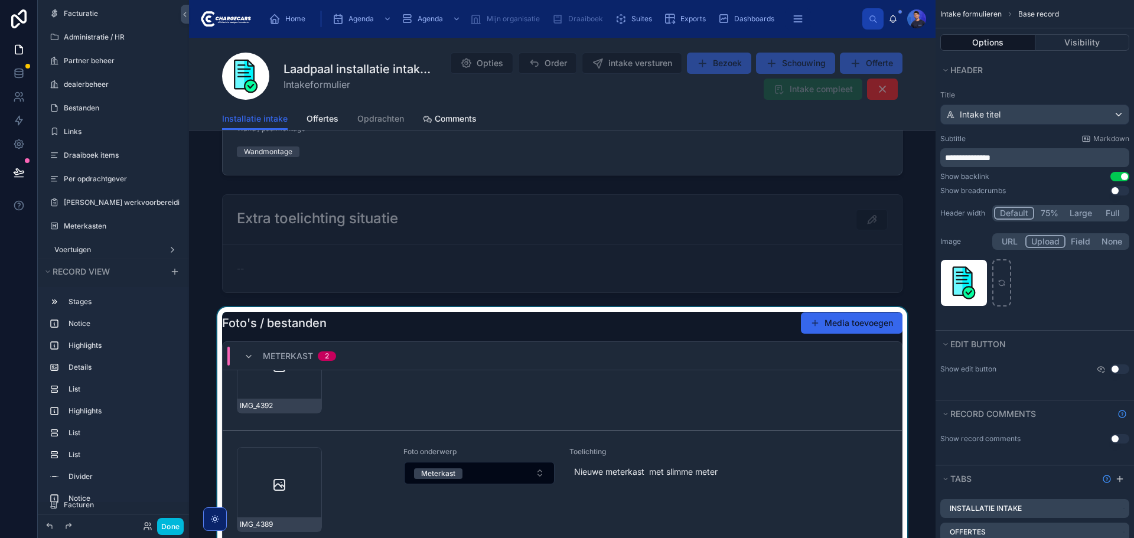
scroll to position [59, 0]
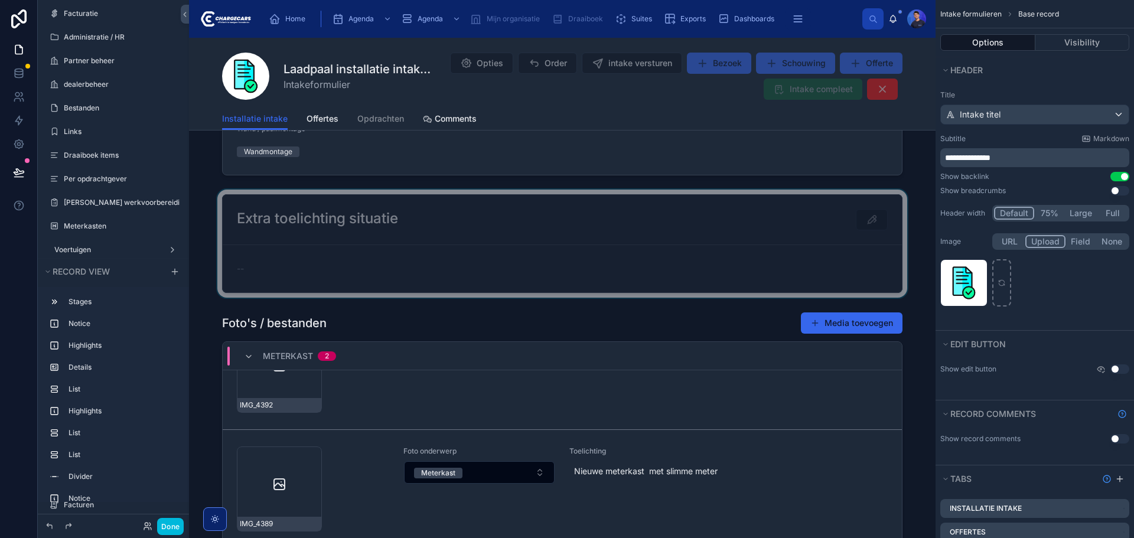
click at [417, 253] on div at bounding box center [562, 244] width 747 height 108
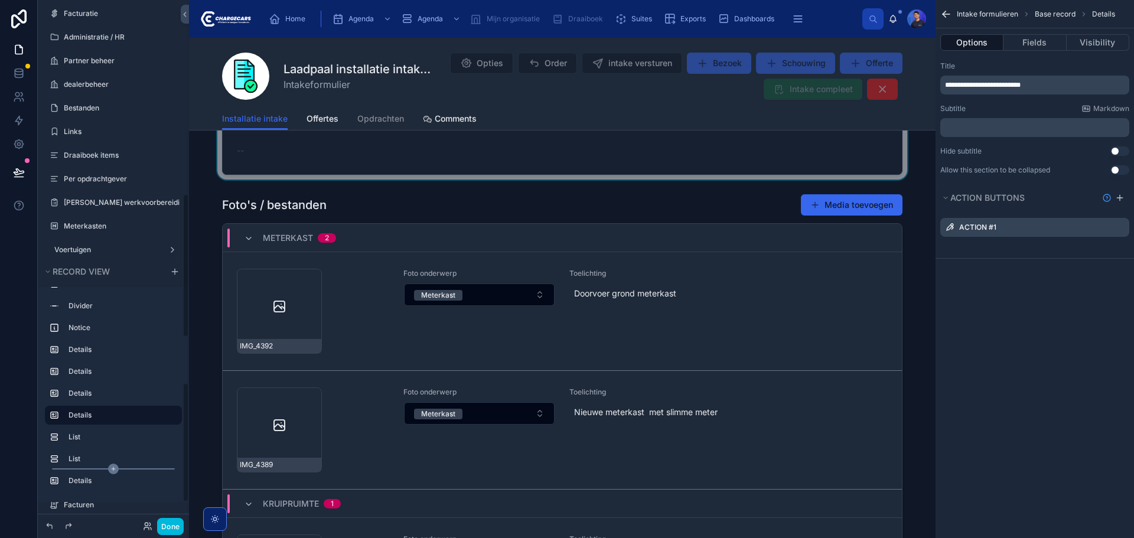
scroll to position [766, 0]
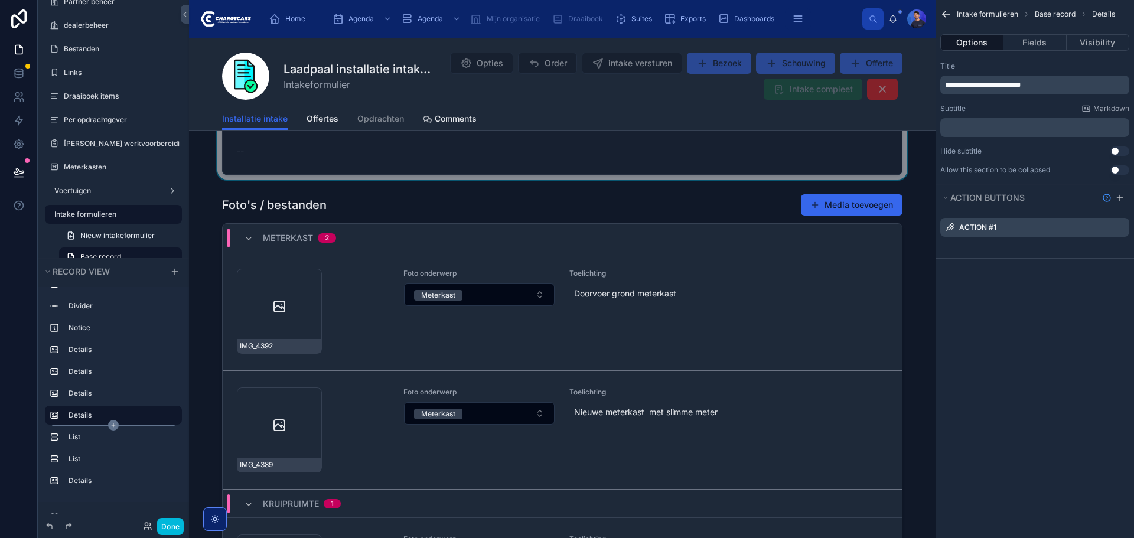
click at [113, 425] on icon "scrollable content" at bounding box center [114, 425] width 4 height 0
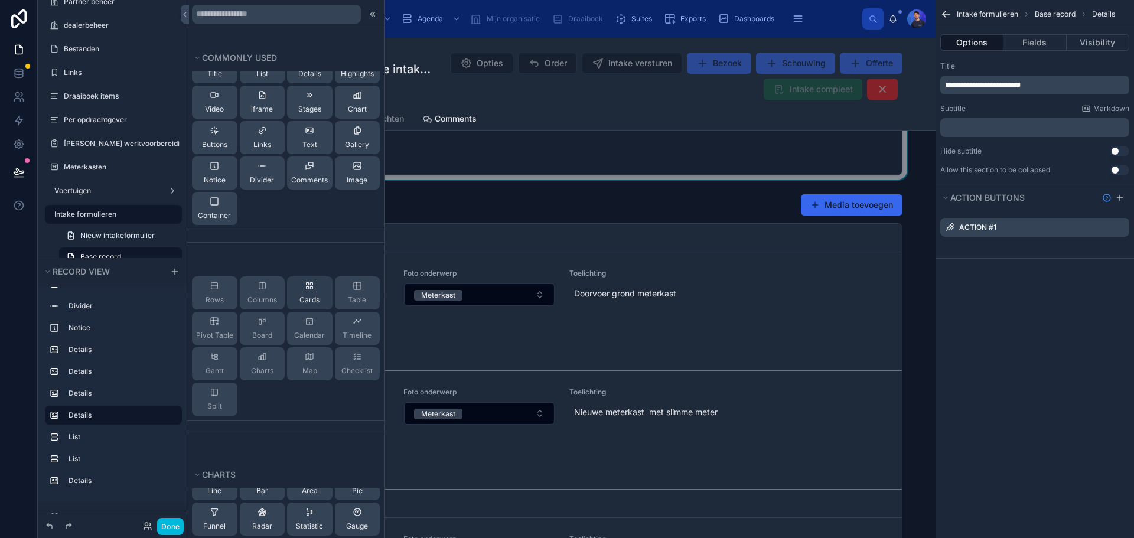
scroll to position [0, 0]
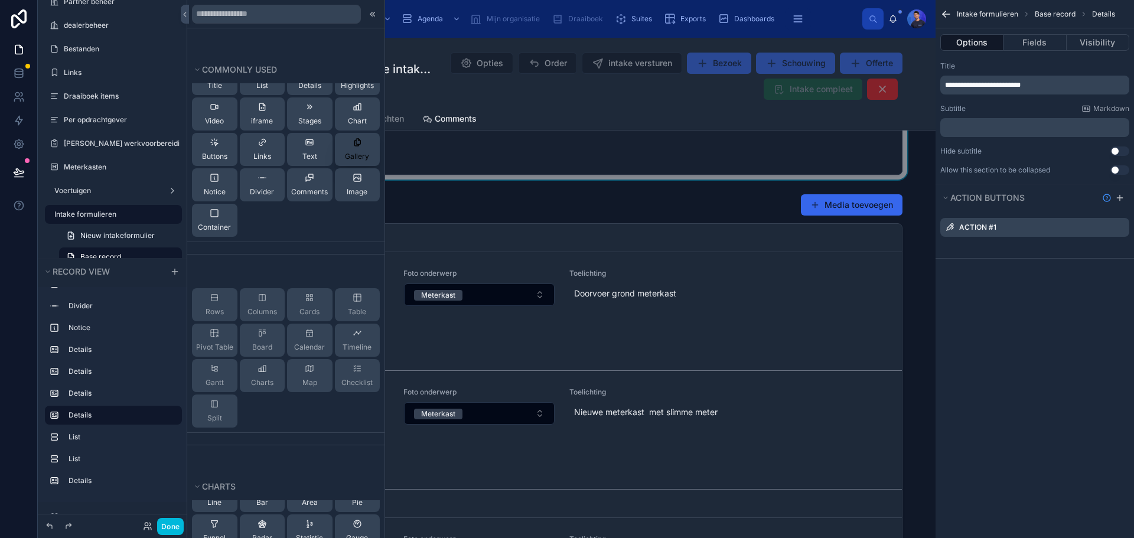
click at [354, 160] on span "Gallery" at bounding box center [357, 156] width 24 height 9
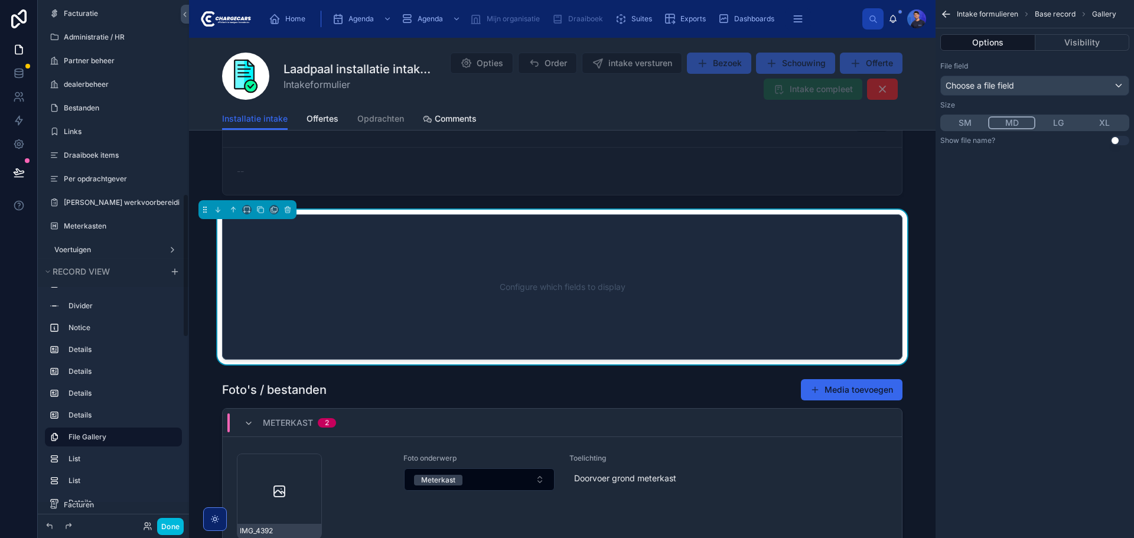
scroll to position [1515, 0]
click at [1048, 80] on div "Choose a file field" at bounding box center [1035, 85] width 188 height 19
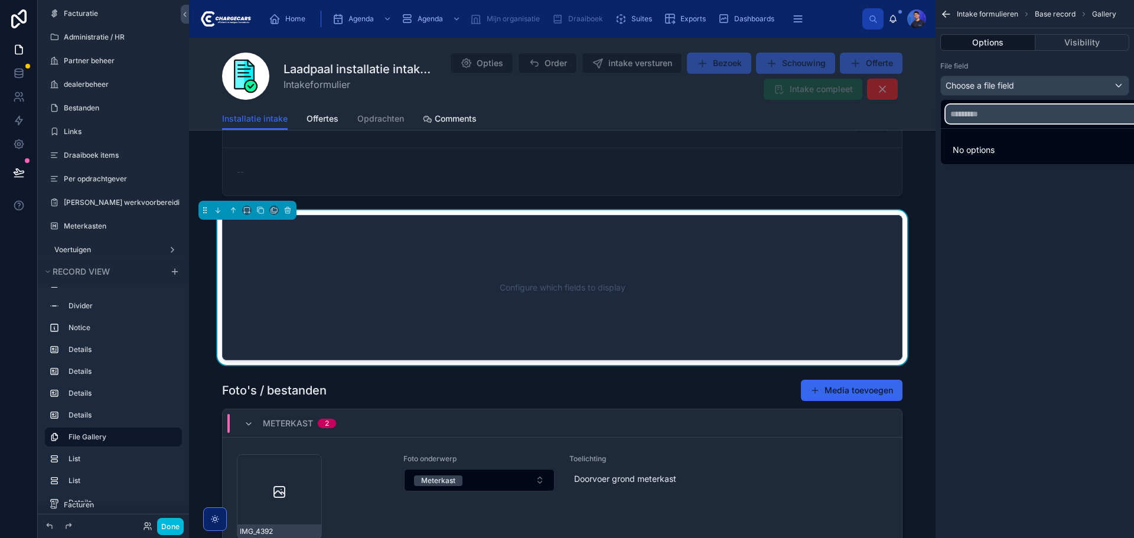
click at [1001, 119] on input "text" at bounding box center [1049, 114] width 206 height 19
click at [1014, 172] on div "scrollable content" at bounding box center [567, 269] width 1134 height 538
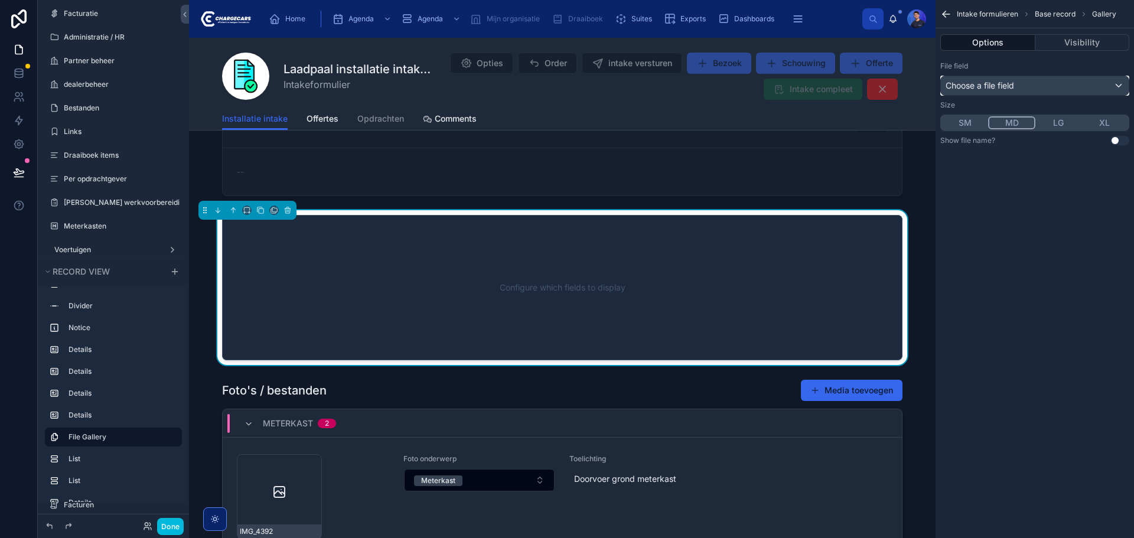
click at [1017, 89] on div "Choose a file field" at bounding box center [1035, 85] width 188 height 19
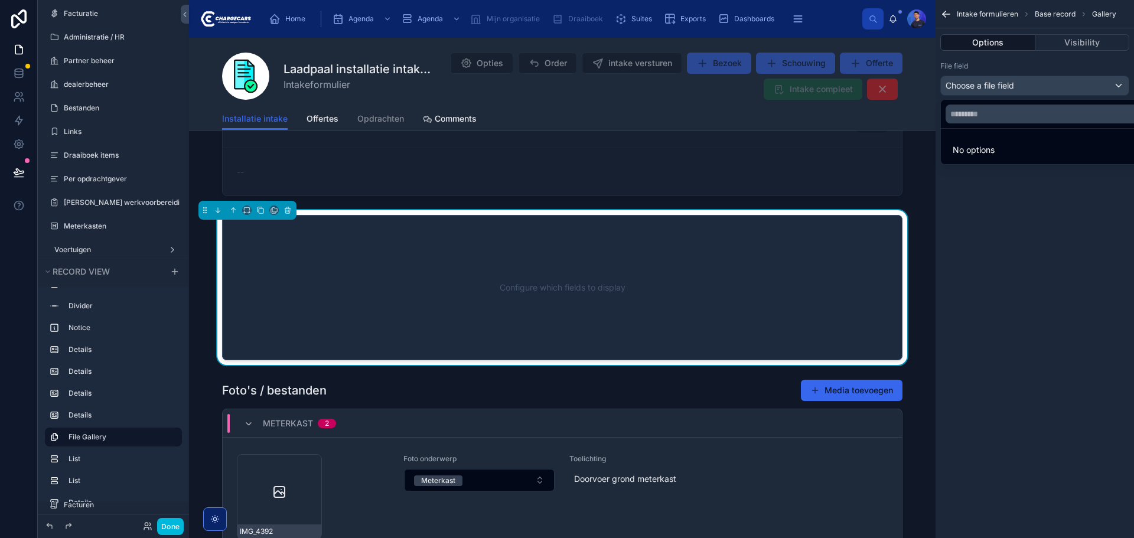
click at [1013, 258] on div "scrollable content" at bounding box center [567, 269] width 1134 height 538
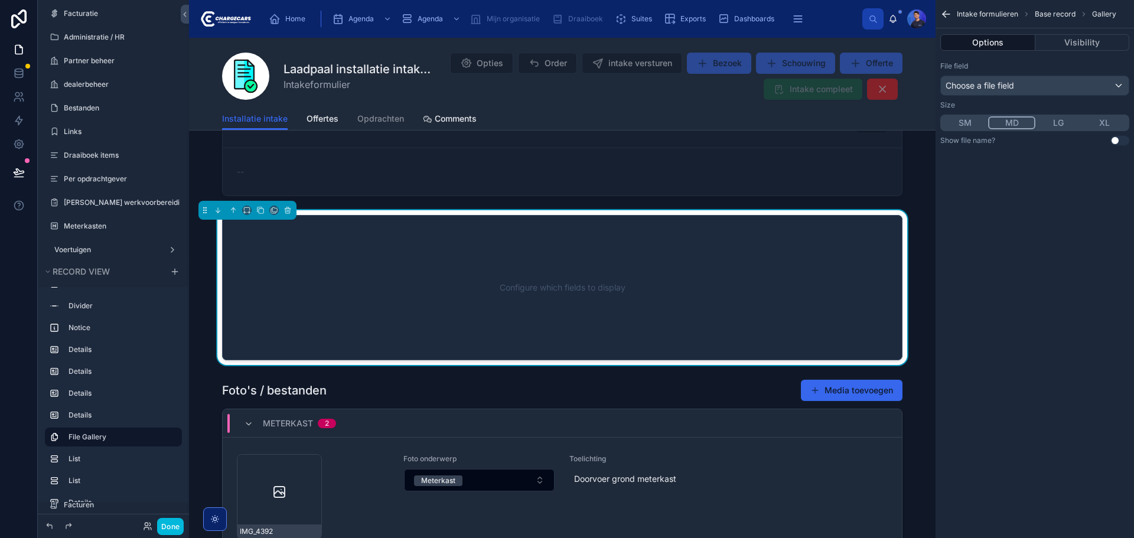
click at [266, 260] on div "Configure which fields to display" at bounding box center [563, 288] width 642 height 106
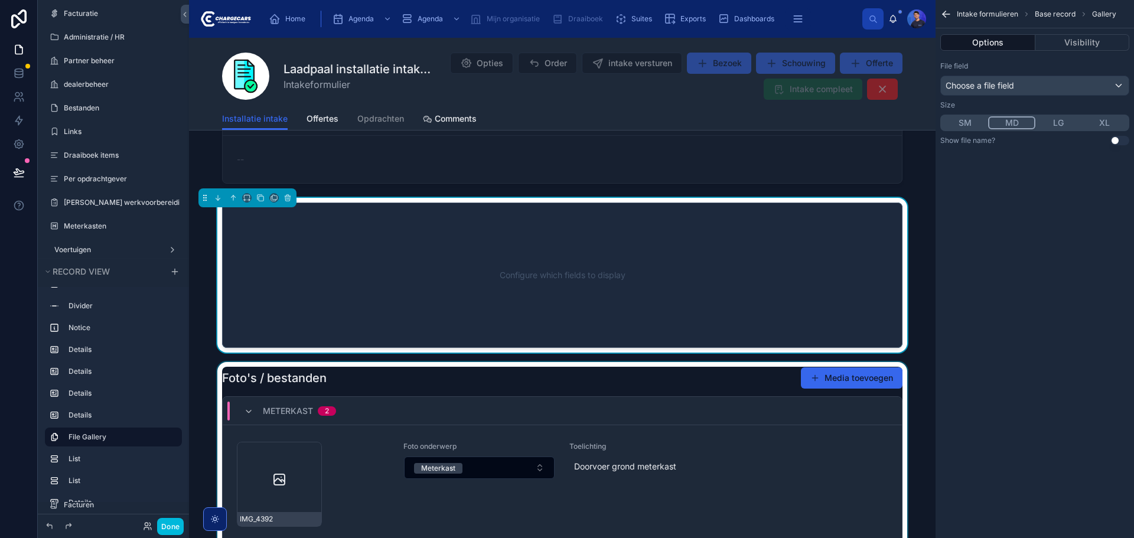
scroll to position [1550, 0]
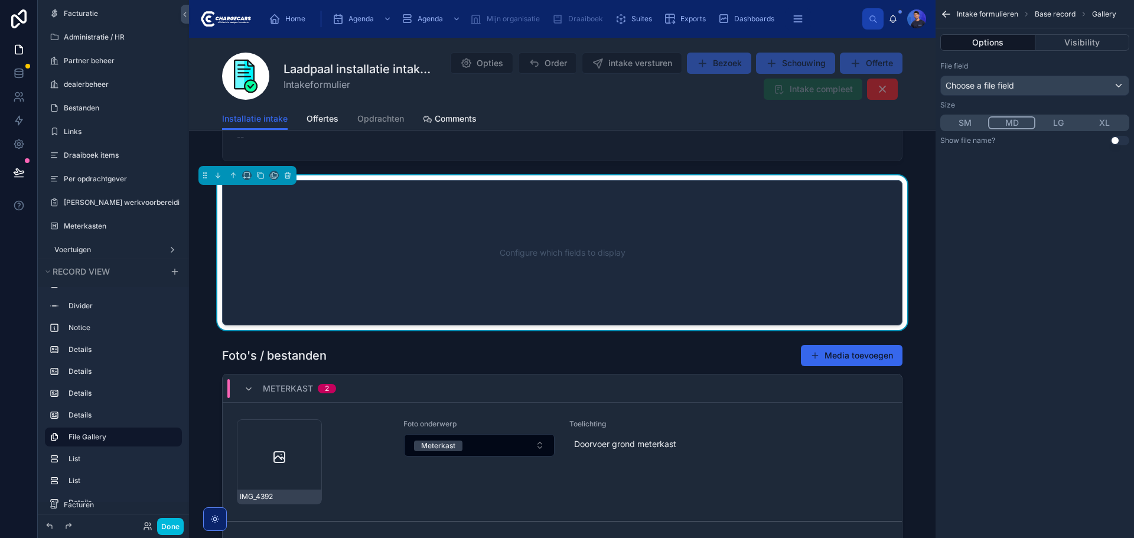
click at [209, 209] on div "Configure which fields to display" at bounding box center [562, 252] width 747 height 155
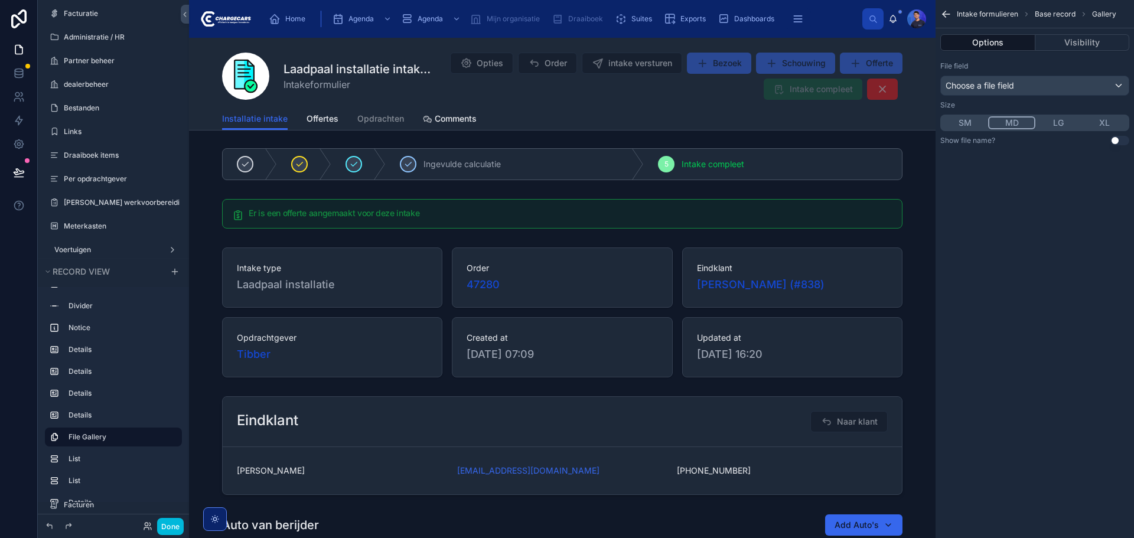
scroll to position [0, 0]
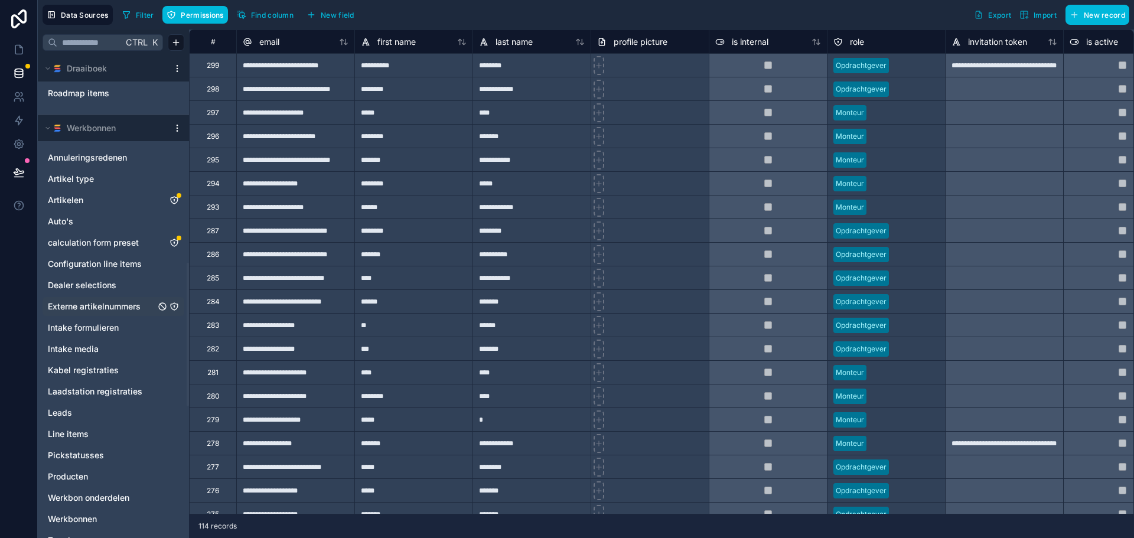
scroll to position [709, 0]
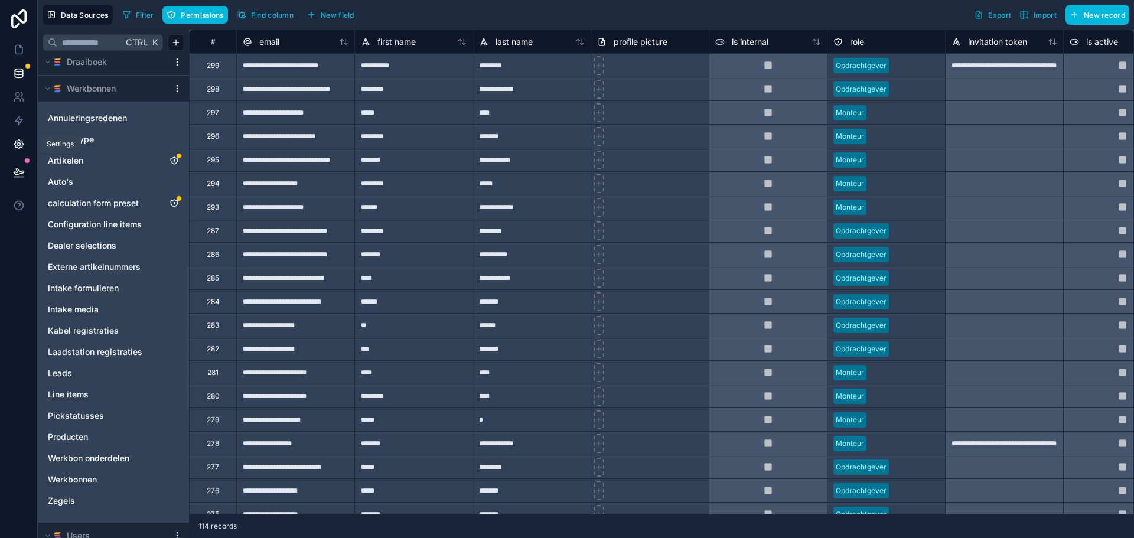
click at [16, 142] on icon at bounding box center [19, 144] width 12 height 12
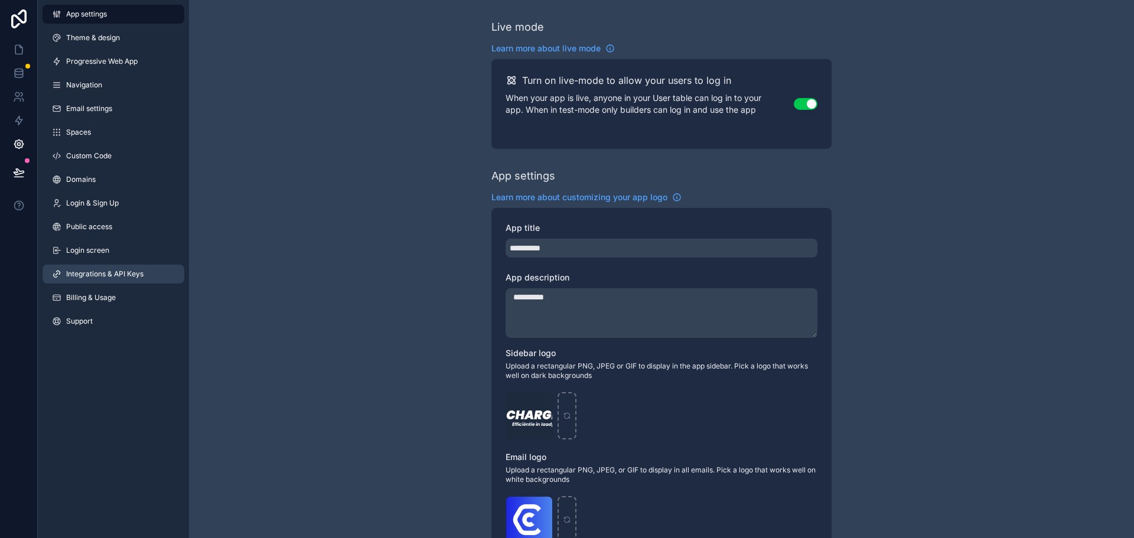
click at [104, 273] on span "Integrations & API Keys" at bounding box center [104, 273] width 77 height 9
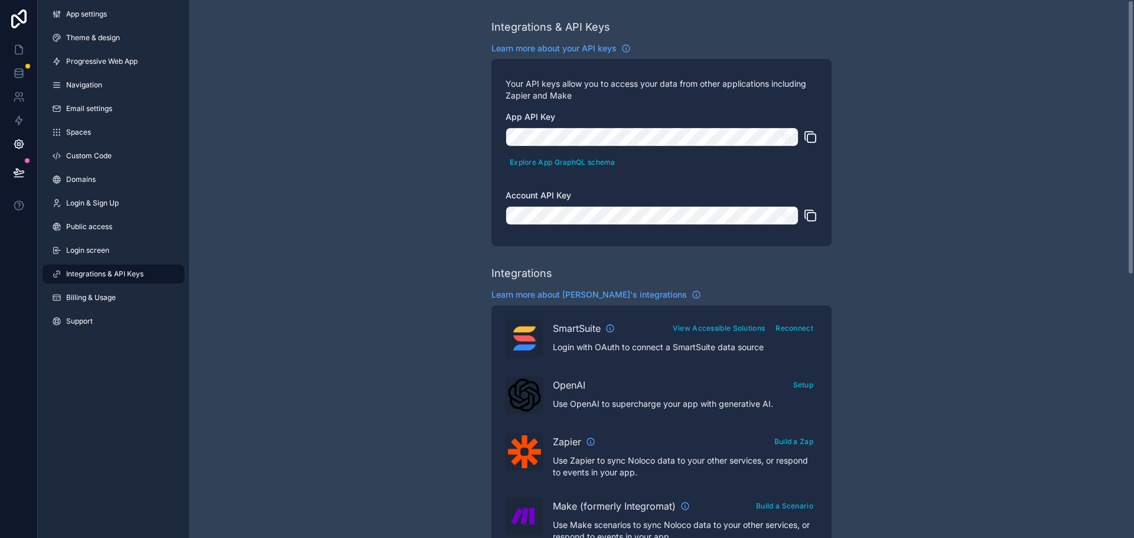
click at [294, 237] on div "Integrations & API Keys Learn more about your API keys Your API keys allow you …" at bounding box center [661, 526] width 945 height 1053
click at [459, 105] on div "Integrations & API Keys Learn more about your API keys Your API keys allow you …" at bounding box center [661, 526] width 945 height 1053
click at [23, 50] on icon at bounding box center [19, 50] width 12 height 12
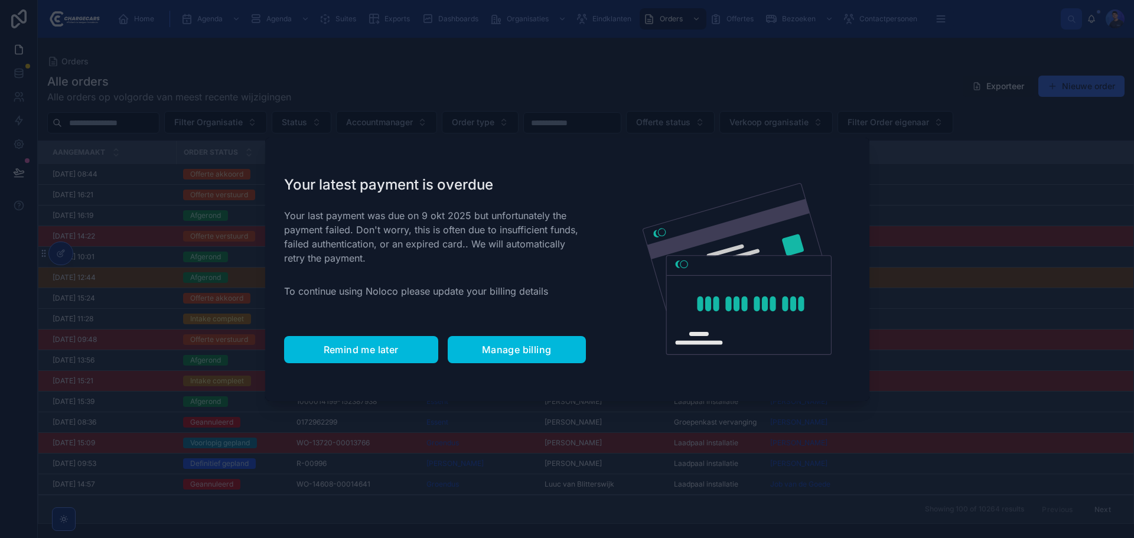
click at [371, 351] on span "Remind me later" at bounding box center [361, 350] width 75 height 12
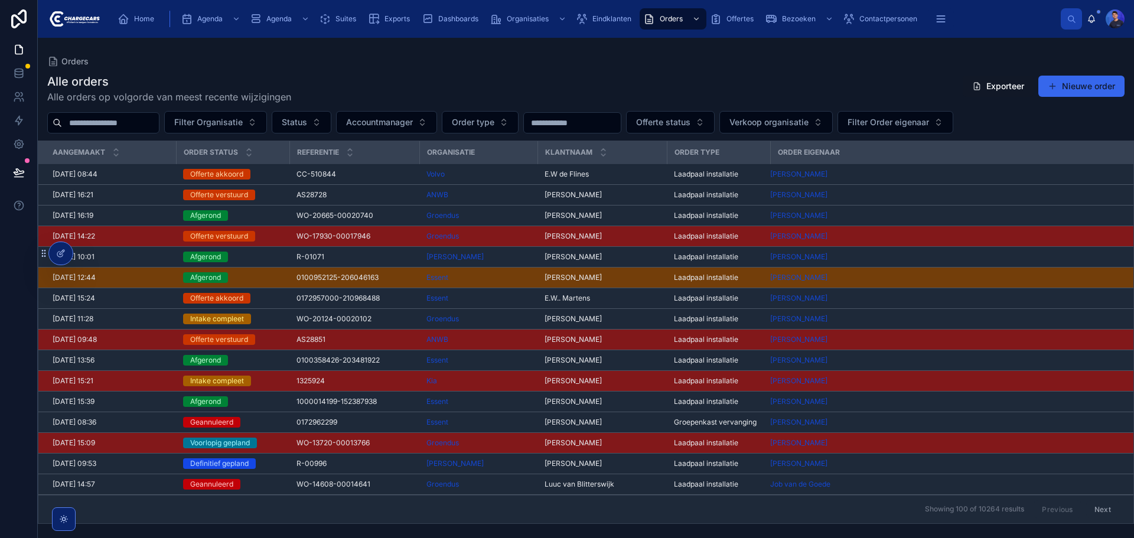
click at [467, 74] on div "Alle orders Alle orders op volgorde van meest recente wijzigingen Exporteer Nie…" at bounding box center [586, 88] width 1078 height 31
click at [22, 73] on icon at bounding box center [19, 72] width 8 height 5
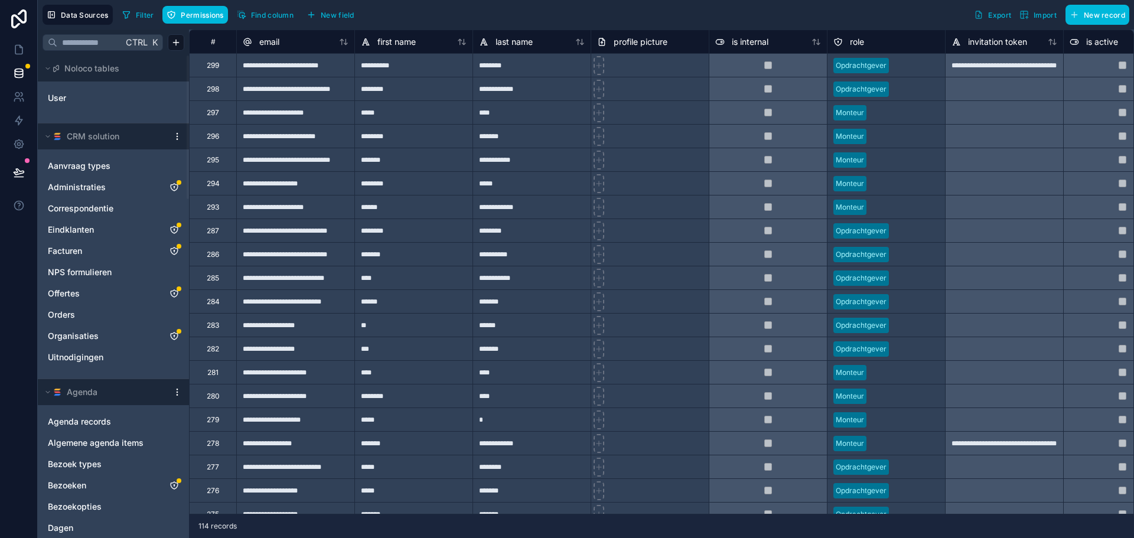
click at [600, 15] on div "Filter Permissions Find column New field Export Import New record" at bounding box center [624, 15] width 1012 height 20
